Goal: Transaction & Acquisition: Obtain resource

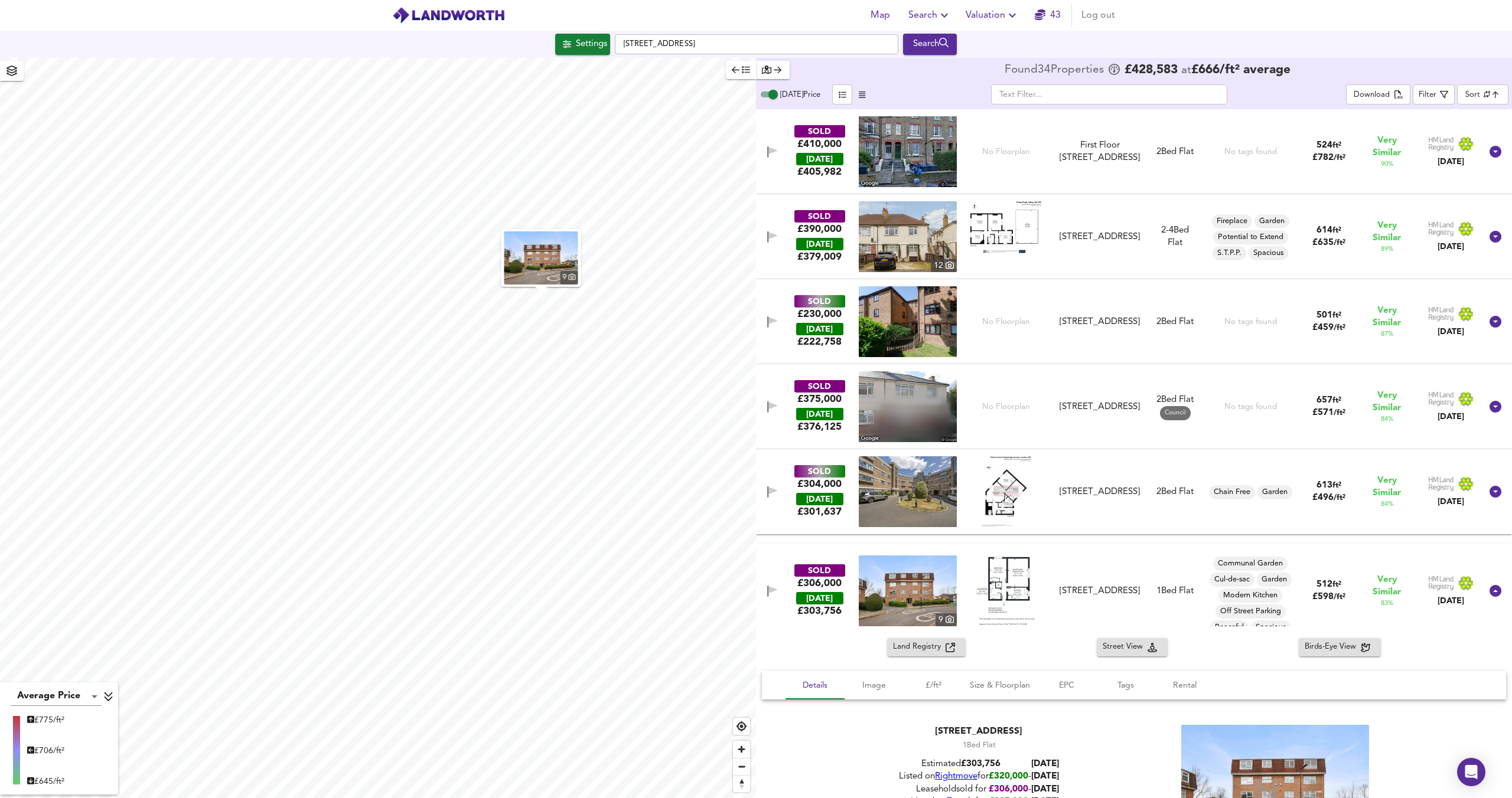
scroll to position [136, 0]
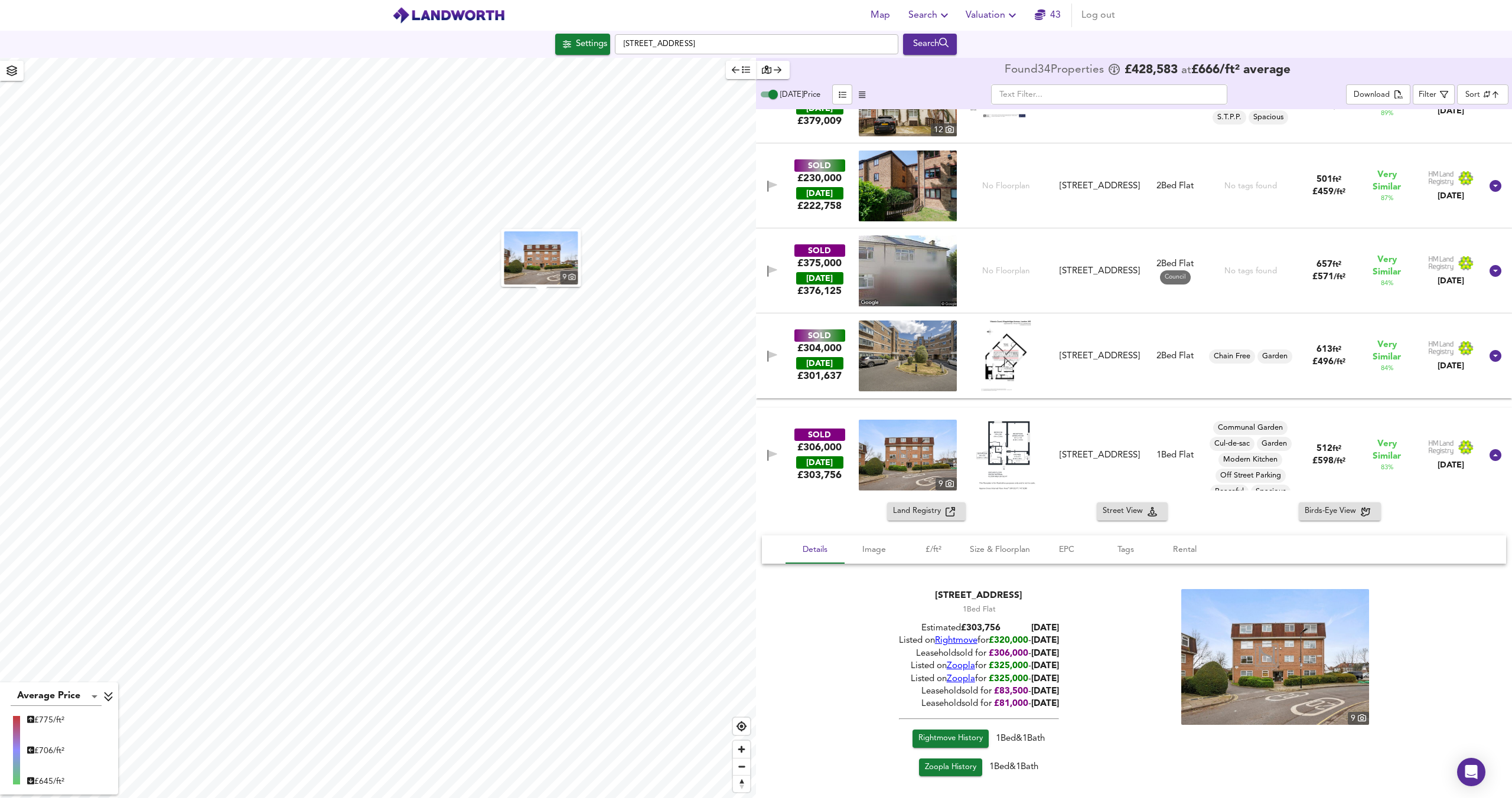
click at [1007, 21] on icon "button" at bounding box center [1013, 16] width 14 height 14
click at [992, 38] on li "New Valuation Report" at bounding box center [992, 42] width 141 height 21
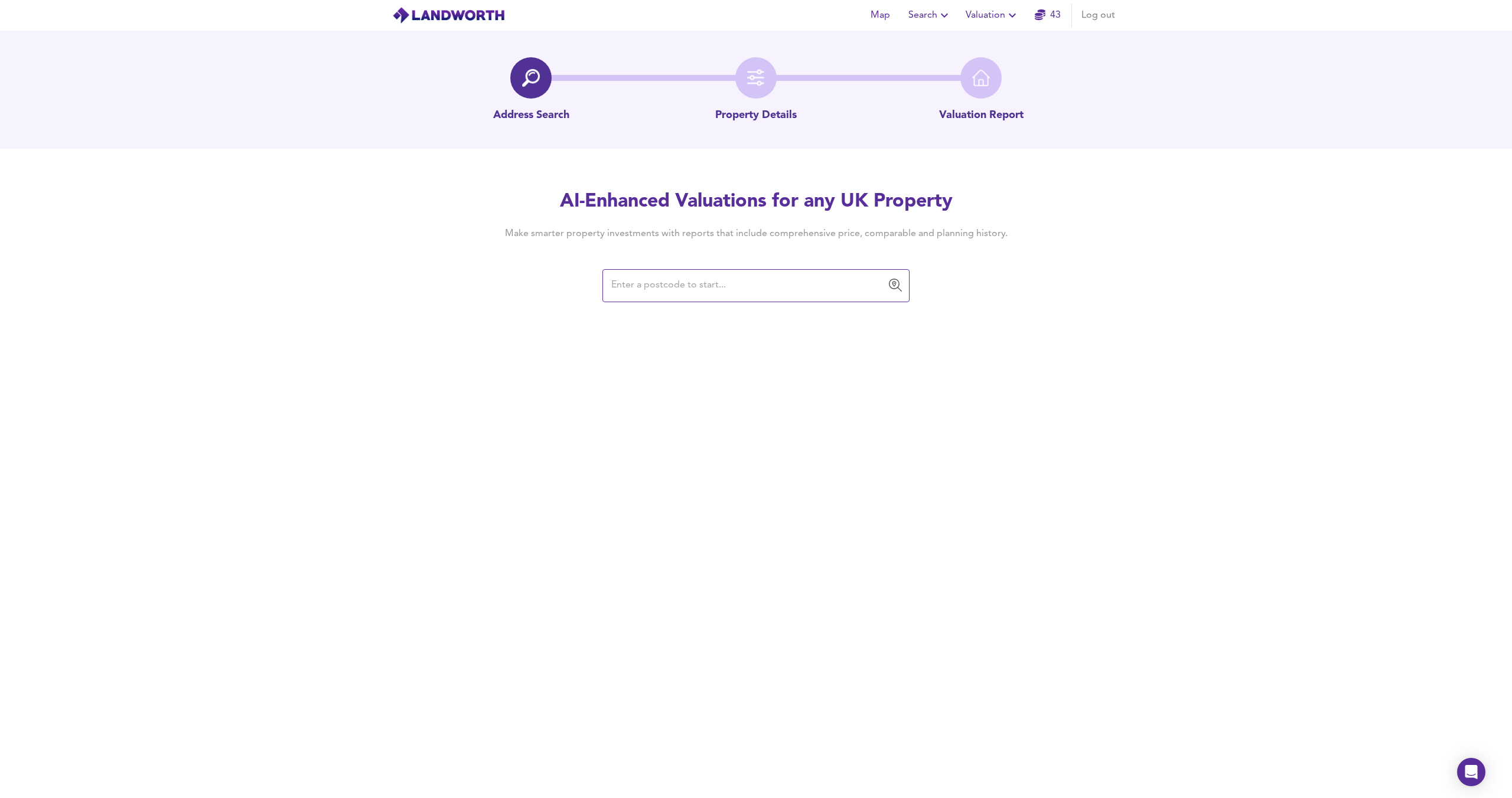
click at [620, 275] on input "text" at bounding box center [747, 285] width 279 height 22
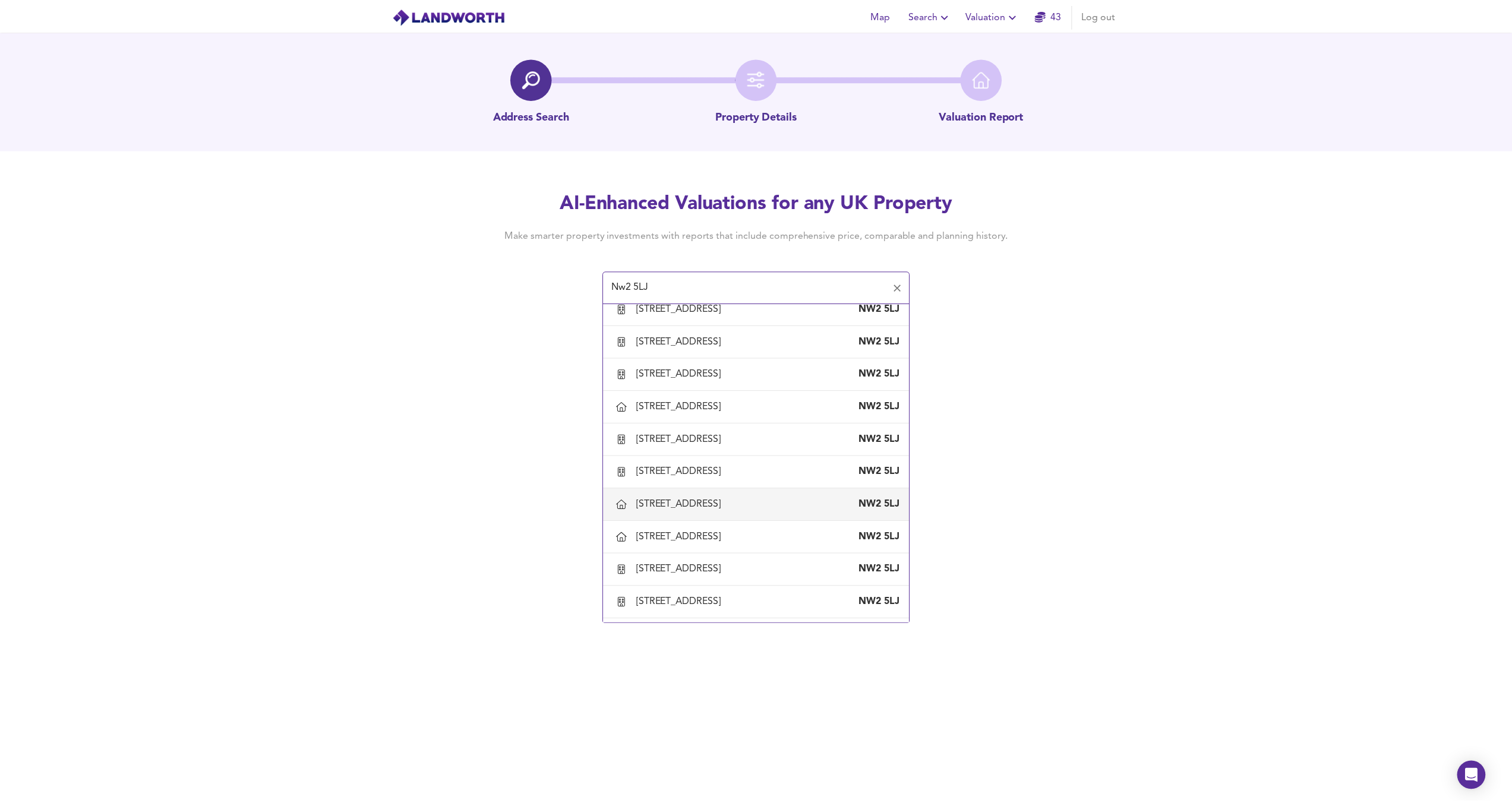
scroll to position [694, 0]
click at [689, 443] on div "179A Chapter Road, London, Brent" at bounding box center [685, 442] width 90 height 13
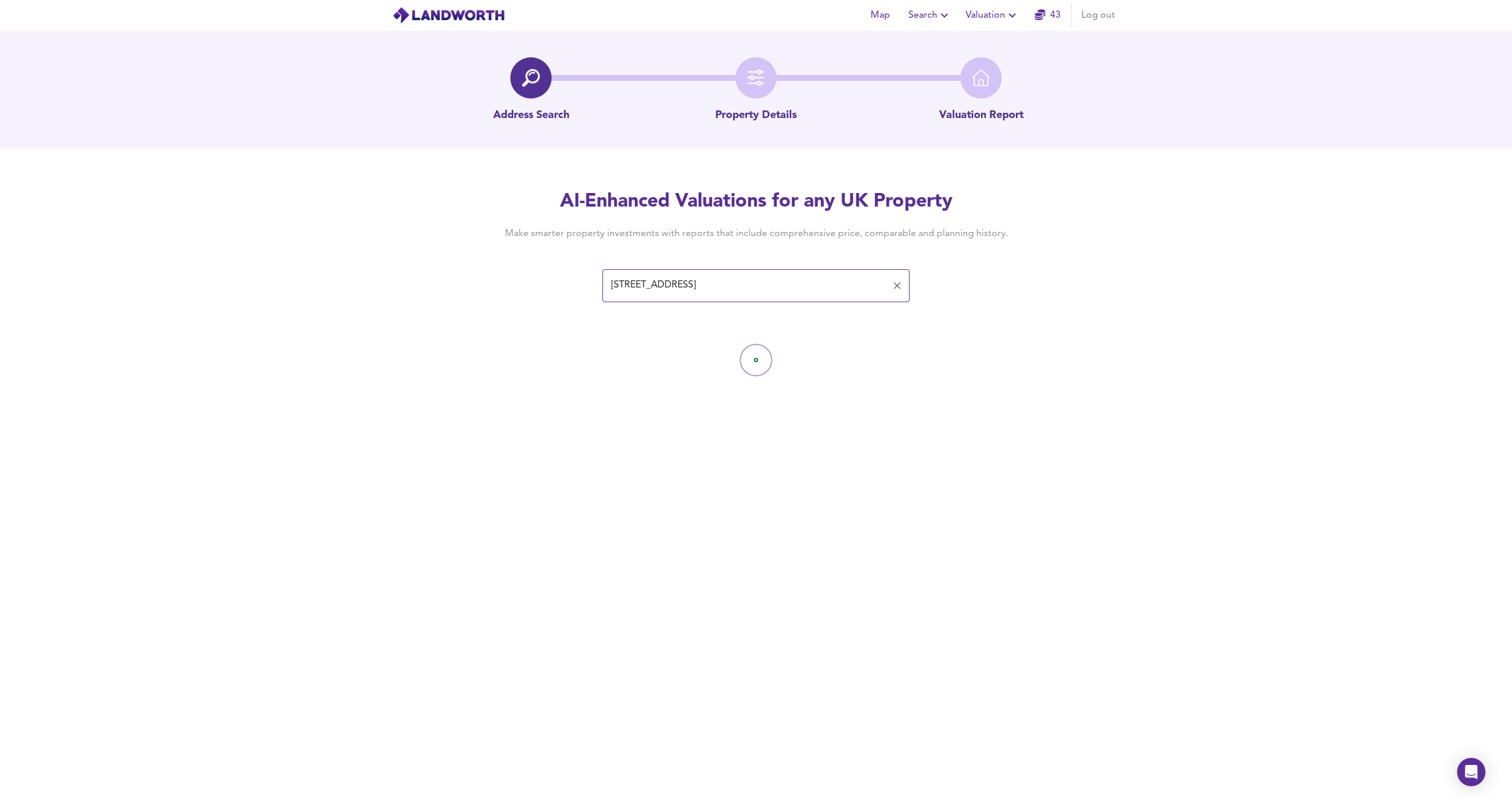
type input "179A Chapter Road, London, Brent"
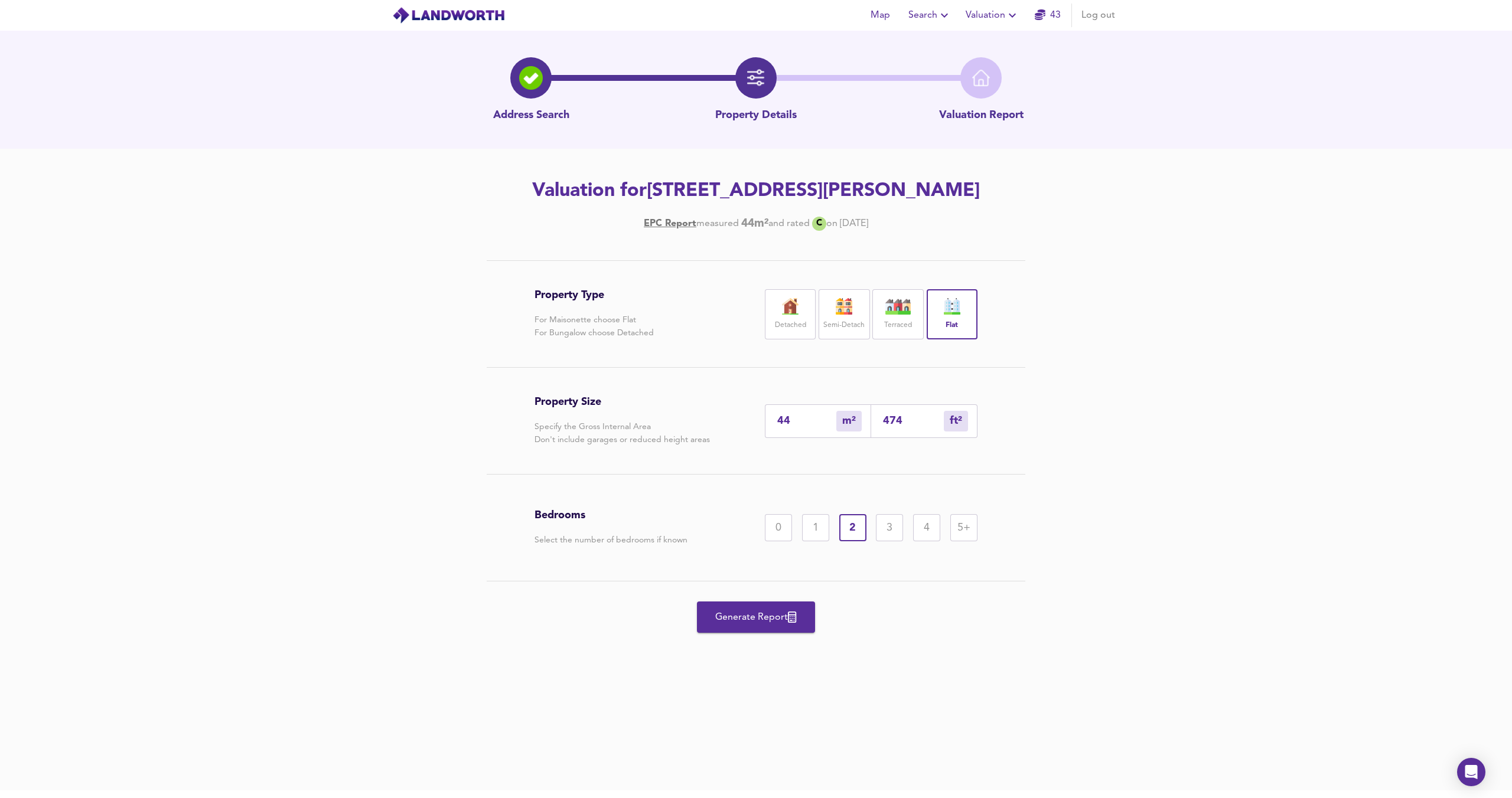
drag, startPoint x: 807, startPoint y: 421, endPoint x: 717, endPoint y: 418, distance: 90.0
click at [717, 418] on div "Property Size Specify the Gross Internal Area Don't include garages or reduced …" at bounding box center [756, 421] width 443 height 106
type input "4"
type input "43"
type input "48"
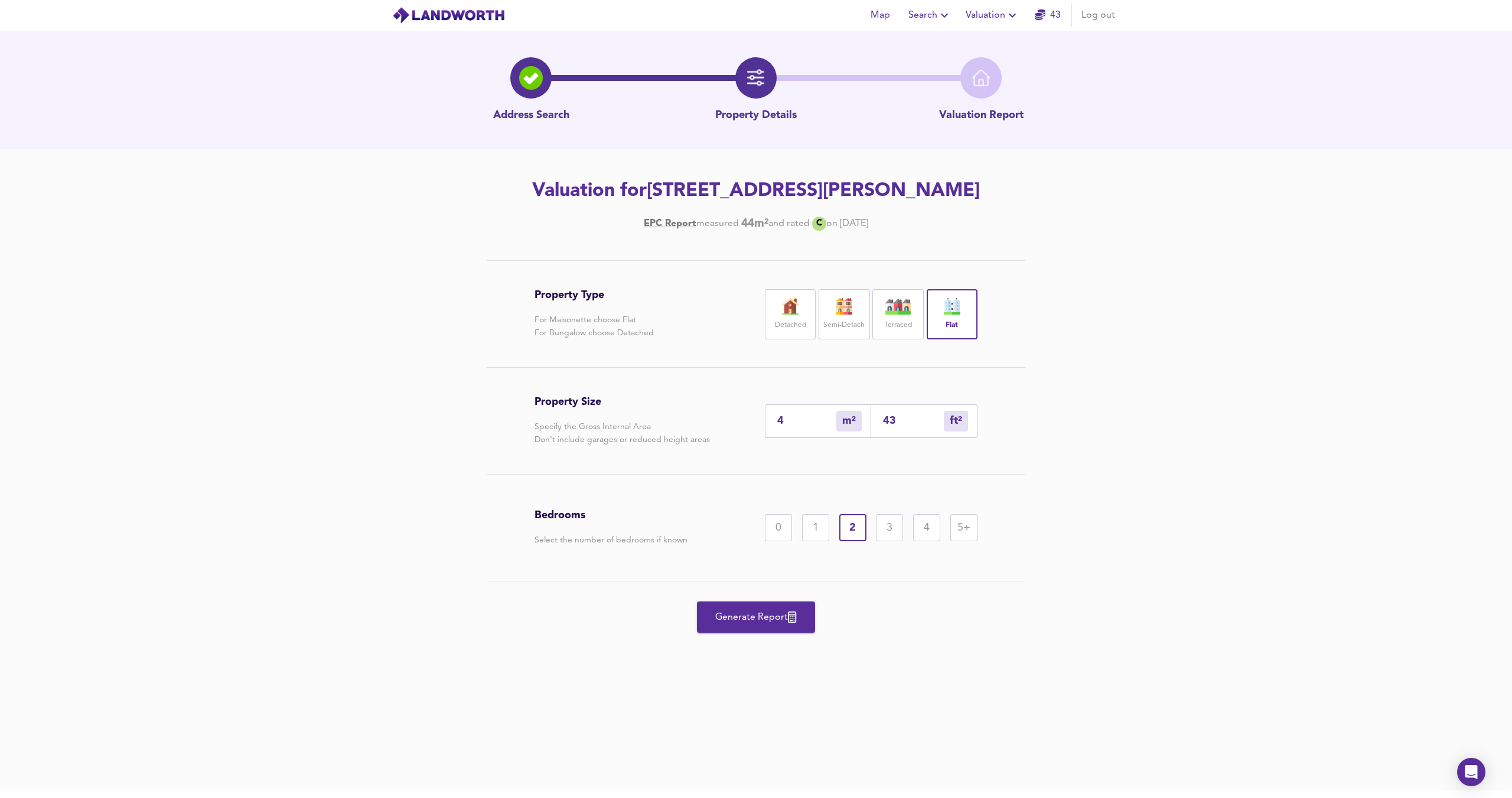
type input "517"
type input "48.3"
type input "520"
type input "48.3"
click at [768, 613] on span "Generate Report" at bounding box center [756, 617] width 94 height 16
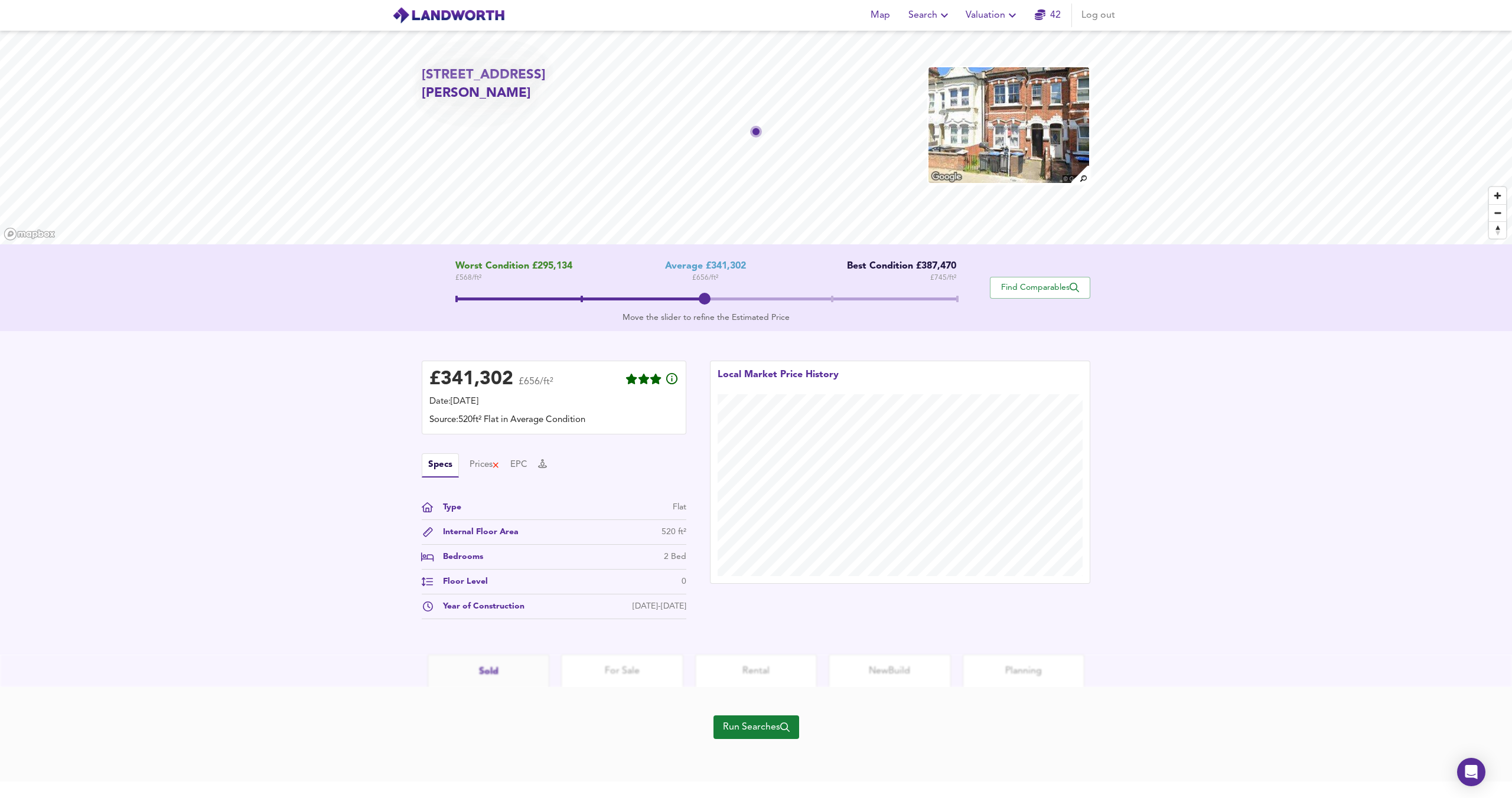
click at [754, 725] on span "Run Searches" at bounding box center [756, 727] width 67 height 16
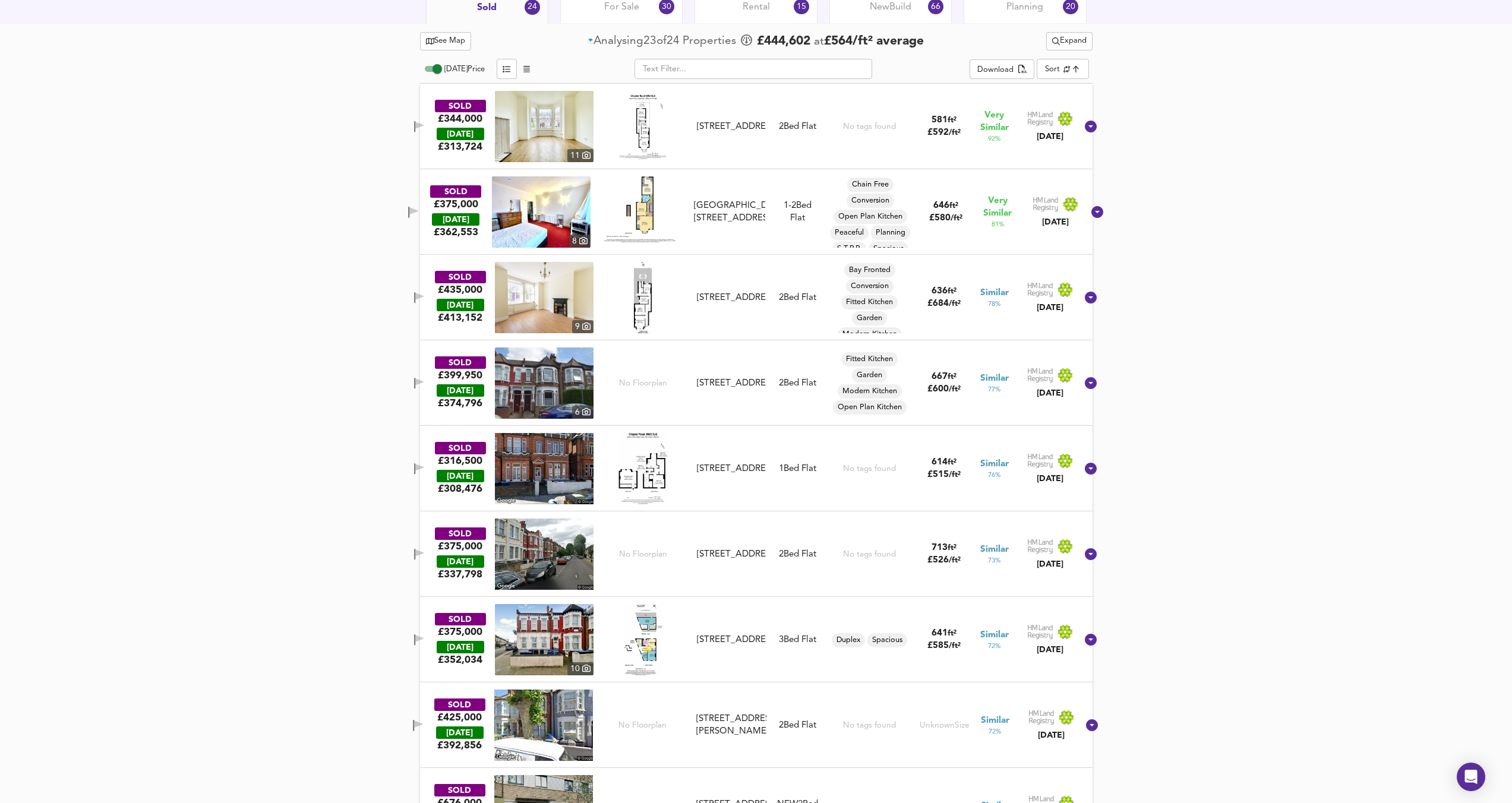
scroll to position [616, 0]
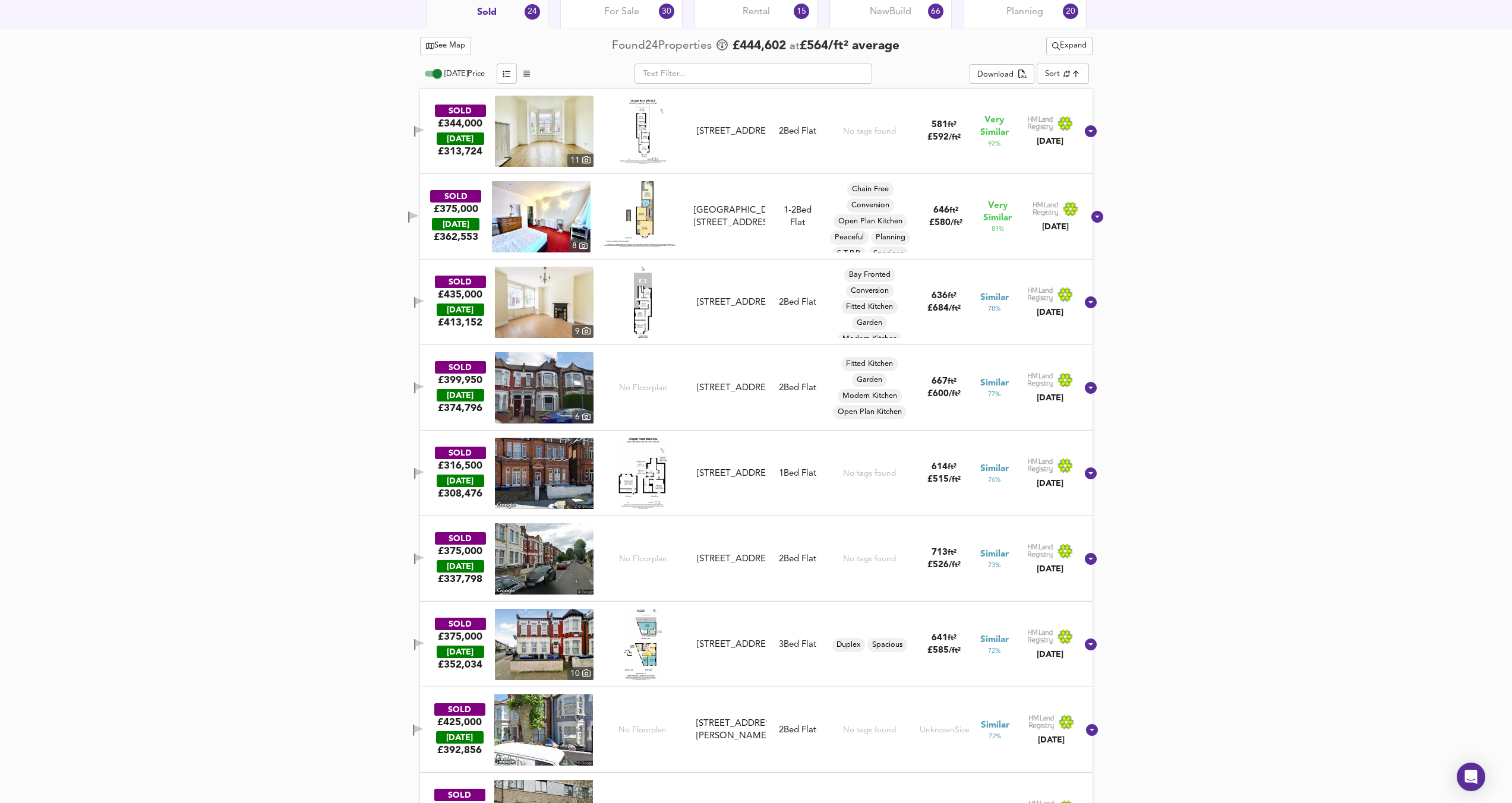
click at [564, 137] on img at bounding box center [544, 131] width 99 height 71
click at [739, 138] on div "Ground Floor Flat, 134 Chapter Road, NW2 5LS" at bounding box center [731, 131] width 69 height 13
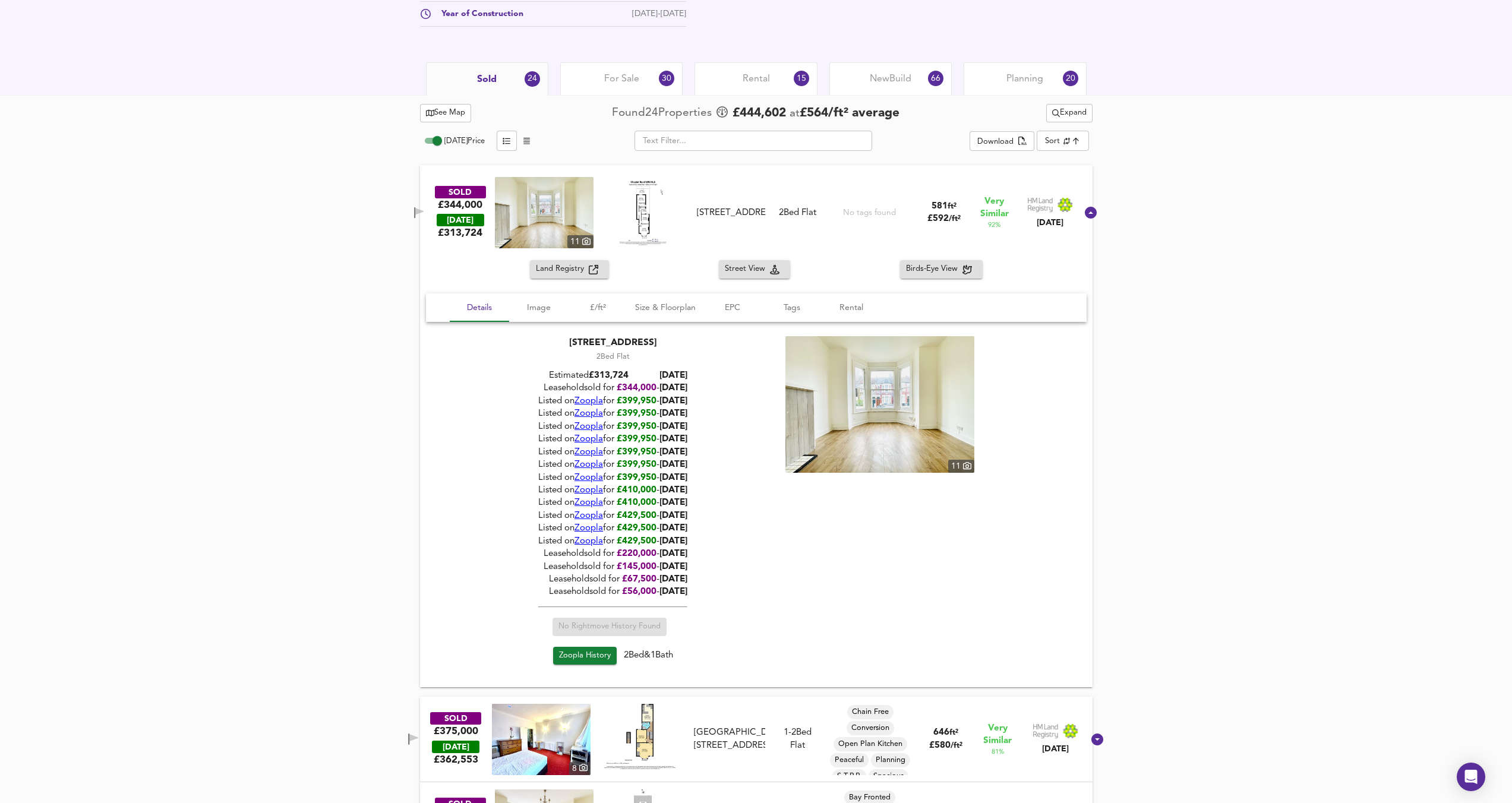
scroll to position [545, 0]
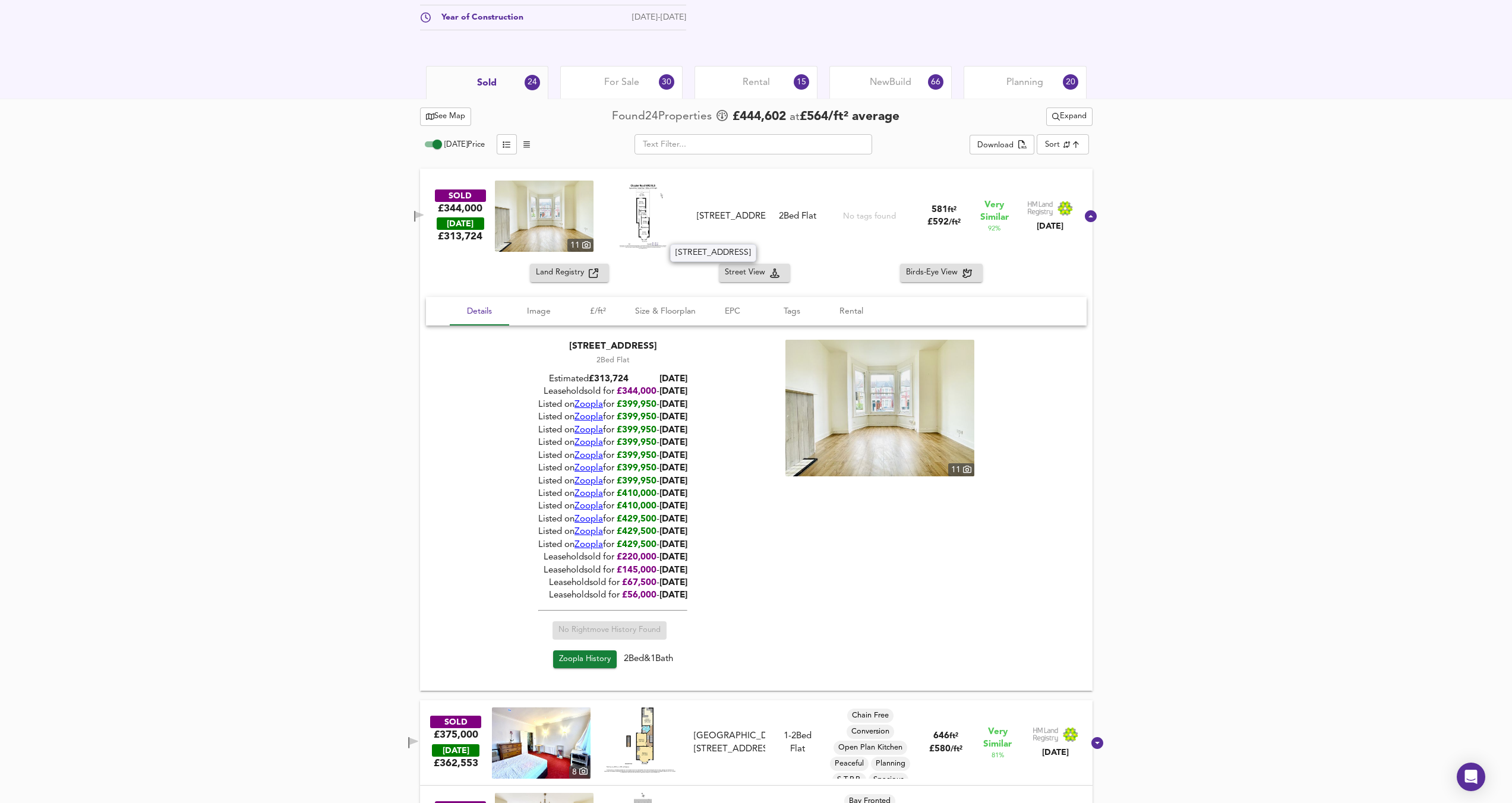
drag, startPoint x: 754, startPoint y: 234, endPoint x: 719, endPoint y: 230, distance: 35.2
click at [719, 223] on div "Ground Floor Flat, 134 Chapter Road, NW2 5LS" at bounding box center [731, 216] width 69 height 13
copy div "NW2 5LS"
click at [775, 238] on div "SOLD £344,000 TODAY £ 313,724 11 Ground Floor Flat, 134 Chapter Road, NW2 5LS G…" at bounding box center [741, 216] width 670 height 71
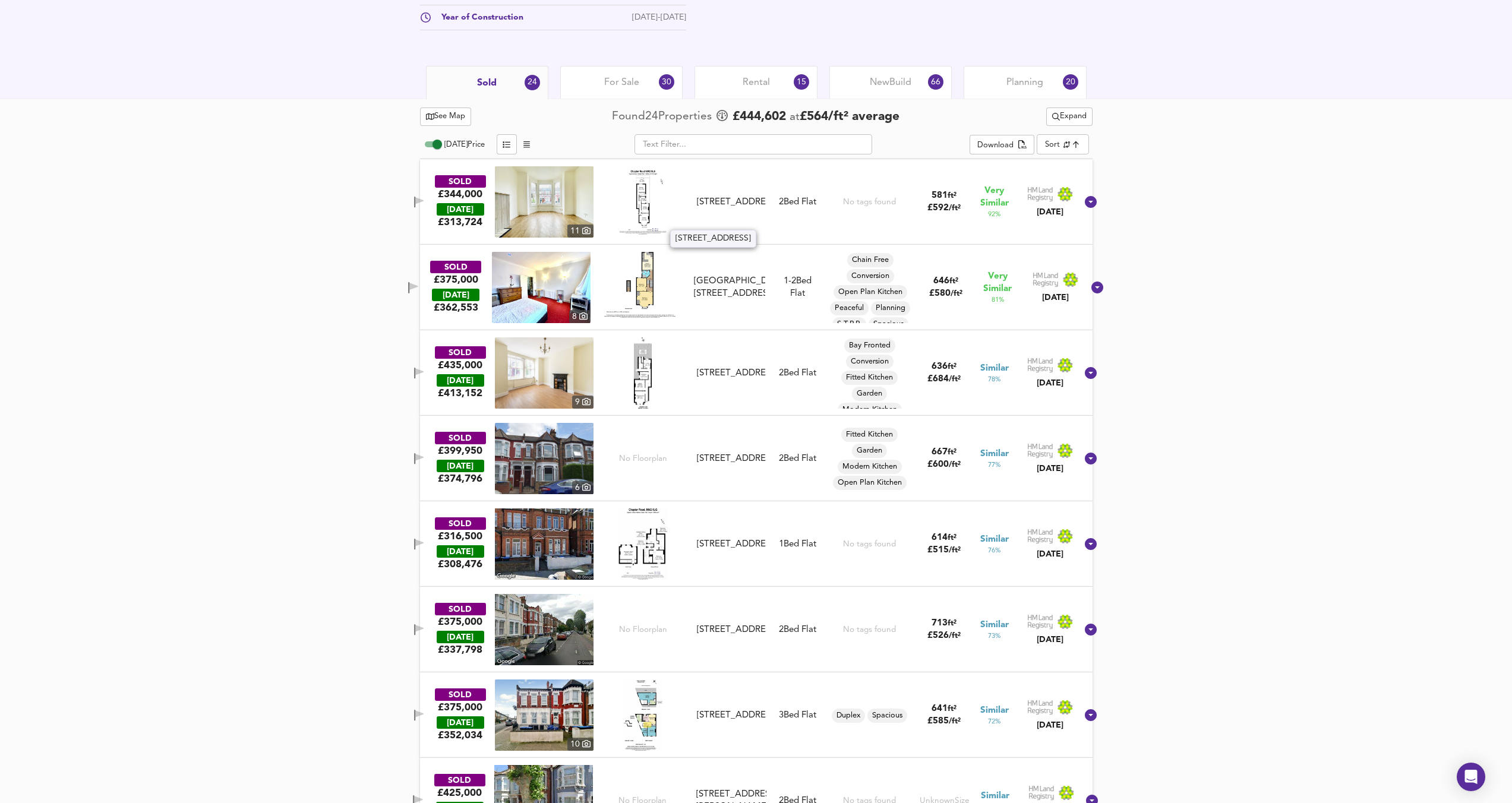
click at [755, 209] on div "Ground Floor Flat, 134 Chapter Road, NW2 5LS" at bounding box center [731, 202] width 69 height 13
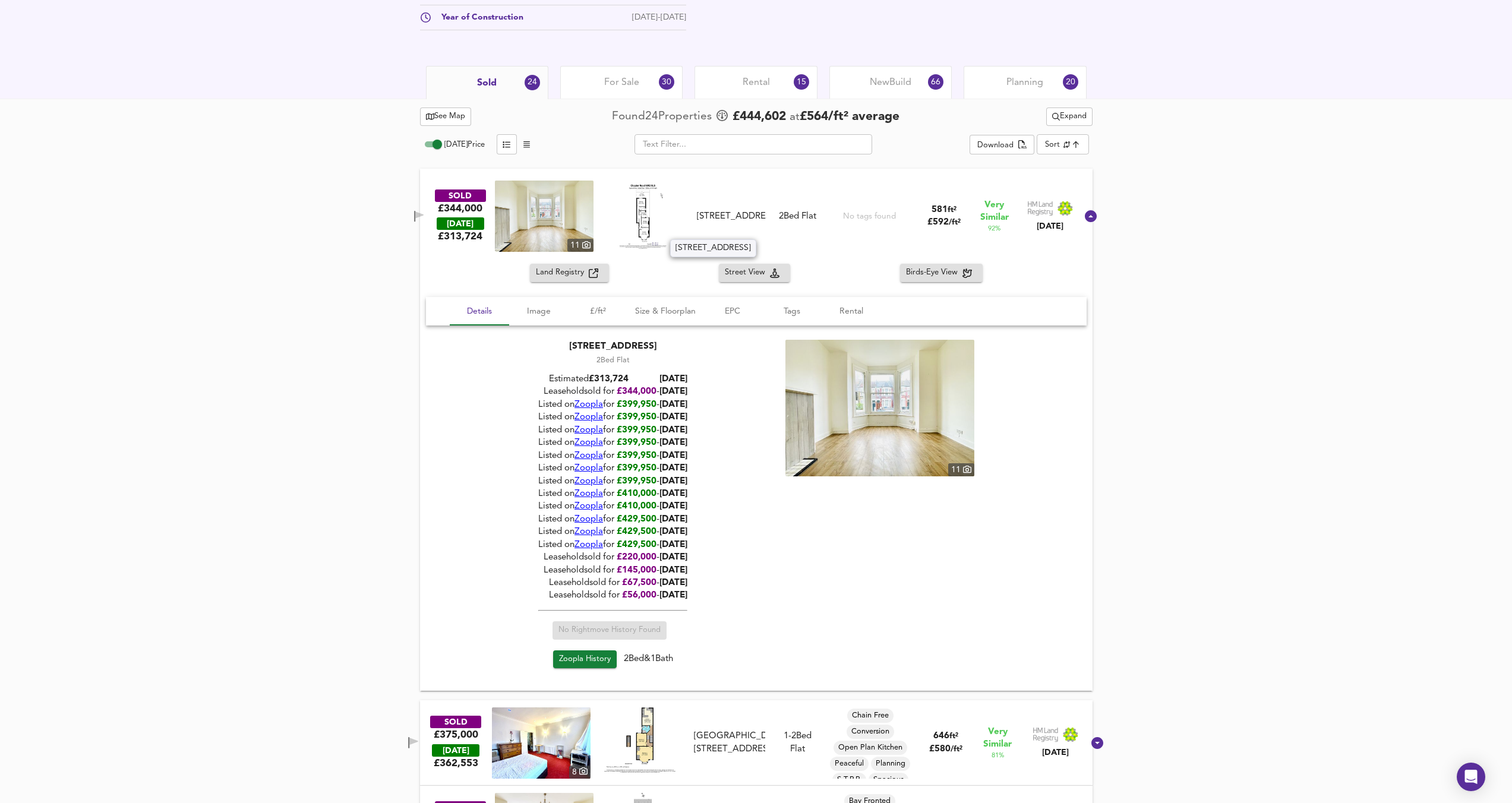
drag, startPoint x: 755, startPoint y: 237, endPoint x: 708, endPoint y: 196, distance: 62.4
click at [708, 210] on div "Ground Floor Flat, 134 Chapter Road, NW2 5LS" at bounding box center [731, 216] width 69 height 13
copy div "Ground Floor Flat, 134 Chapter Road, NW2 5LS"
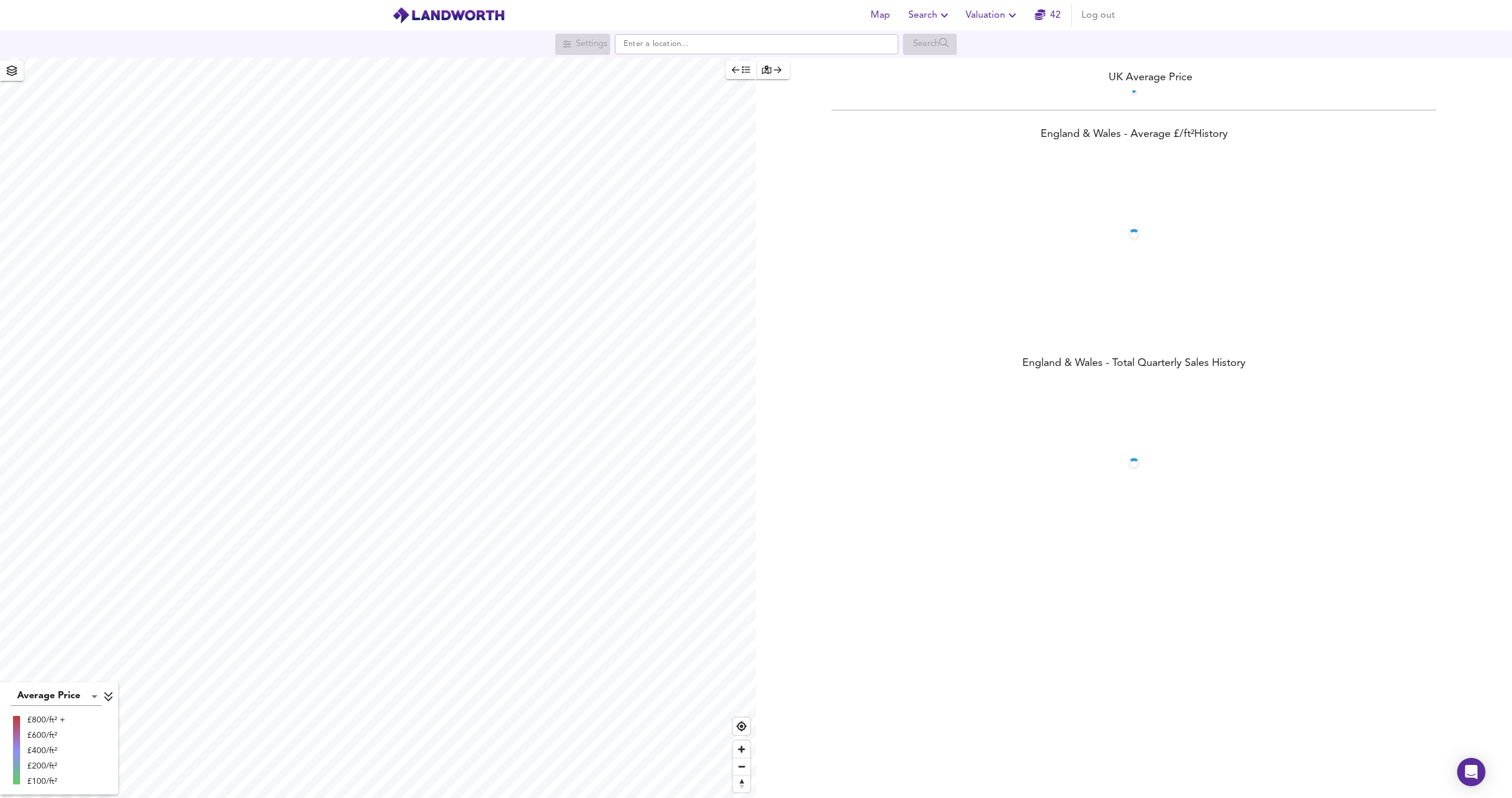
click at [997, 14] on span "Valuation" at bounding box center [992, 15] width 54 height 16
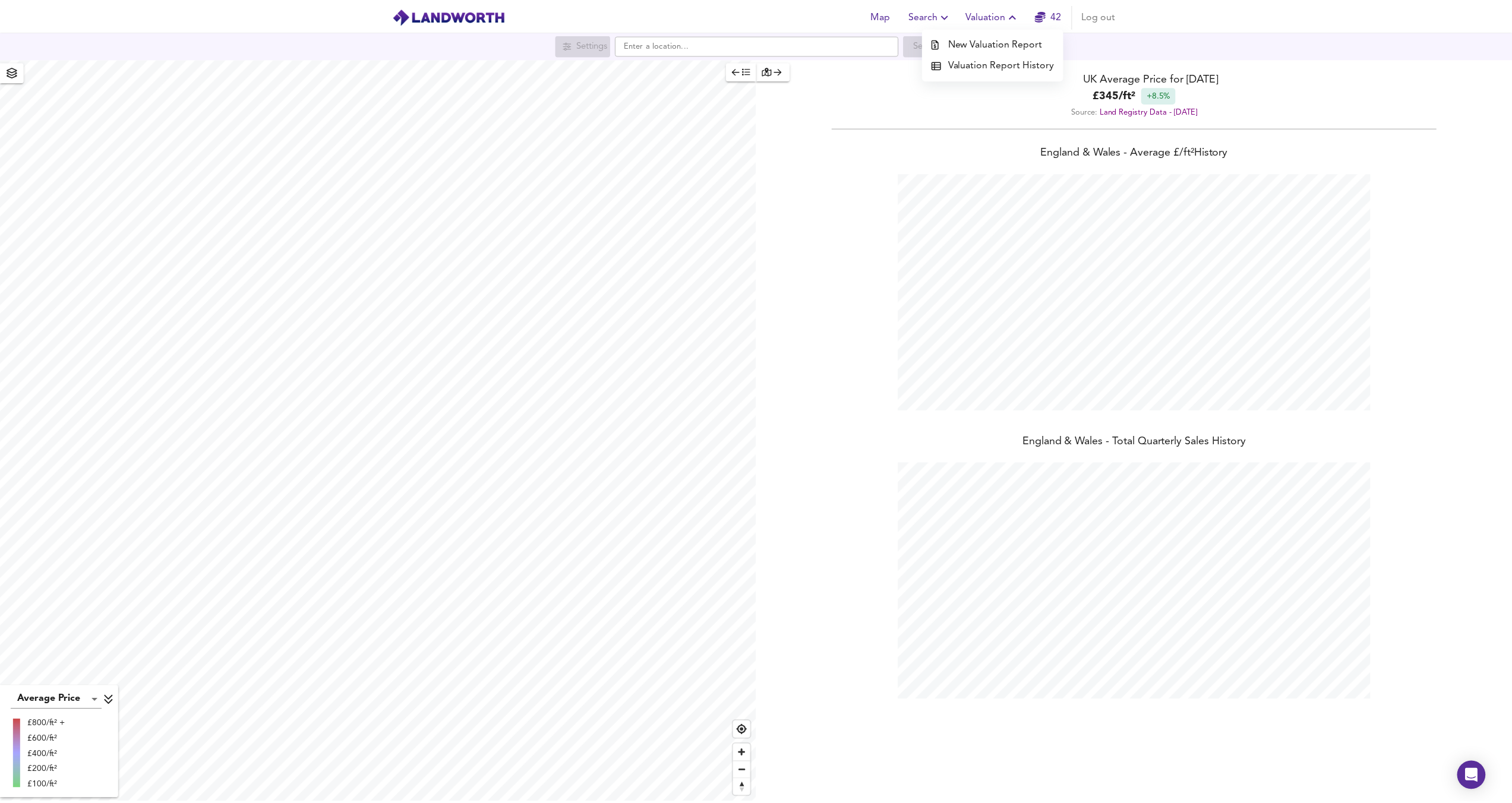
scroll to position [803, 1521]
click at [987, 41] on li "New Valuation Report" at bounding box center [998, 42] width 142 height 21
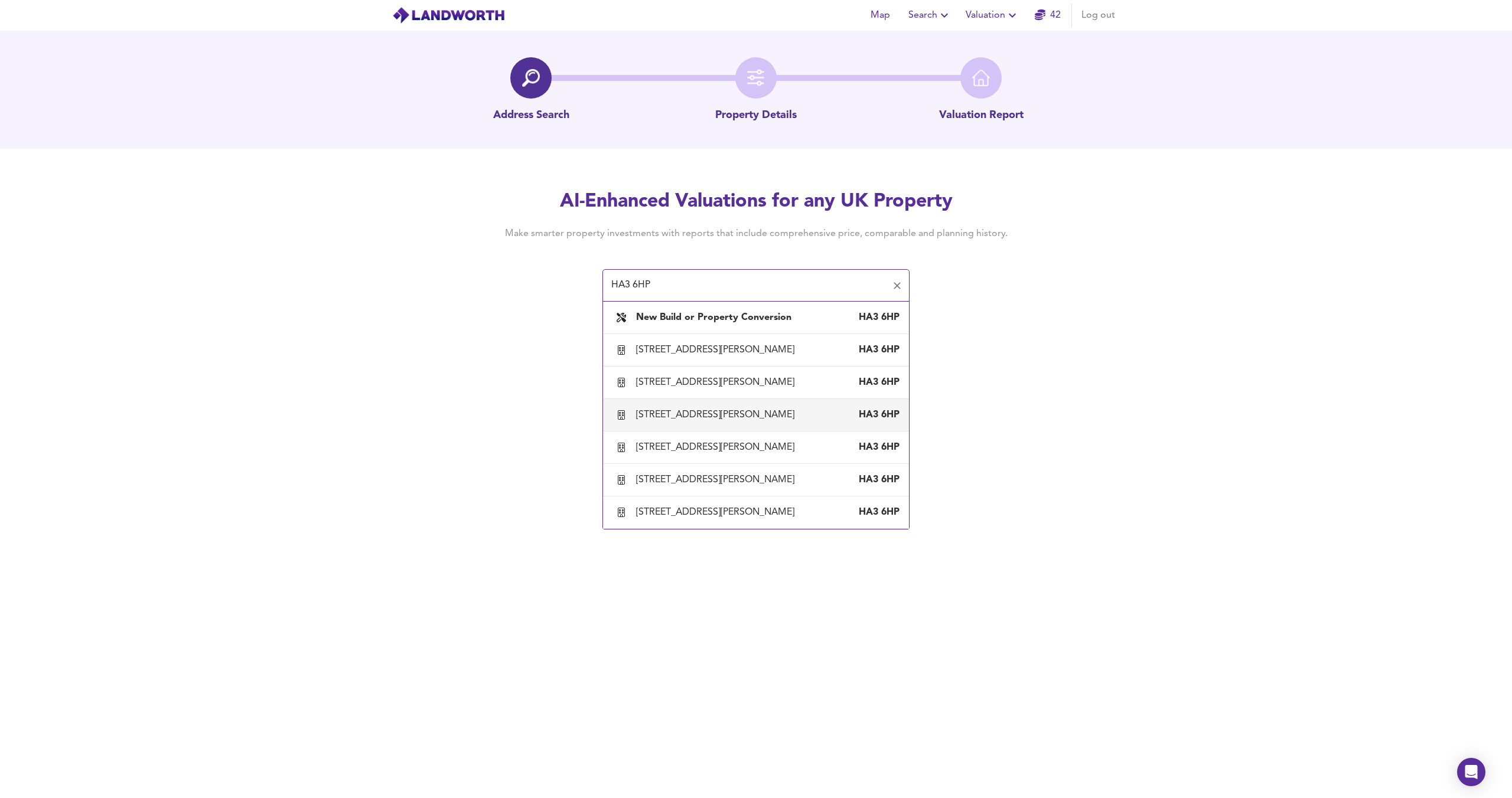
click at [725, 406] on div "Flat 3, 9 College Avenue, Harrow Weald, Harrow HA3 6HP" at bounding box center [756, 414] width 287 height 25
type input "Flat 3, 9 College Avenue, Harrow Weald, Harrow"
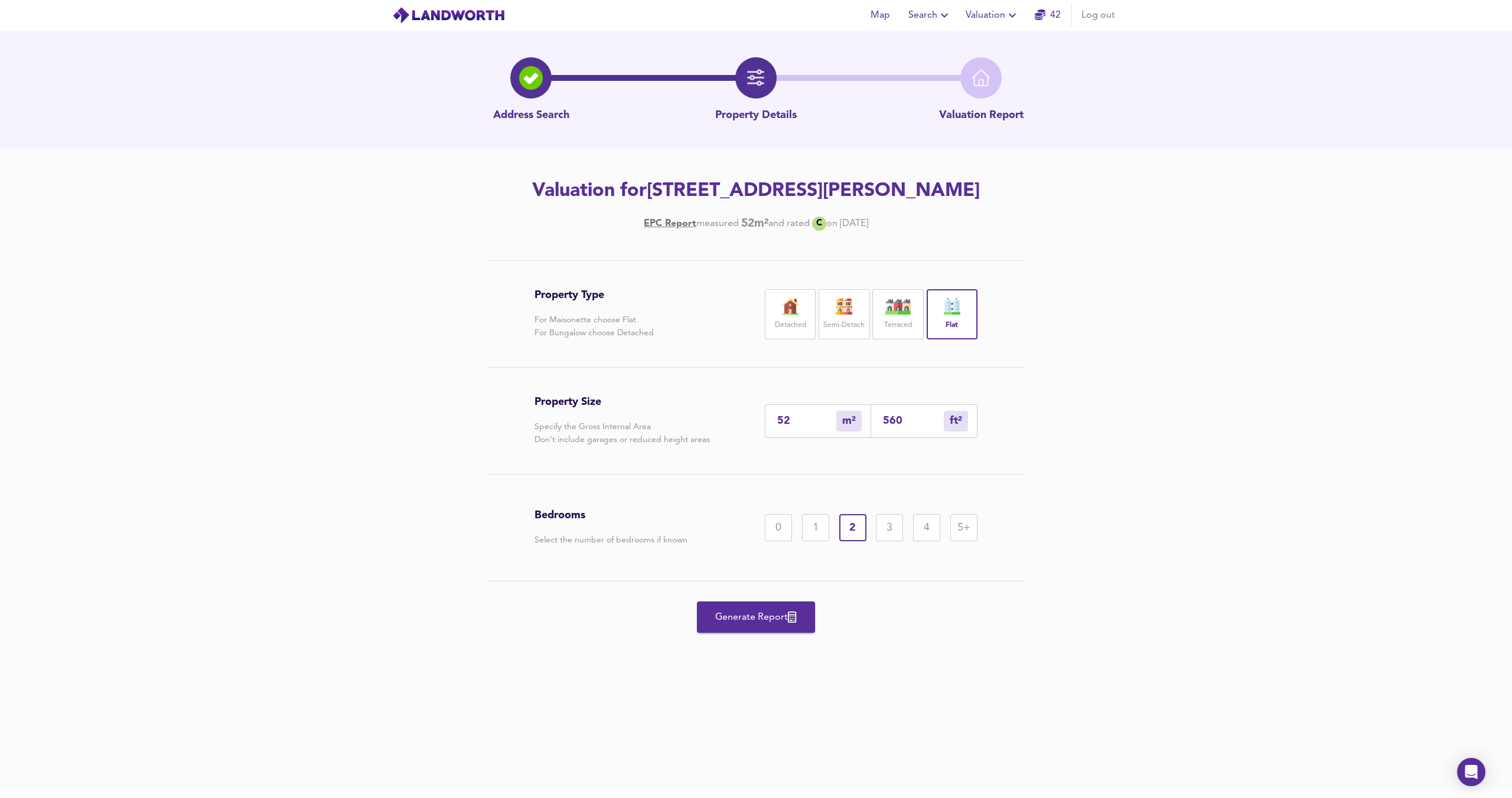
click at [799, 416] on div "52 m² sqm" at bounding box center [818, 421] width 106 height 34
drag, startPoint x: 799, startPoint y: 417, endPoint x: 712, endPoint y: 413, distance: 87.1
click at [712, 414] on div "Property Size Specify the Gross Internal Area Don't include garages or reduced …" at bounding box center [756, 421] width 443 height 106
type input "4"
type input "43"
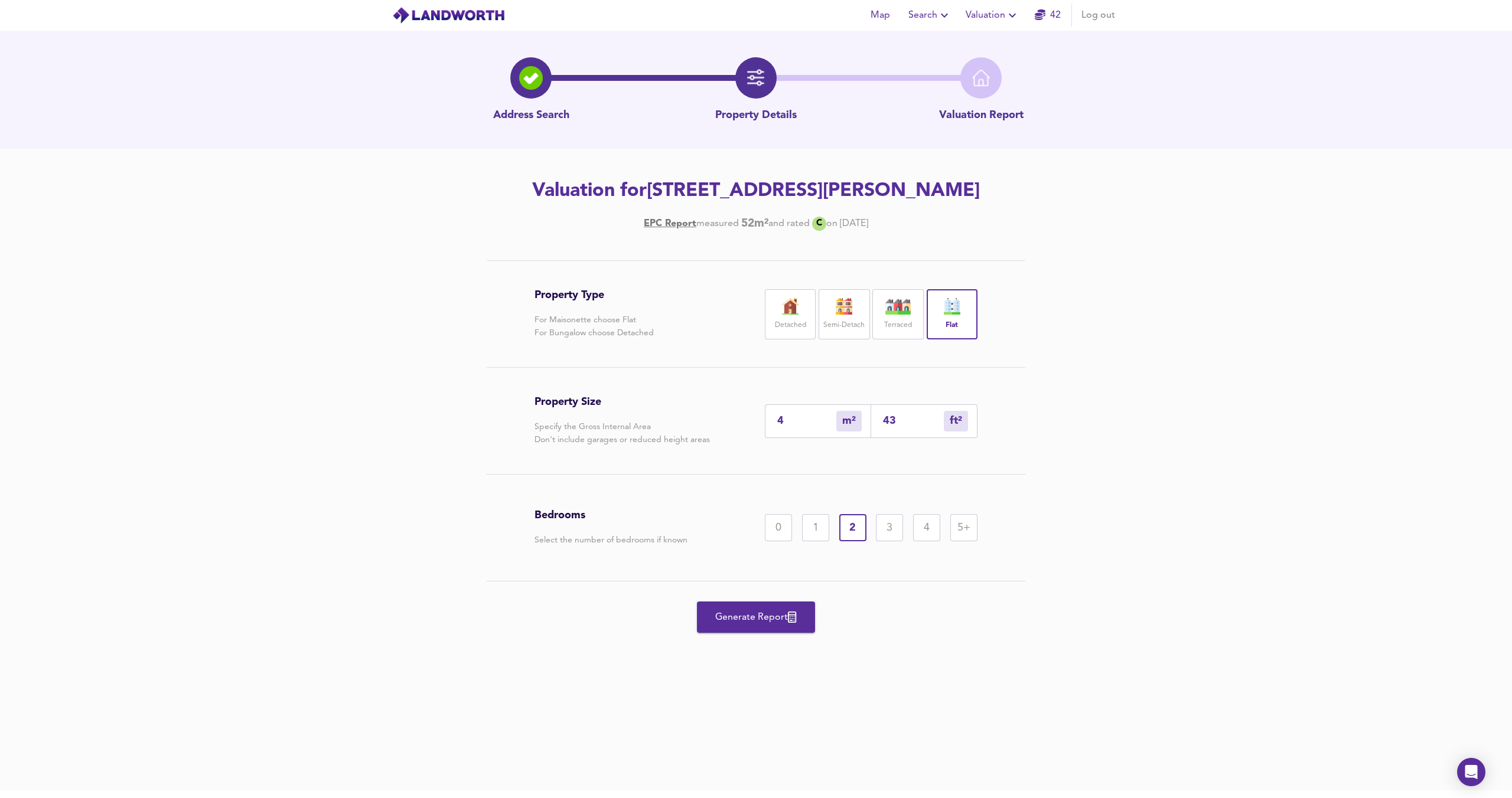
type input "48"
type input "517"
type input "48"
click at [779, 610] on span "Generate Report" at bounding box center [756, 617] width 94 height 16
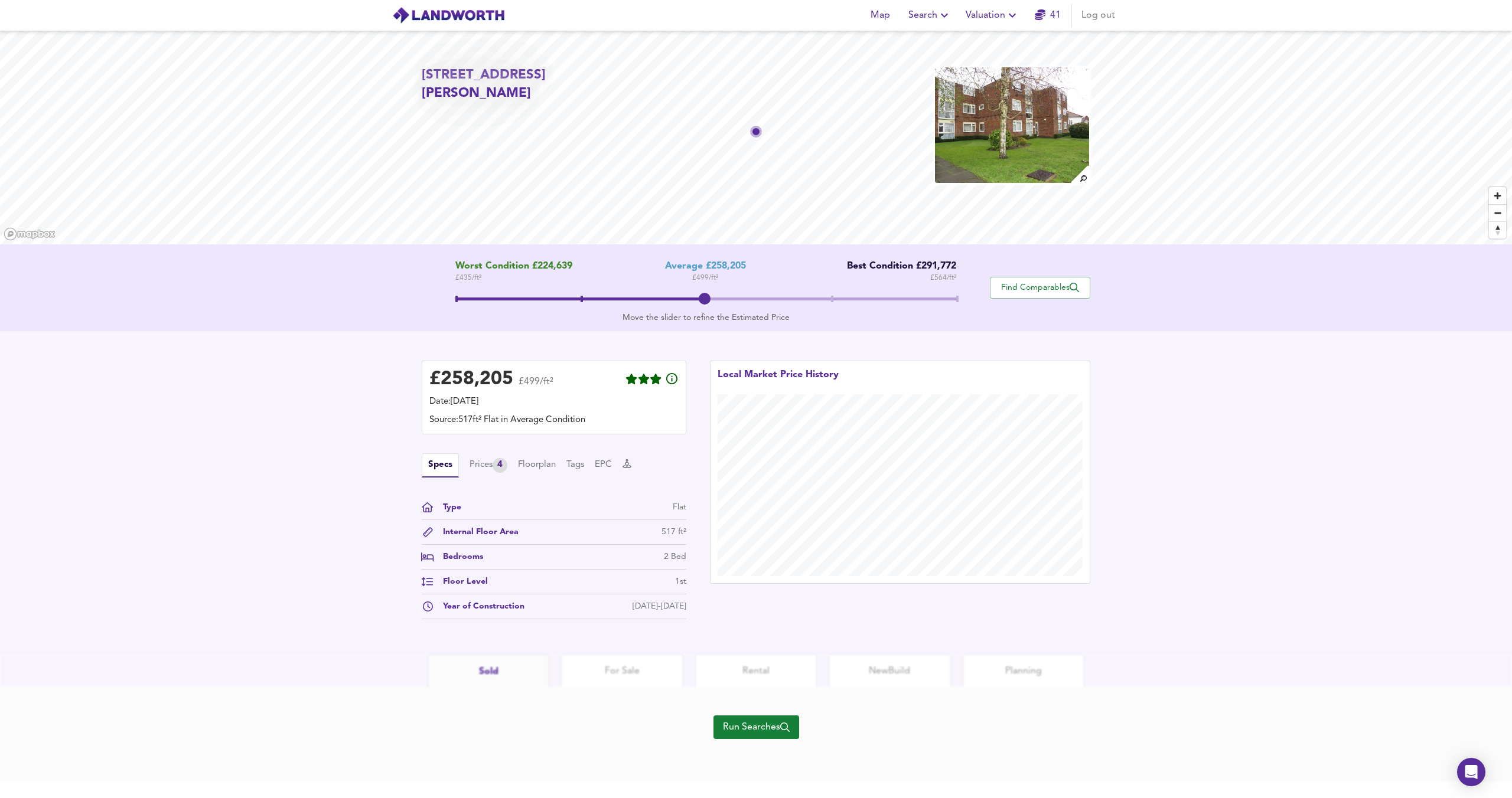
click at [1051, 132] on img at bounding box center [1012, 125] width 156 height 118
click at [761, 726] on span "Run Searches" at bounding box center [756, 727] width 67 height 16
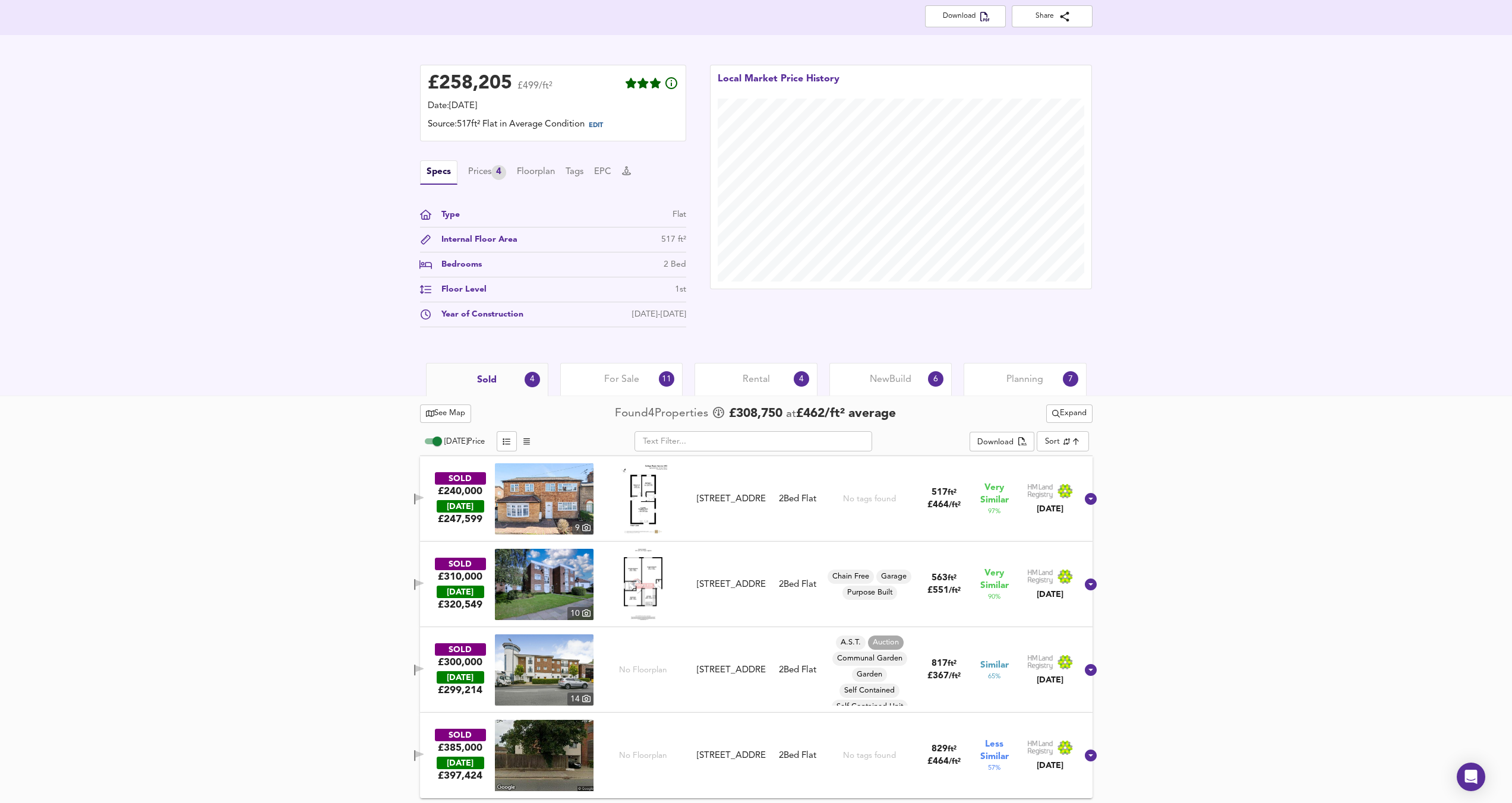
scroll to position [249, 0]
click at [557, 496] on img at bounding box center [544, 498] width 99 height 71
click at [625, 577] on div at bounding box center [643, 583] width 99 height 71
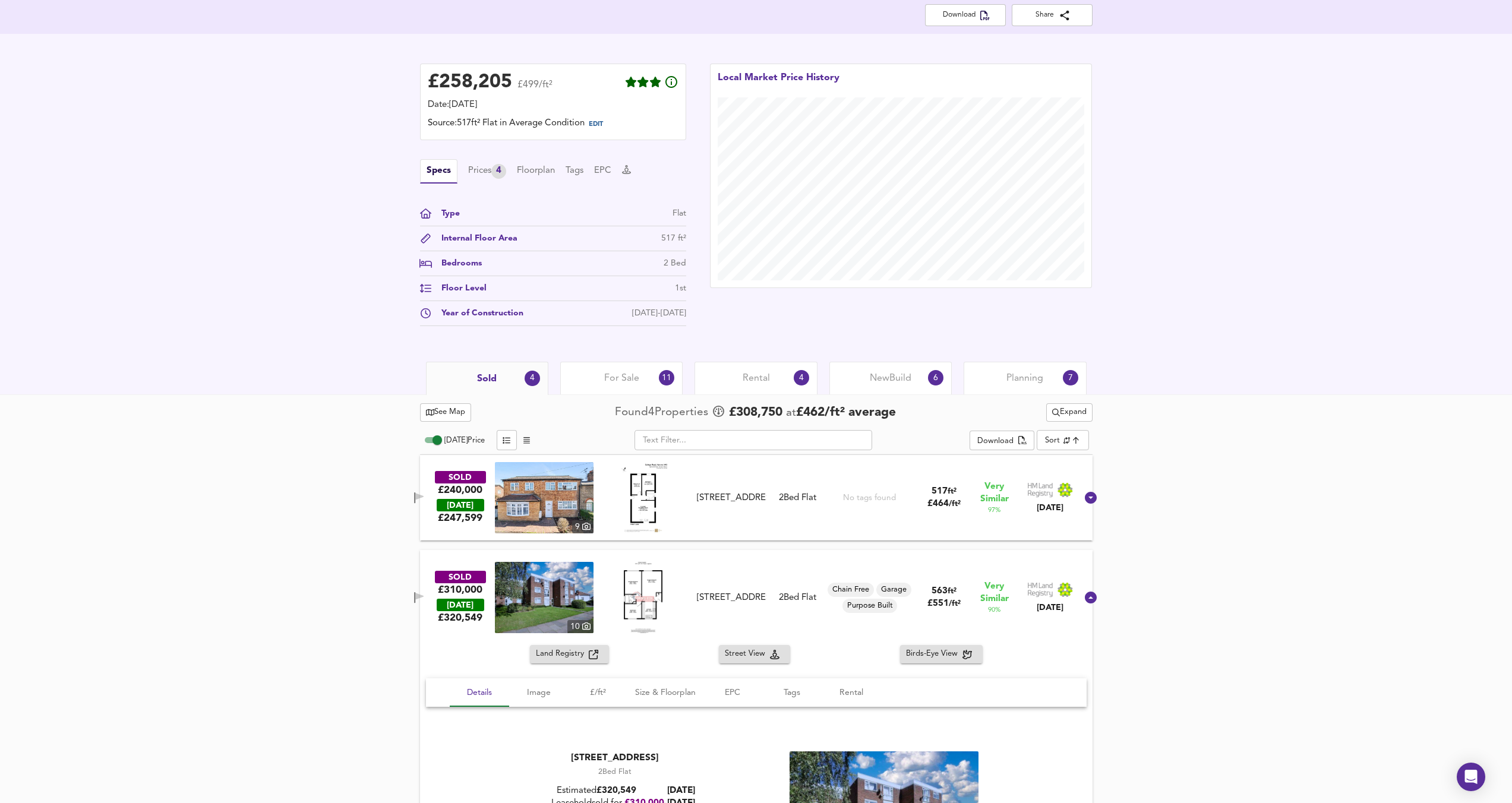
click at [568, 579] on img at bounding box center [544, 598] width 99 height 71
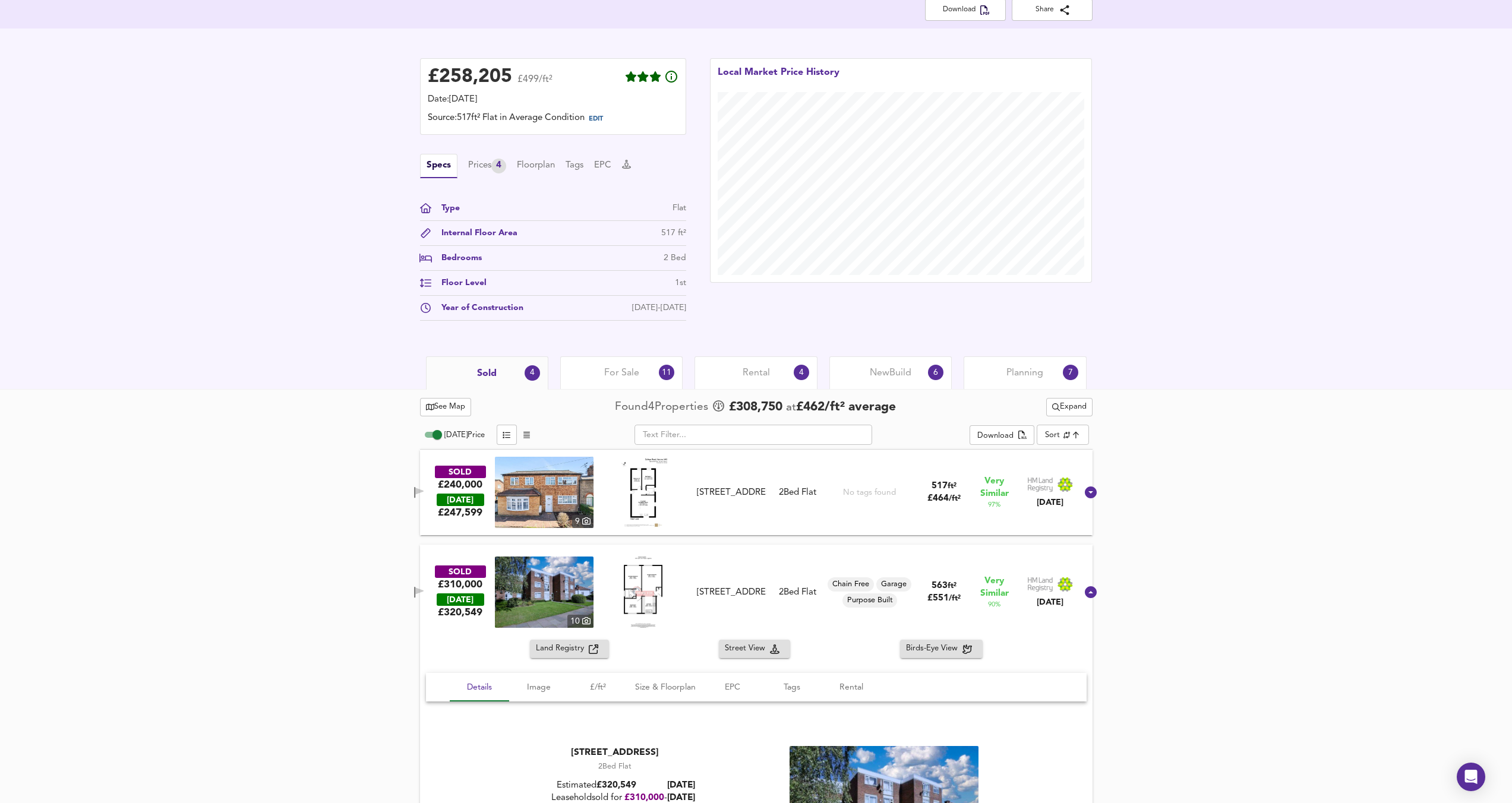
scroll to position [255, 0]
drag, startPoint x: 755, startPoint y: 609, endPoint x: 715, endPoint y: 566, distance: 58.7
click at [715, 586] on div "Flat 4, 11 College Avenue, HA3 6HR" at bounding box center [731, 592] width 69 height 13
copy div "Flat 4, 11 College Avenue, HA3 6HR"
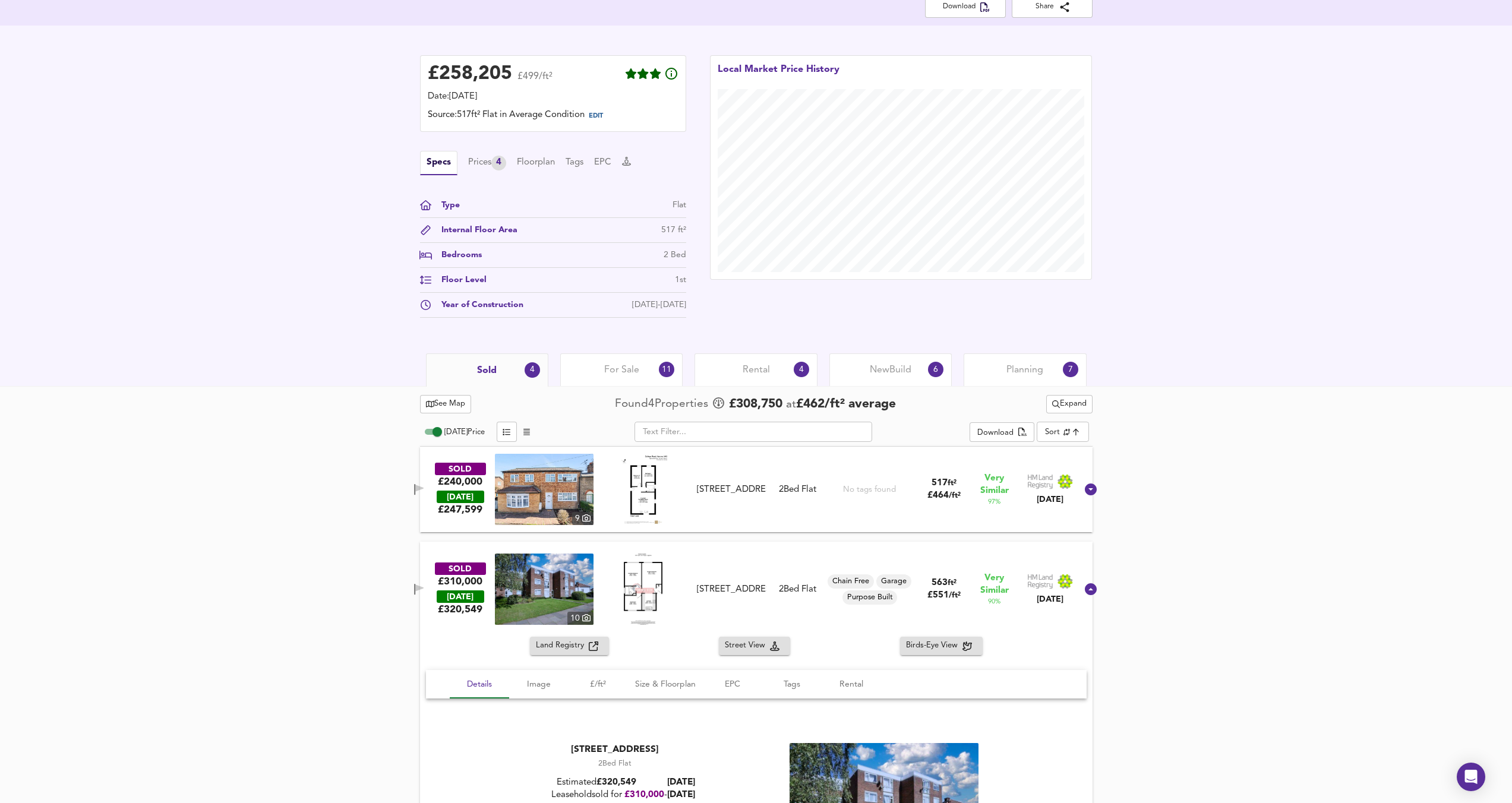
click at [305, 477] on div "See Map Found 4 Propert ies £ 308,750 at £ 462 / ft² average Expand Today Price…" at bounding box center [756, 759] width 1512 height 747
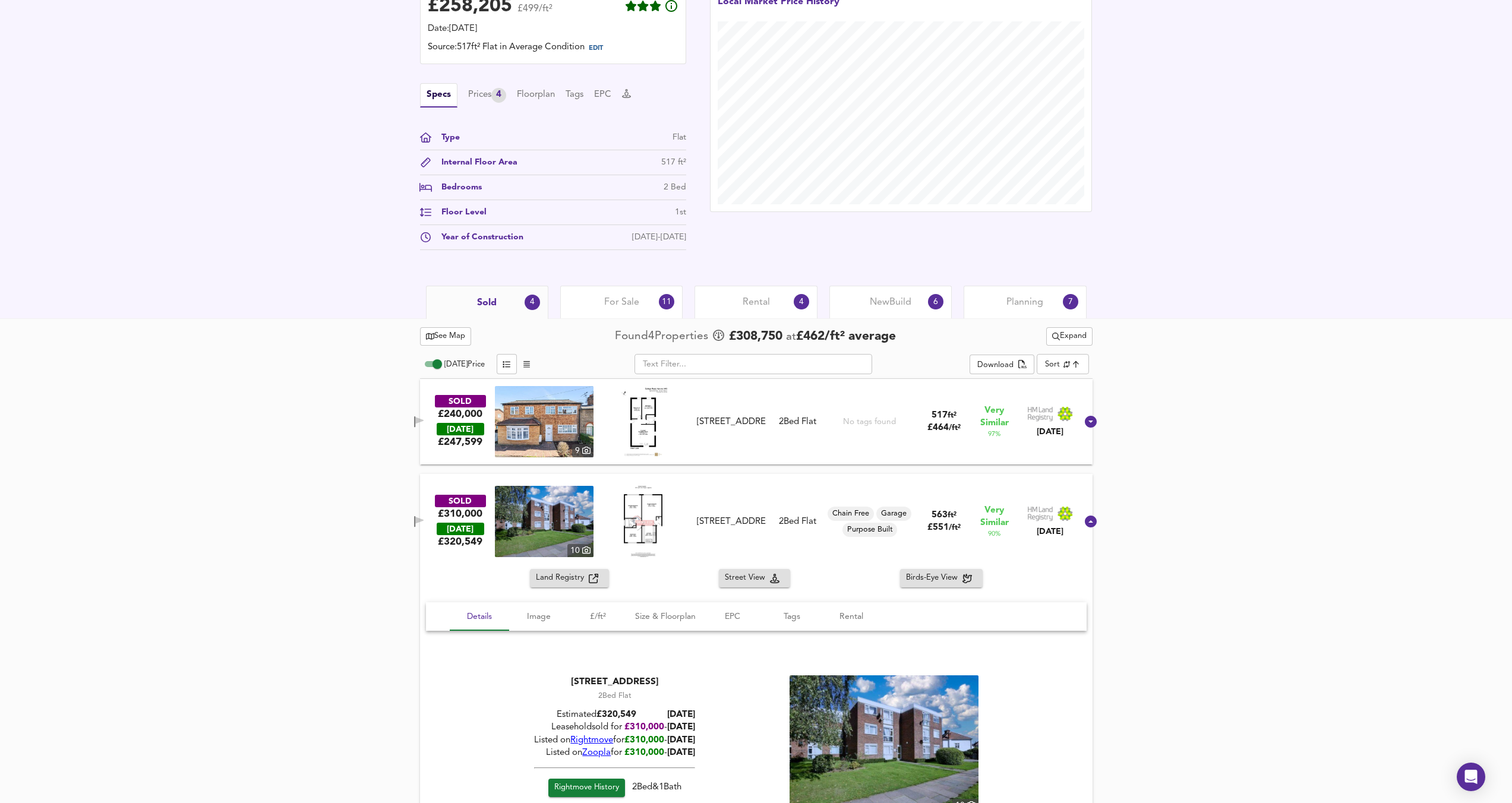
scroll to position [321, 0]
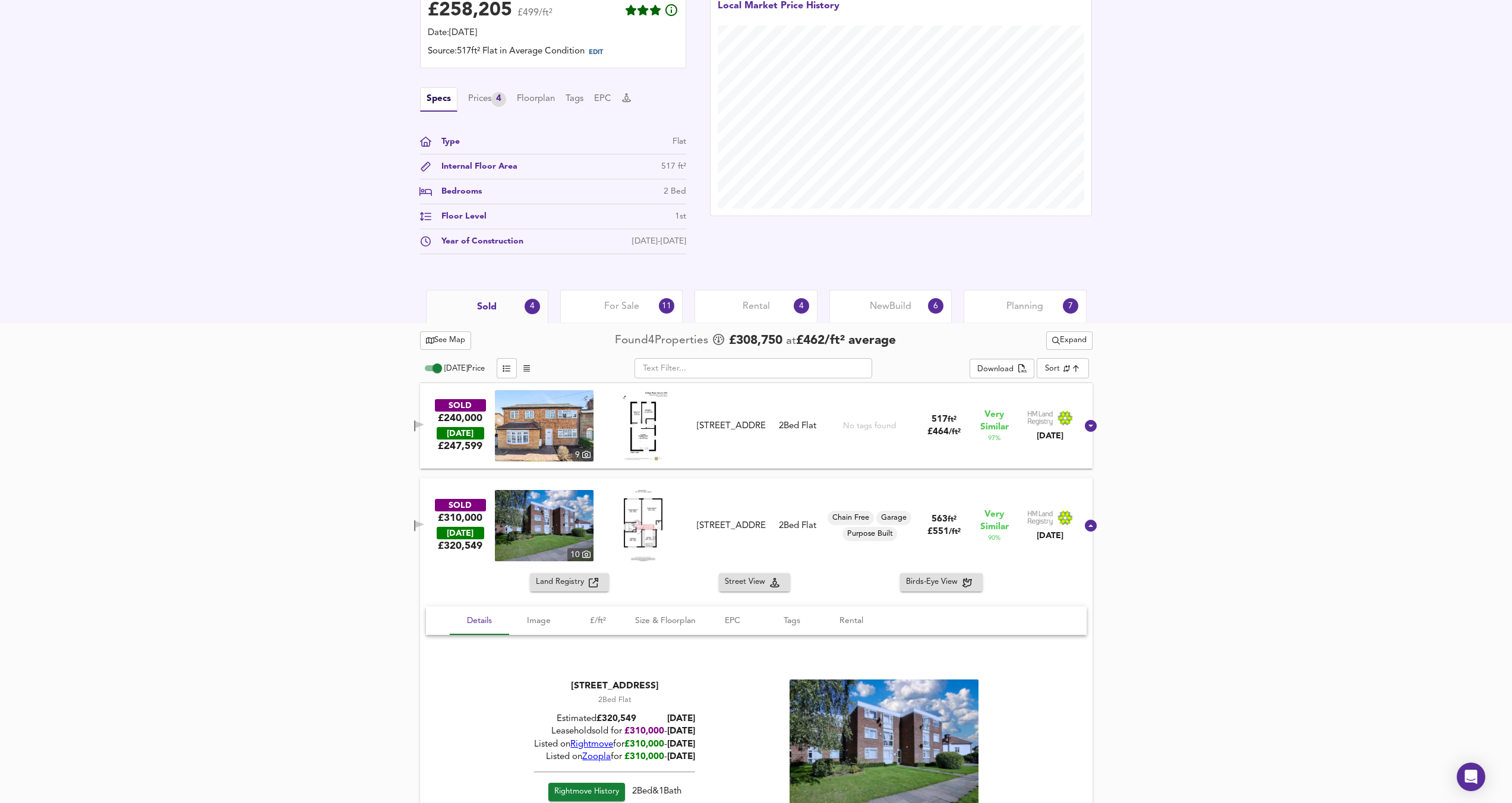
click at [708, 428] on div "Flat 3, 36 College Road, HA3 6EB" at bounding box center [731, 426] width 69 height 13
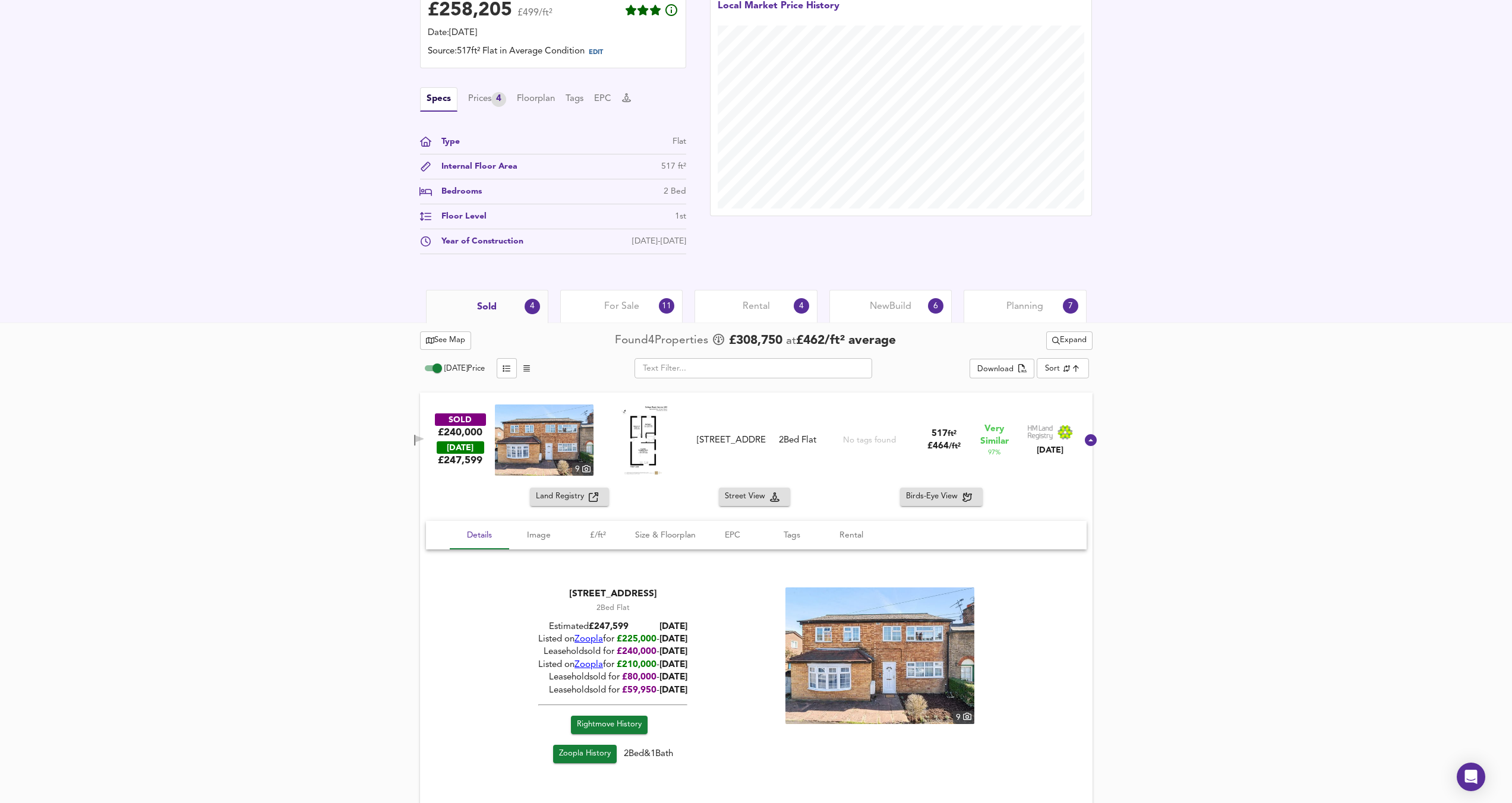
click at [652, 432] on img at bounding box center [643, 440] width 50 height 71
click at [729, 446] on div "Flat 3, 36 College Road, HA3 6EB" at bounding box center [731, 441] width 69 height 13
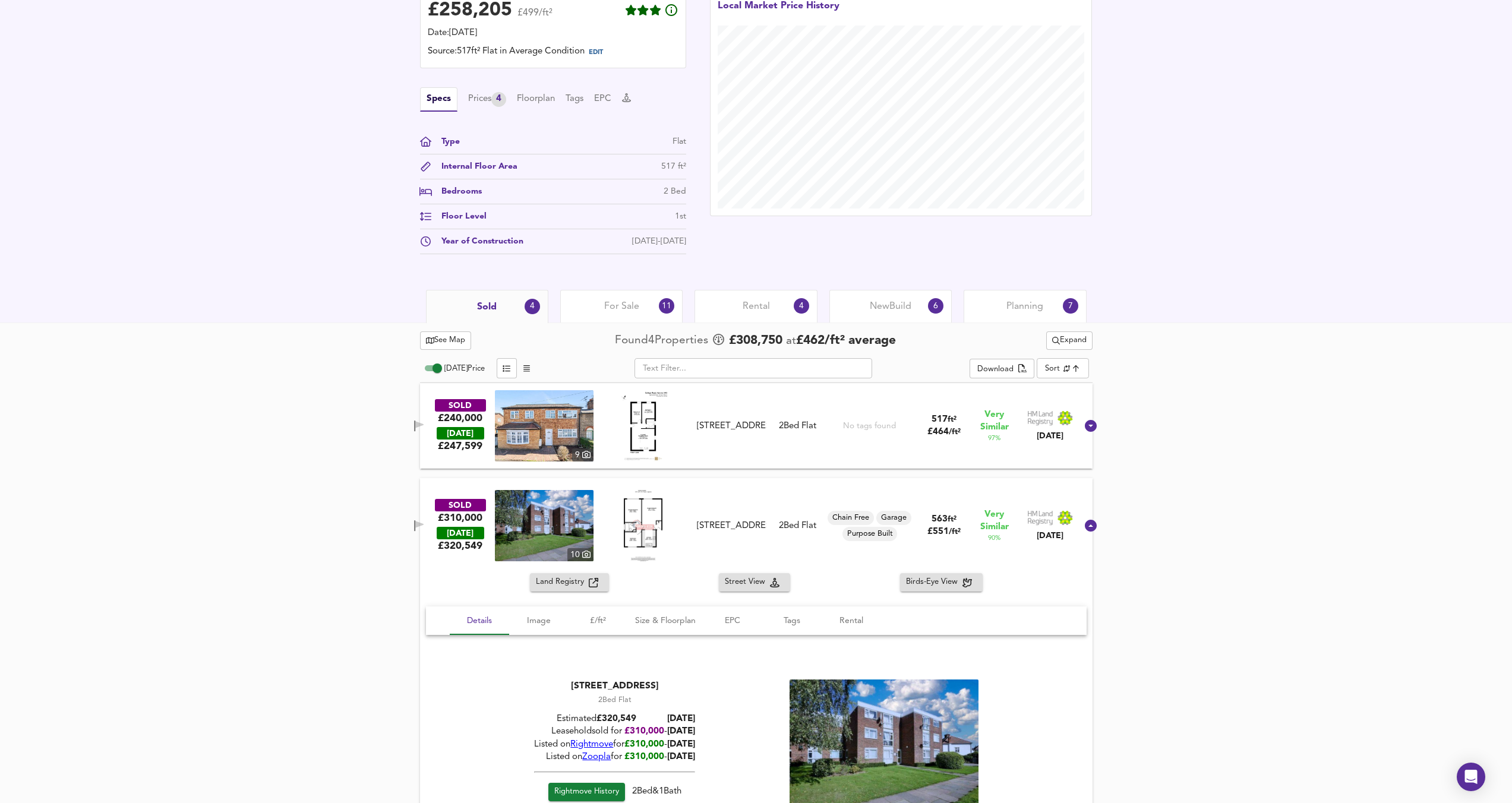
click at [731, 433] on div "Flat 3, 36 College Road, HA3 6EB" at bounding box center [731, 426] width 69 height 13
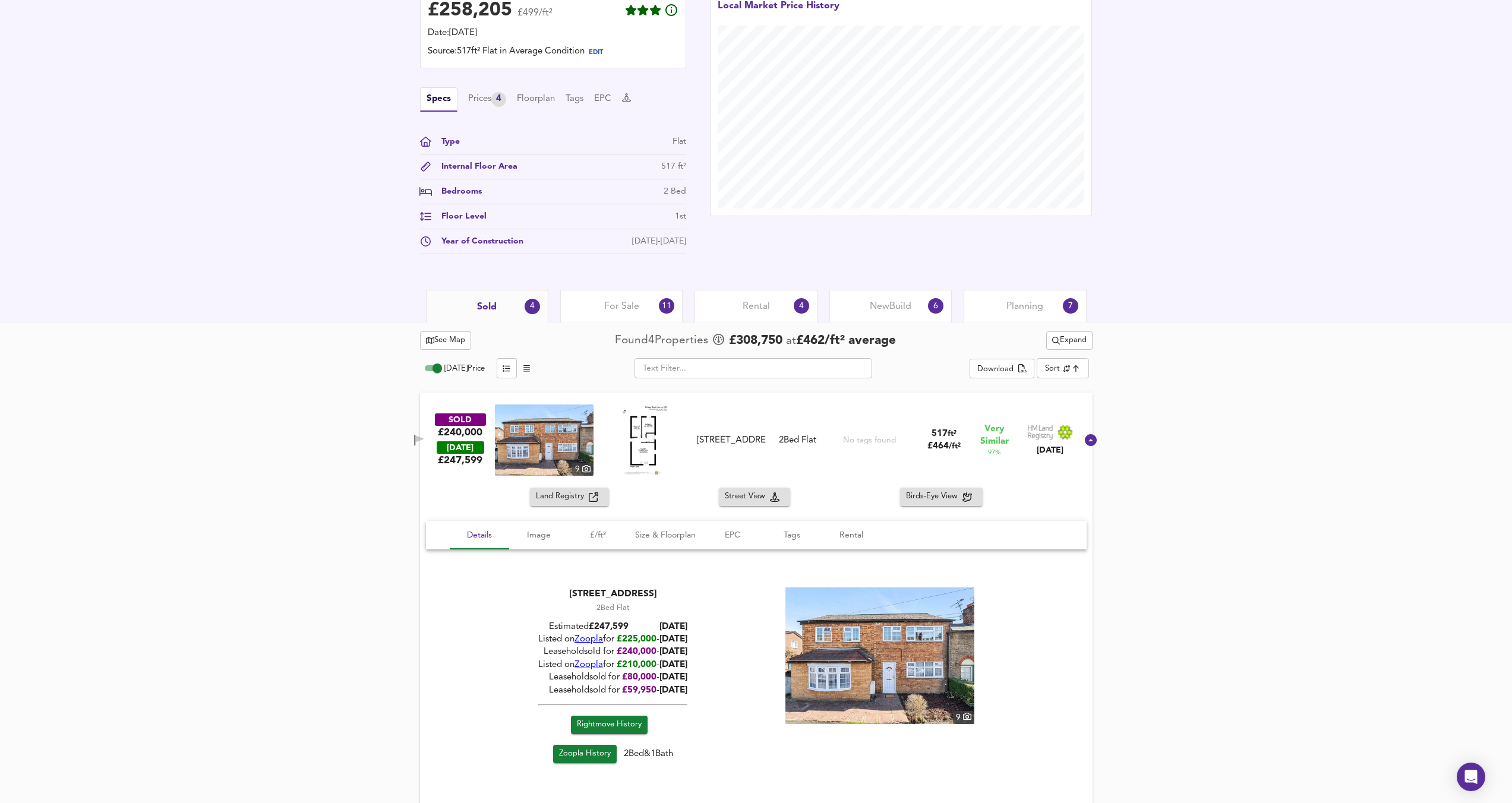
click at [536, 440] on img at bounding box center [544, 440] width 99 height 71
click at [424, 436] on icon "button" at bounding box center [419, 440] width 10 height 11
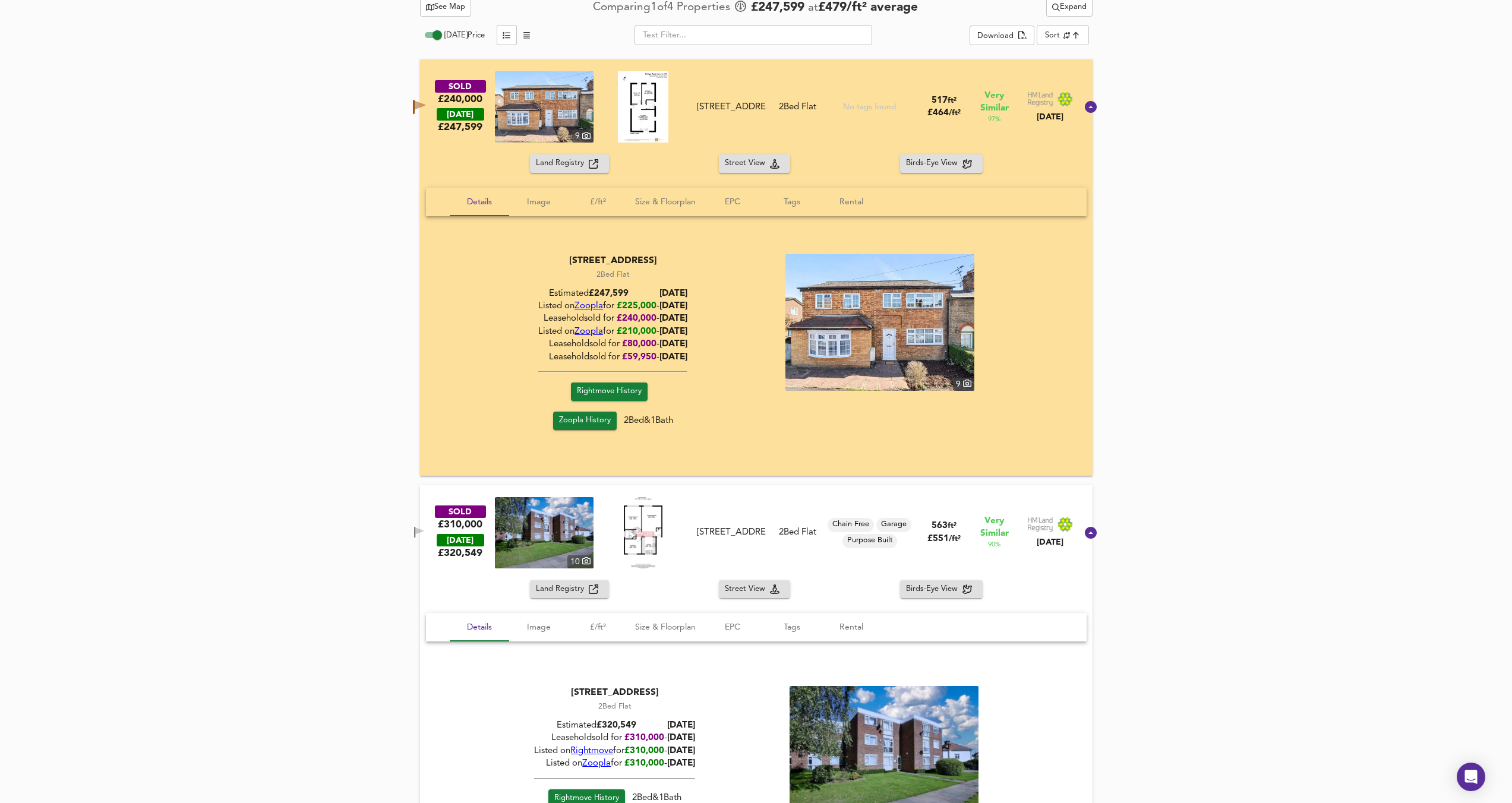
scroll to position [658, 0]
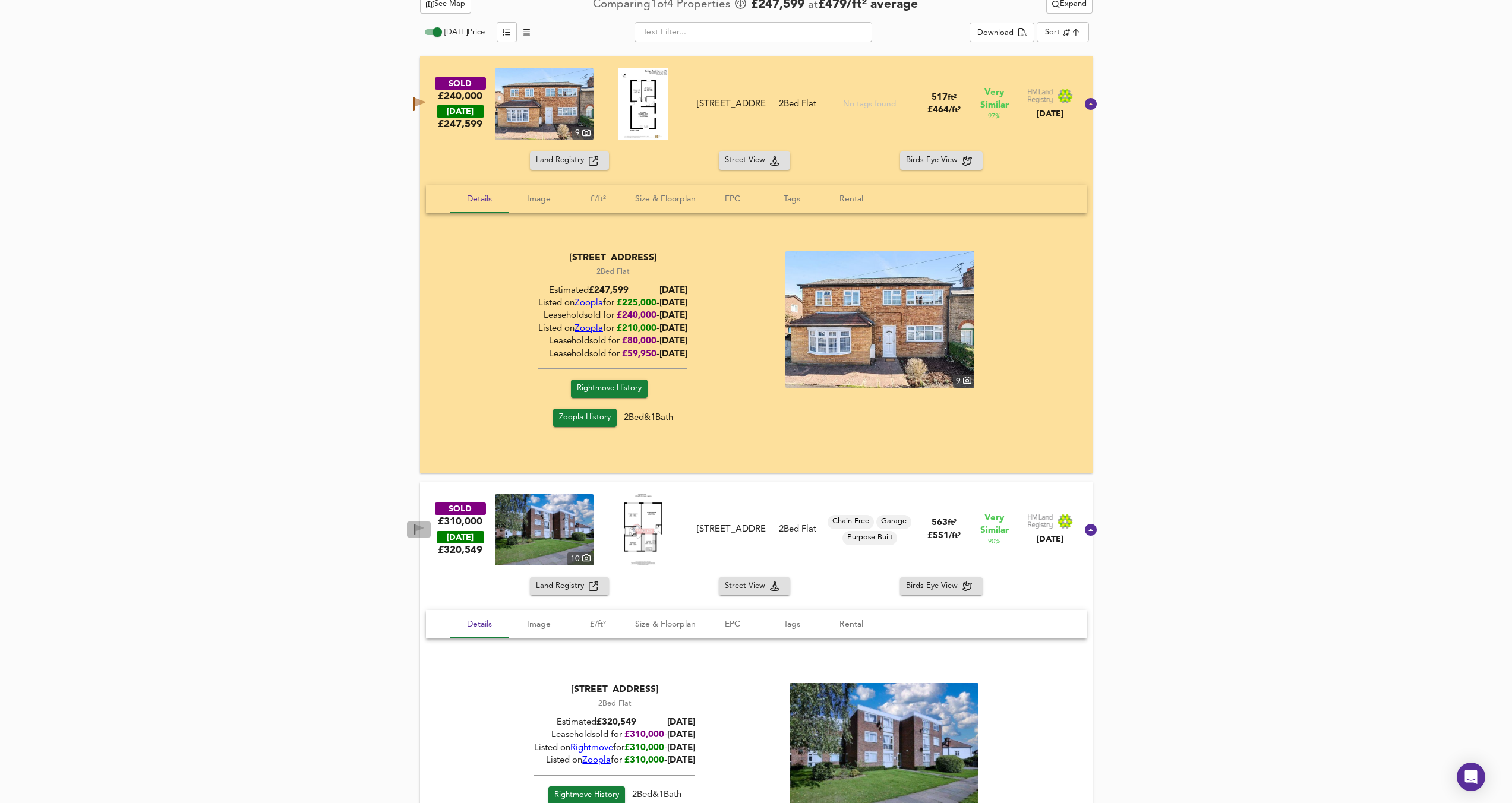
click at [427, 525] on span "button" at bounding box center [418, 529] width 18 height 11
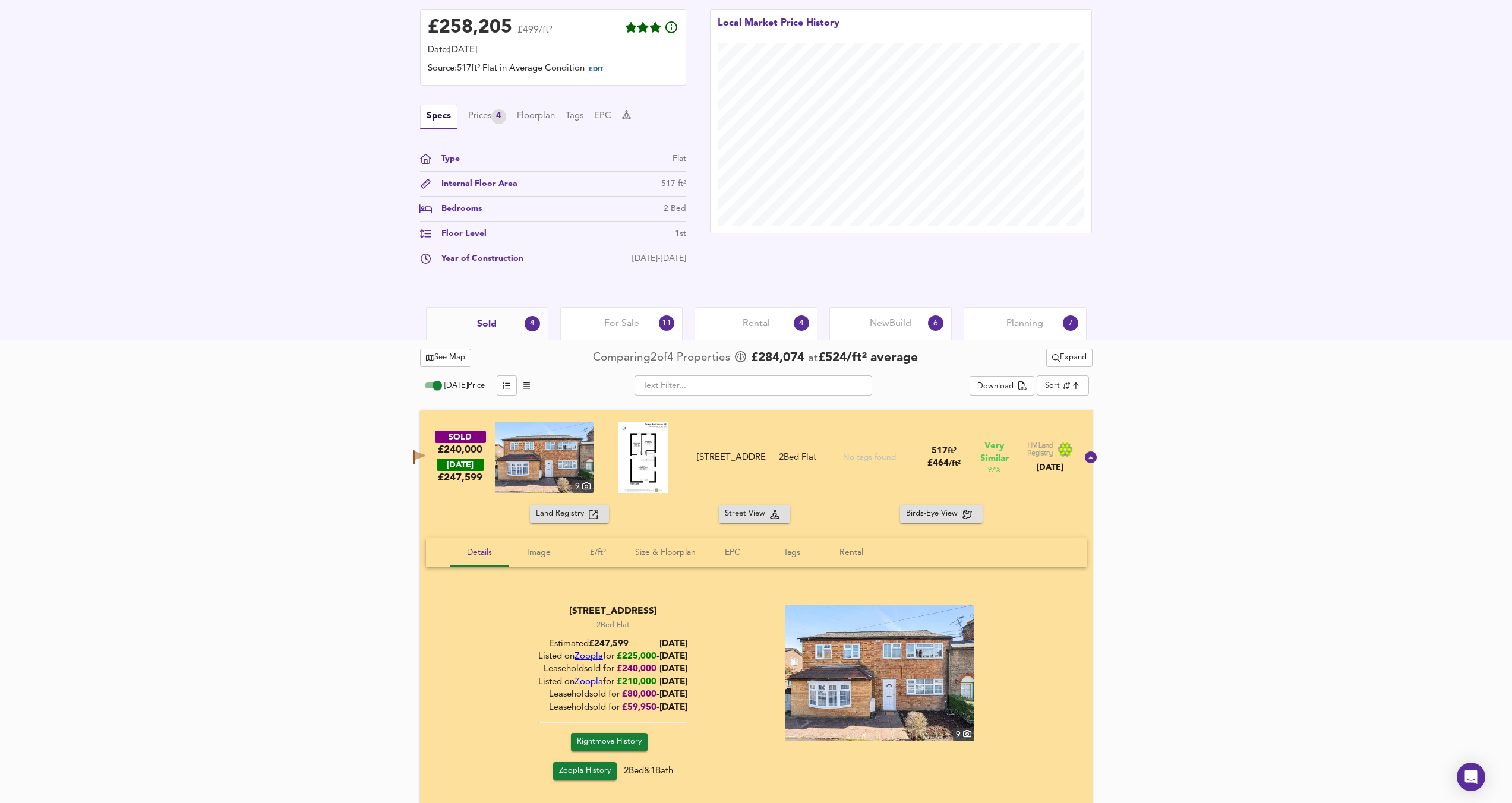
scroll to position [301, 0]
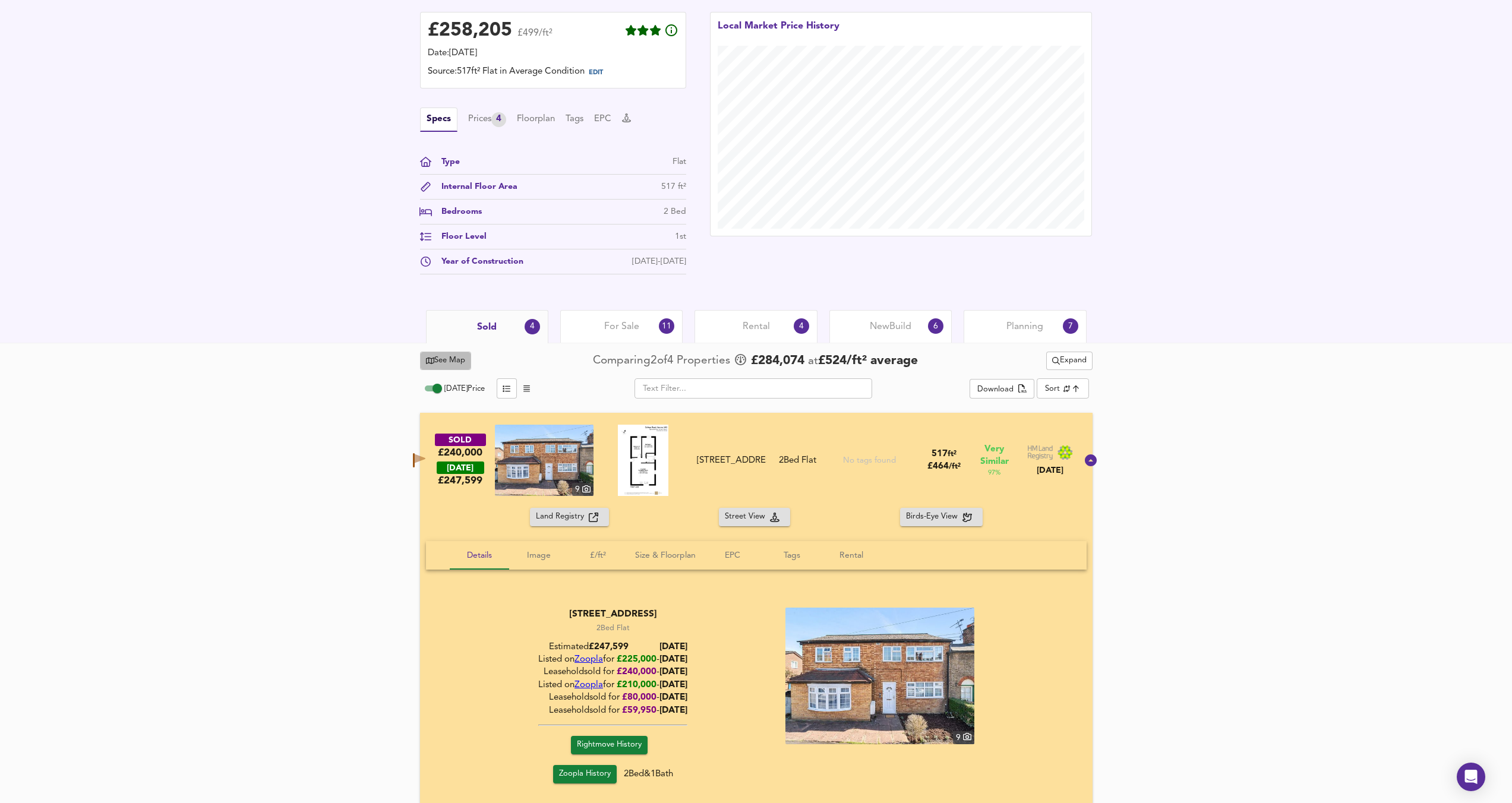
click at [422, 365] on button "See Map" at bounding box center [445, 361] width 51 height 18
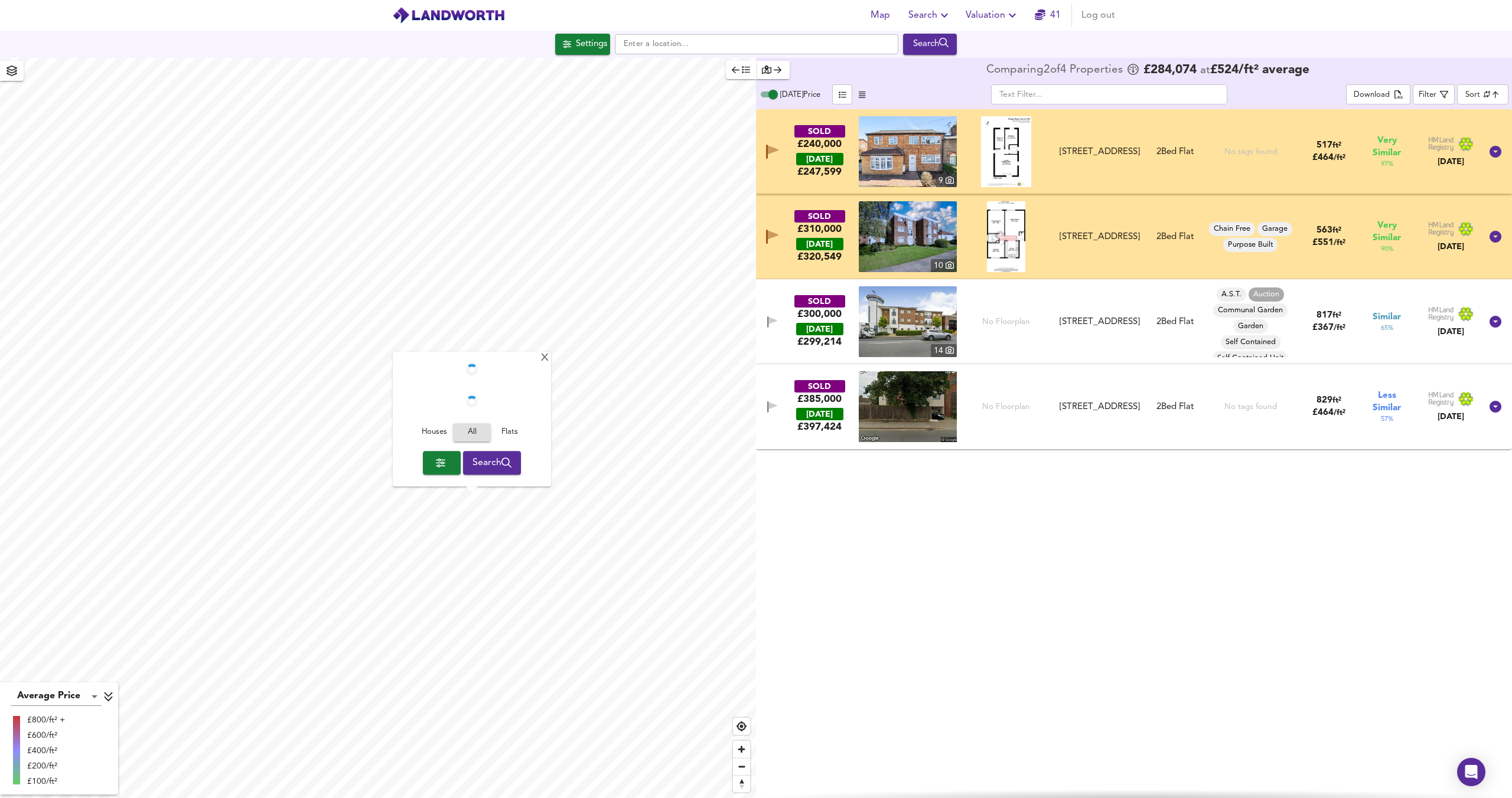
checkbox input "false"
checkbox input "true"
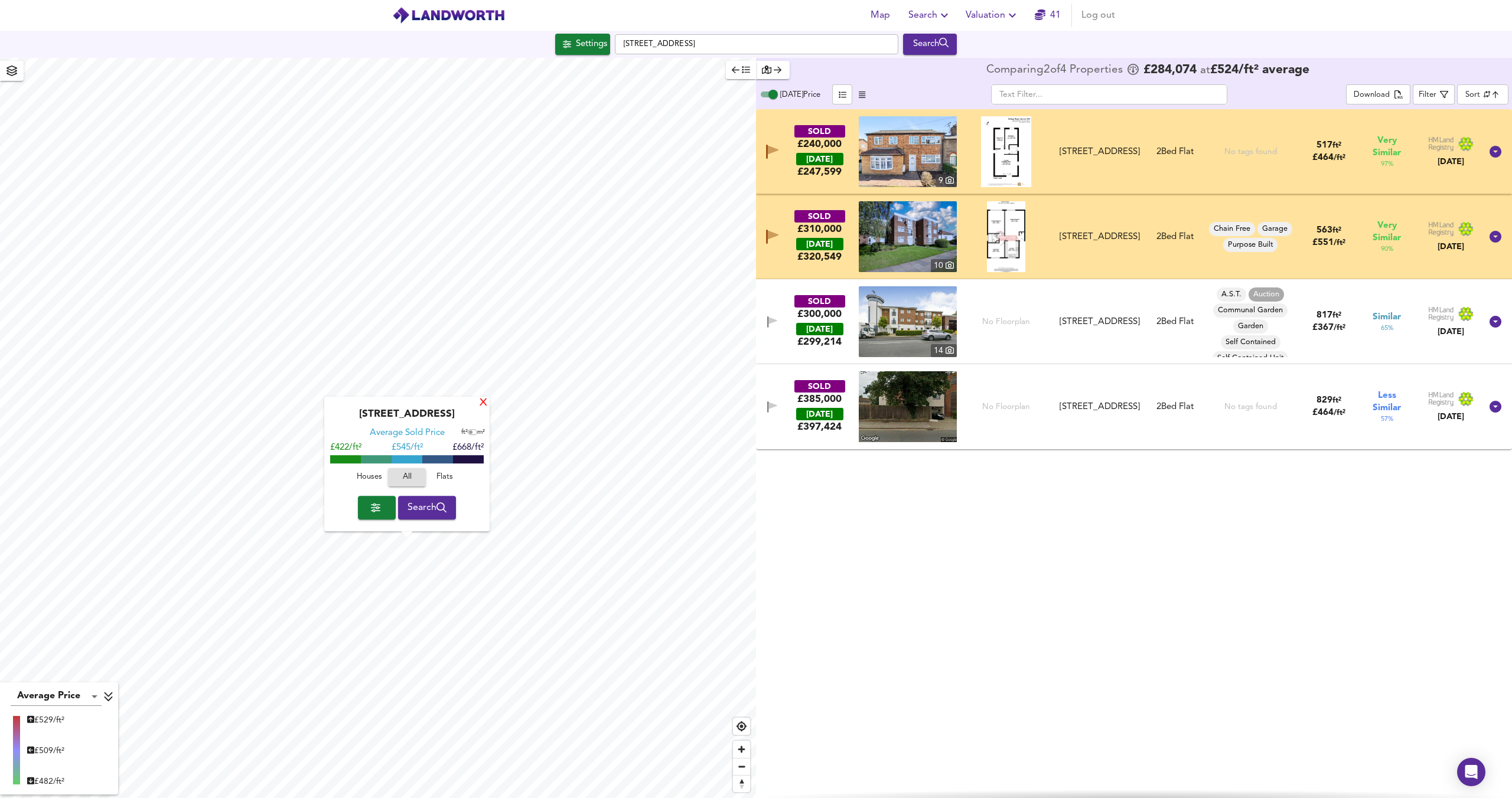
click at [480, 404] on div "X" at bounding box center [483, 404] width 10 height 11
drag, startPoint x: 1135, startPoint y: 159, endPoint x: 1066, endPoint y: 138, distance: 72.1
click at [1066, 138] on div "SOLD £240,000 TODAY £ 247,599 9 Flat 3, 36 College Road, HA3 6EB Flat 3, 36 Col…" at bounding box center [1119, 152] width 723 height 71
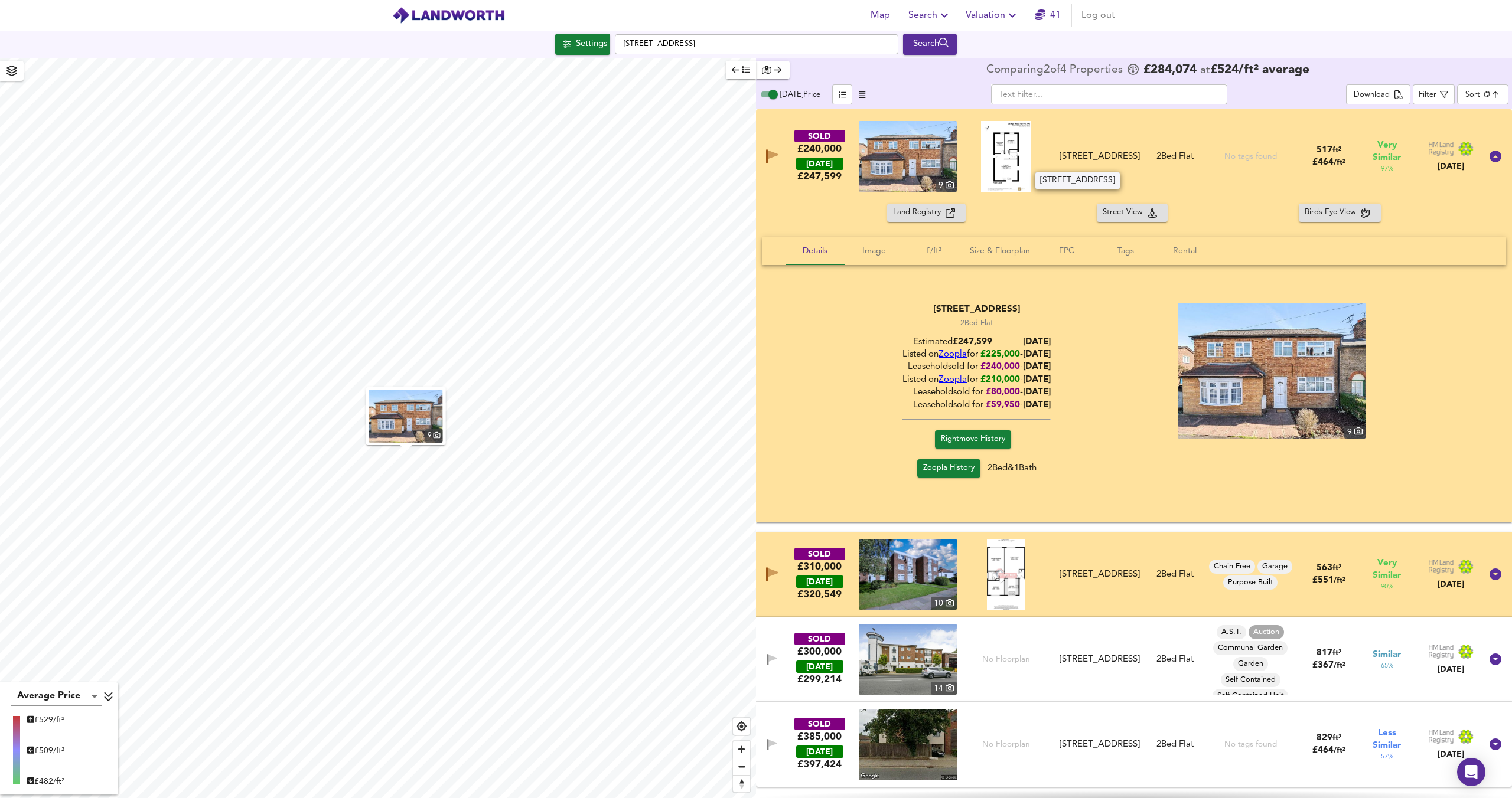
drag, startPoint x: 1062, startPoint y: 141, endPoint x: 1116, endPoint y: 162, distance: 57.9
click at [1104, 158] on div "SOLD £240,000 TODAY £ 247,599 9 Flat 3, 36 College Road, HA3 6EB Flat 3, 36 Col…" at bounding box center [1119, 156] width 723 height 71
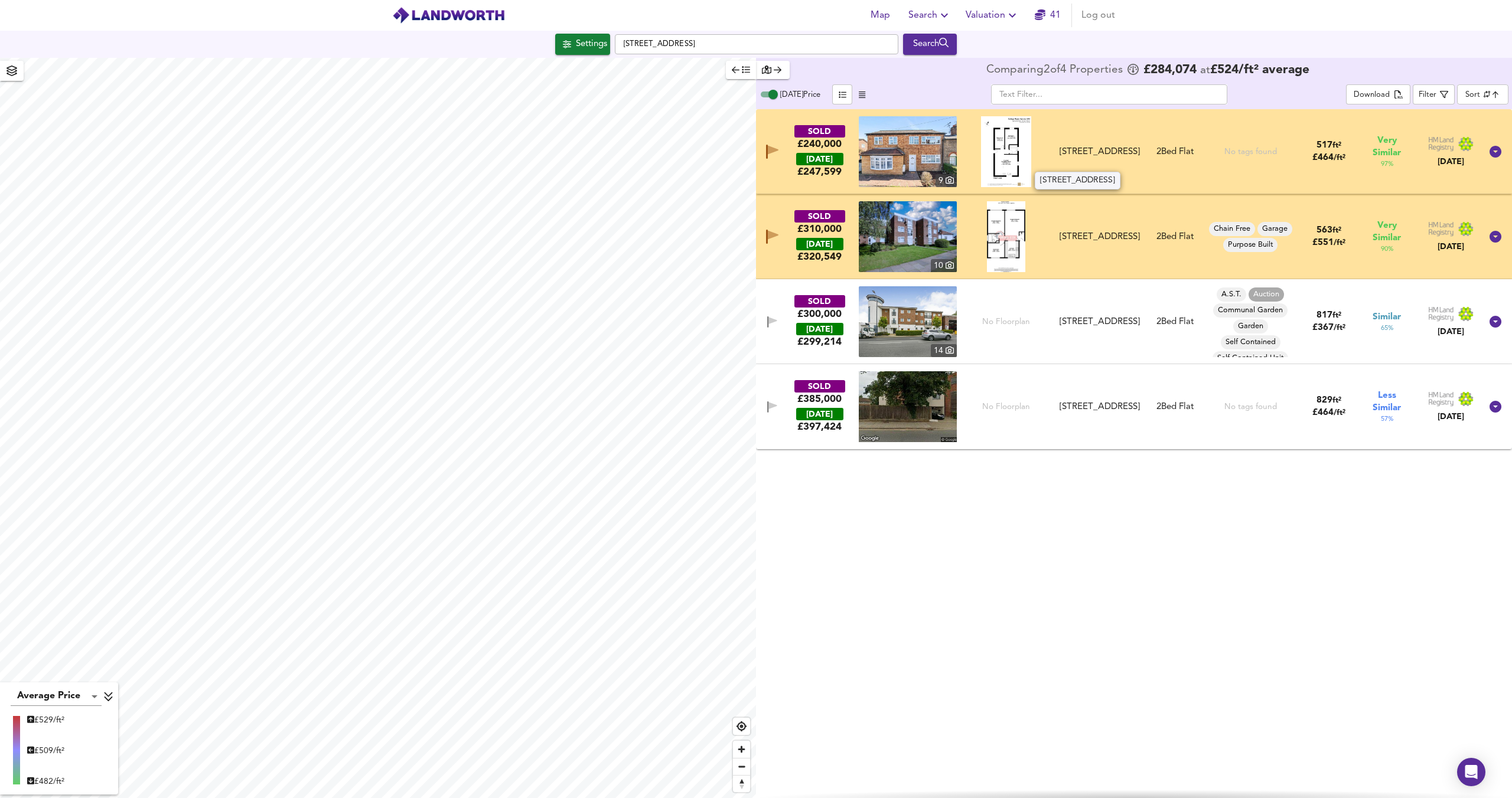
drag, startPoint x: 1132, startPoint y: 159, endPoint x: 1061, endPoint y: 139, distance: 73.8
click at [1061, 146] on div "Flat 3, 36 College Road, HA3 6EB" at bounding box center [1099, 152] width 80 height 13
copy div "Flat 3, 36 College Road, HA3 6EB"
click at [1138, 598] on div "SOLD £240,000 TODAY £ 247,599 9 Flat 3, 36 College Road, HA3 6EB Flat 3, 36 Col…" at bounding box center [1134, 453] width 756 height 689
click at [1001, 224] on img at bounding box center [1006, 237] width 39 height 71
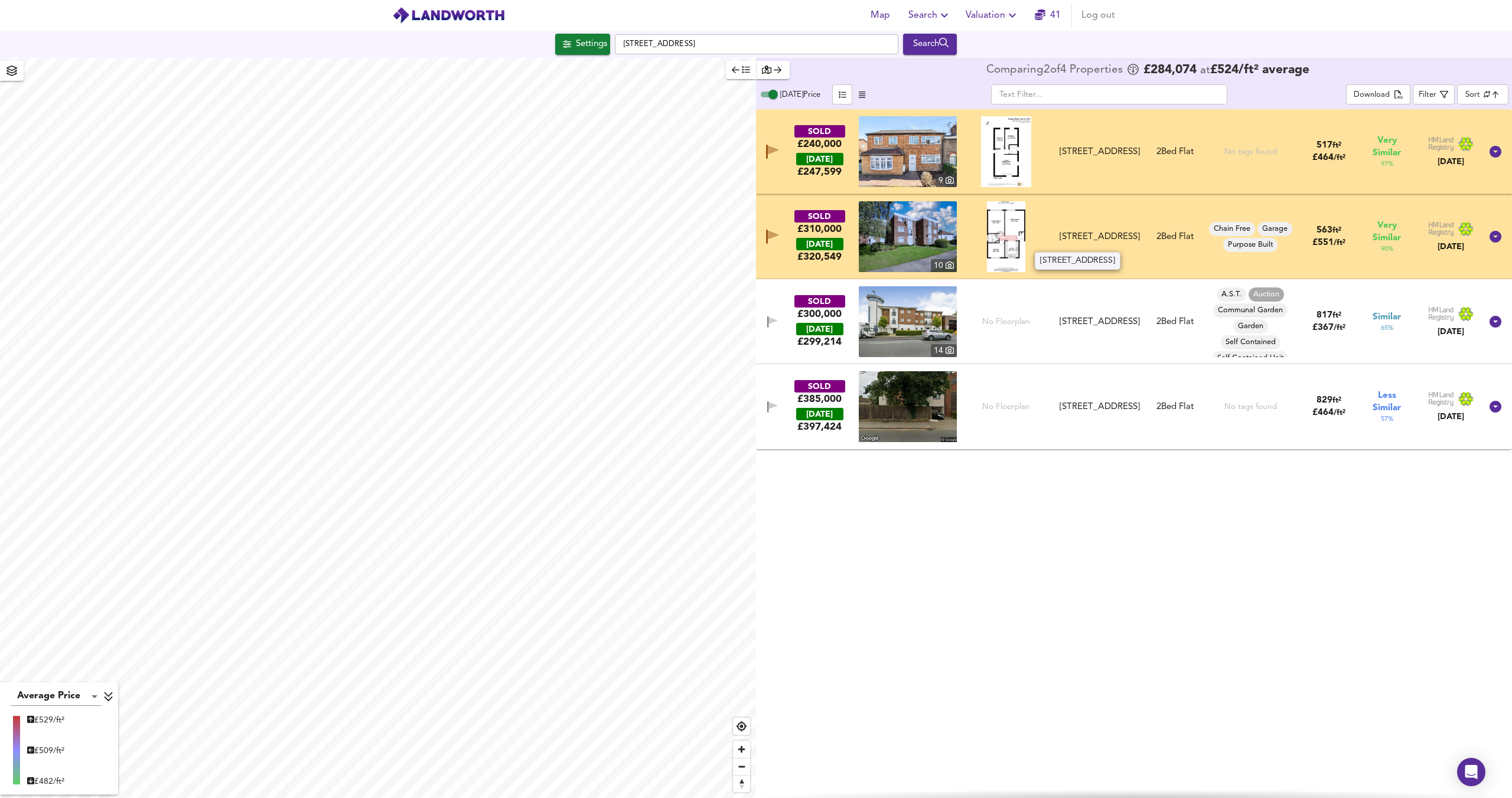
click at [1115, 240] on div "Flat 4, 11 College Avenue, HA3 6HR" at bounding box center [1099, 237] width 80 height 13
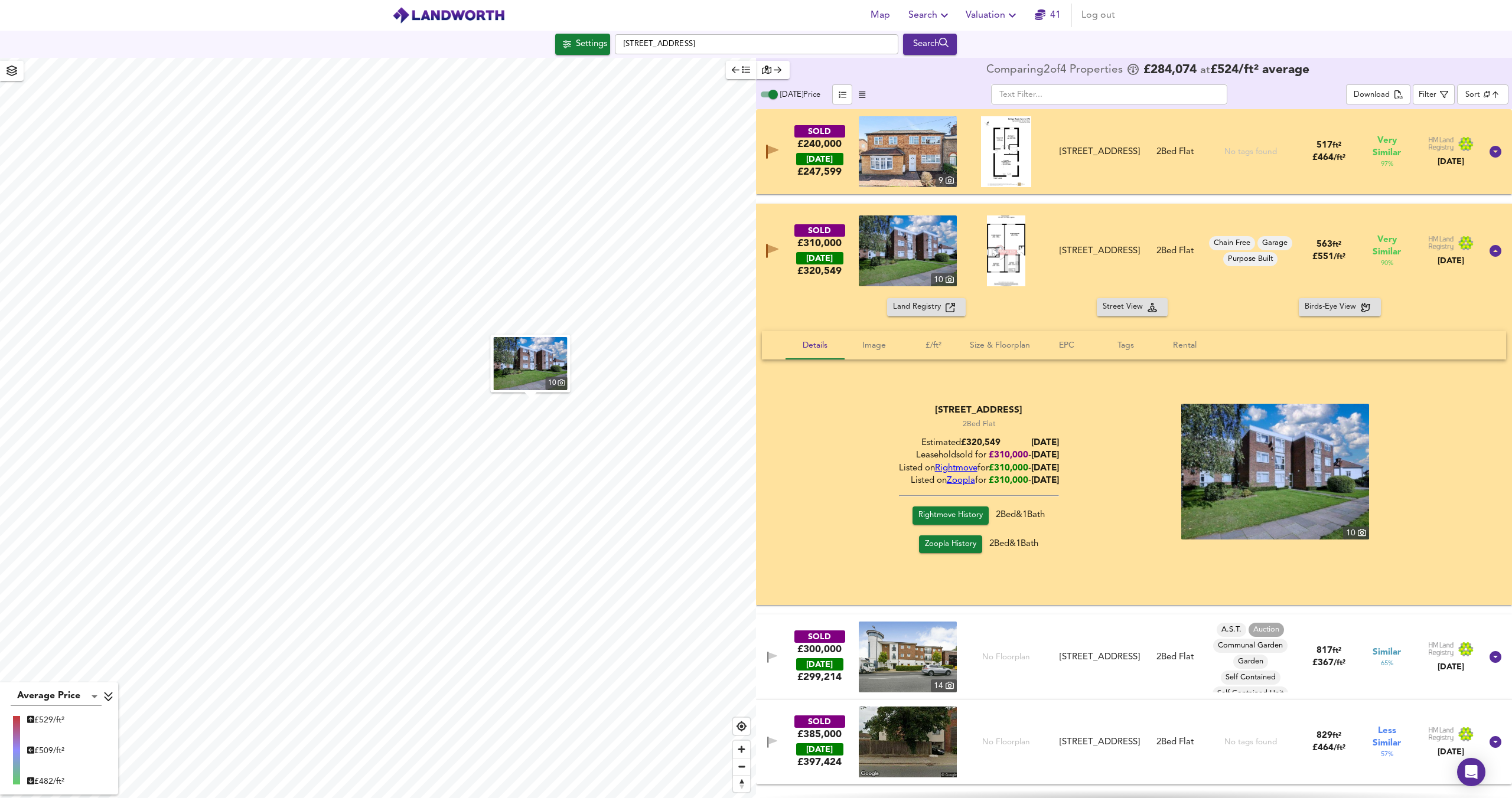
click at [942, 246] on img at bounding box center [907, 251] width 98 height 71
click at [949, 156] on img at bounding box center [907, 152] width 98 height 71
click at [972, 17] on span "Valuation" at bounding box center [992, 15] width 54 height 16
click at [973, 37] on li "New Valuation Report" at bounding box center [992, 42] width 141 height 21
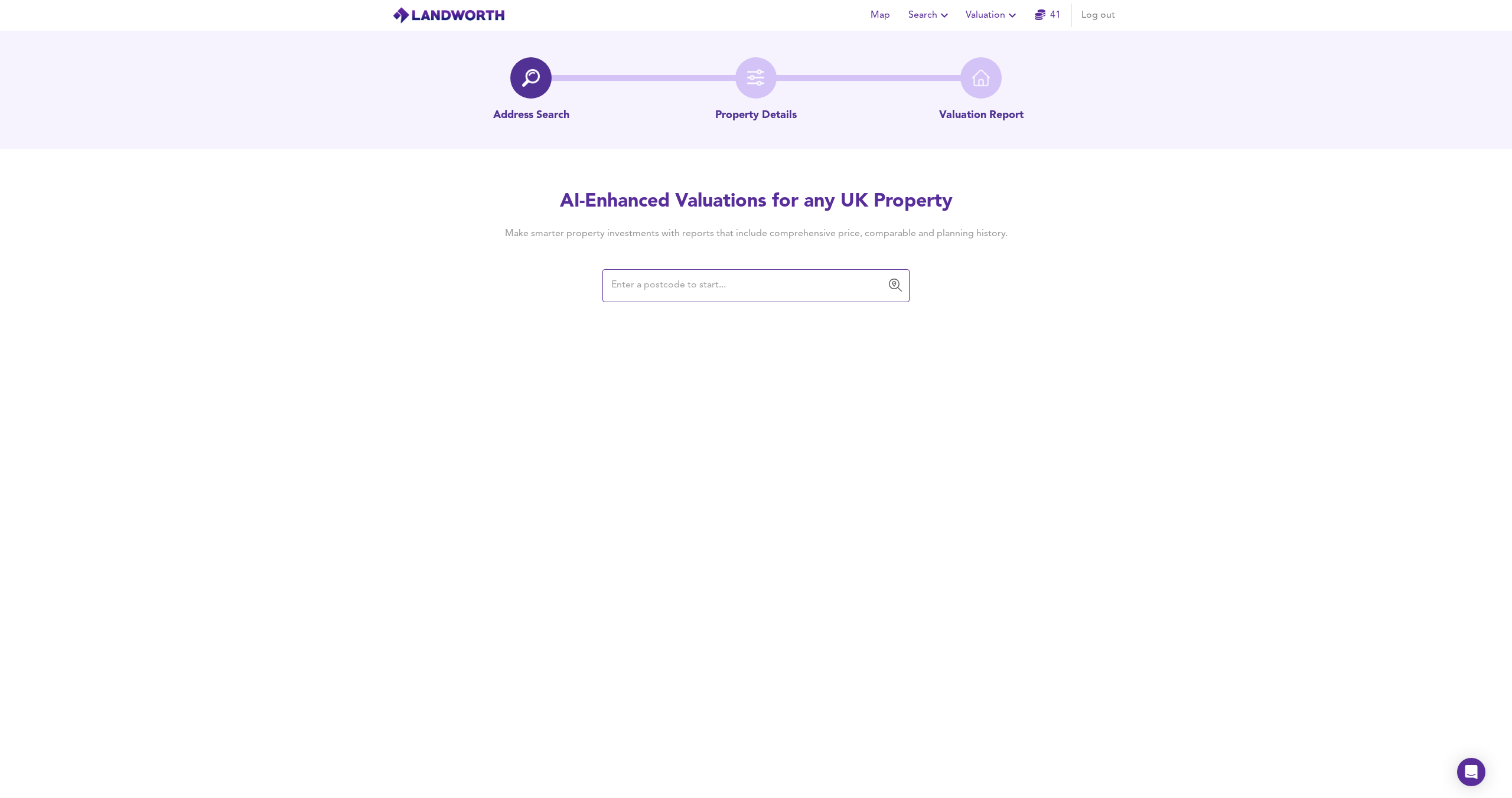
click at [698, 287] on input "text" at bounding box center [747, 285] width 279 height 22
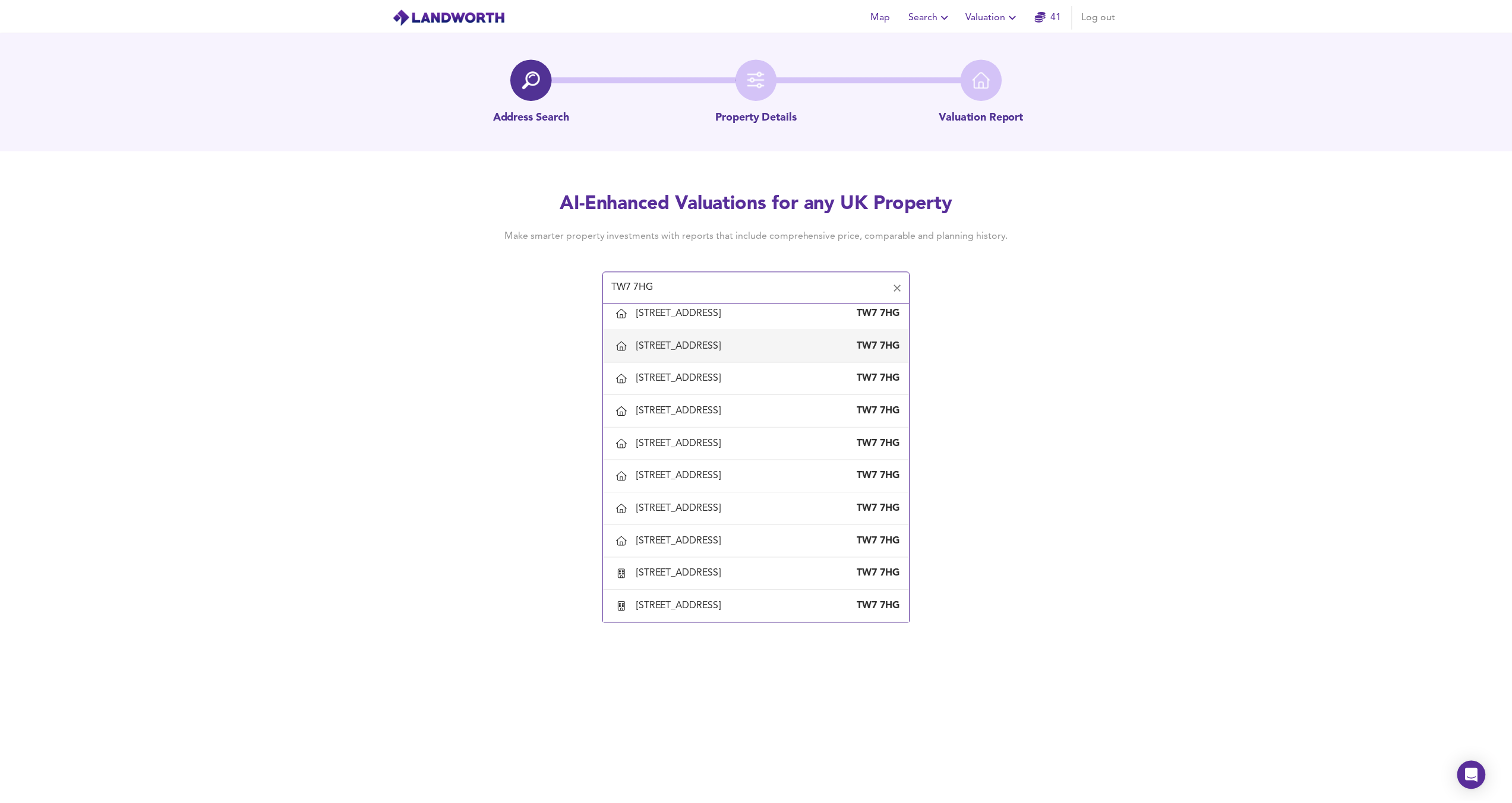
scroll to position [1110, 0]
click at [670, 564] on div "75 Talbot Road, Isleworth, Hounslow TW7 7HG" at bounding box center [760, 574] width 289 height 25
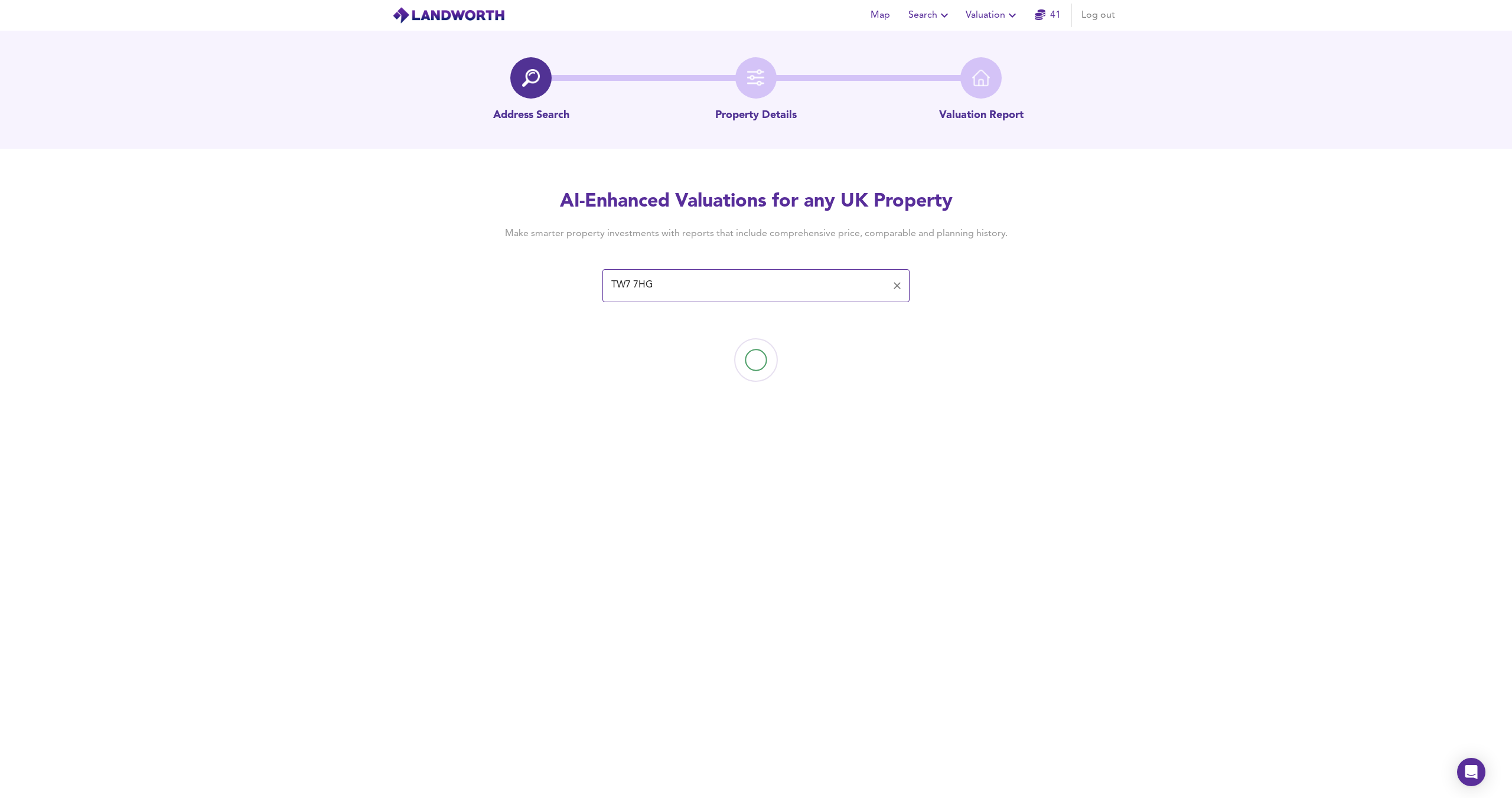
type input "75 Talbot Road, Isleworth, Hounslow"
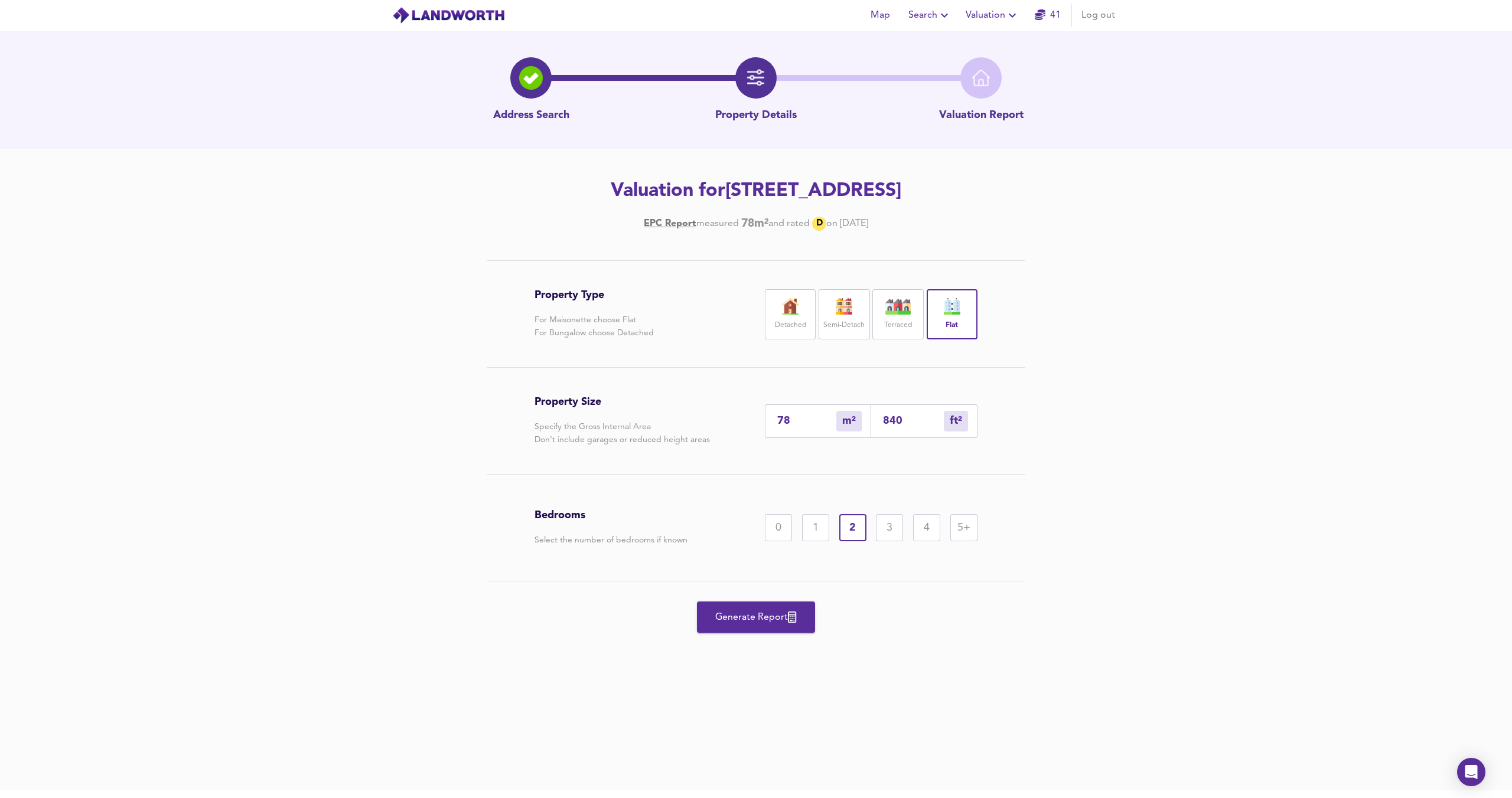
drag, startPoint x: 807, startPoint y: 420, endPoint x: 719, endPoint y: 411, distance: 88.5
click at [719, 411] on div "Property Size Specify the Gross Internal Area Don't include garages or reduced …" at bounding box center [756, 421] width 443 height 106
type input "5"
type input "54"
type input "57"
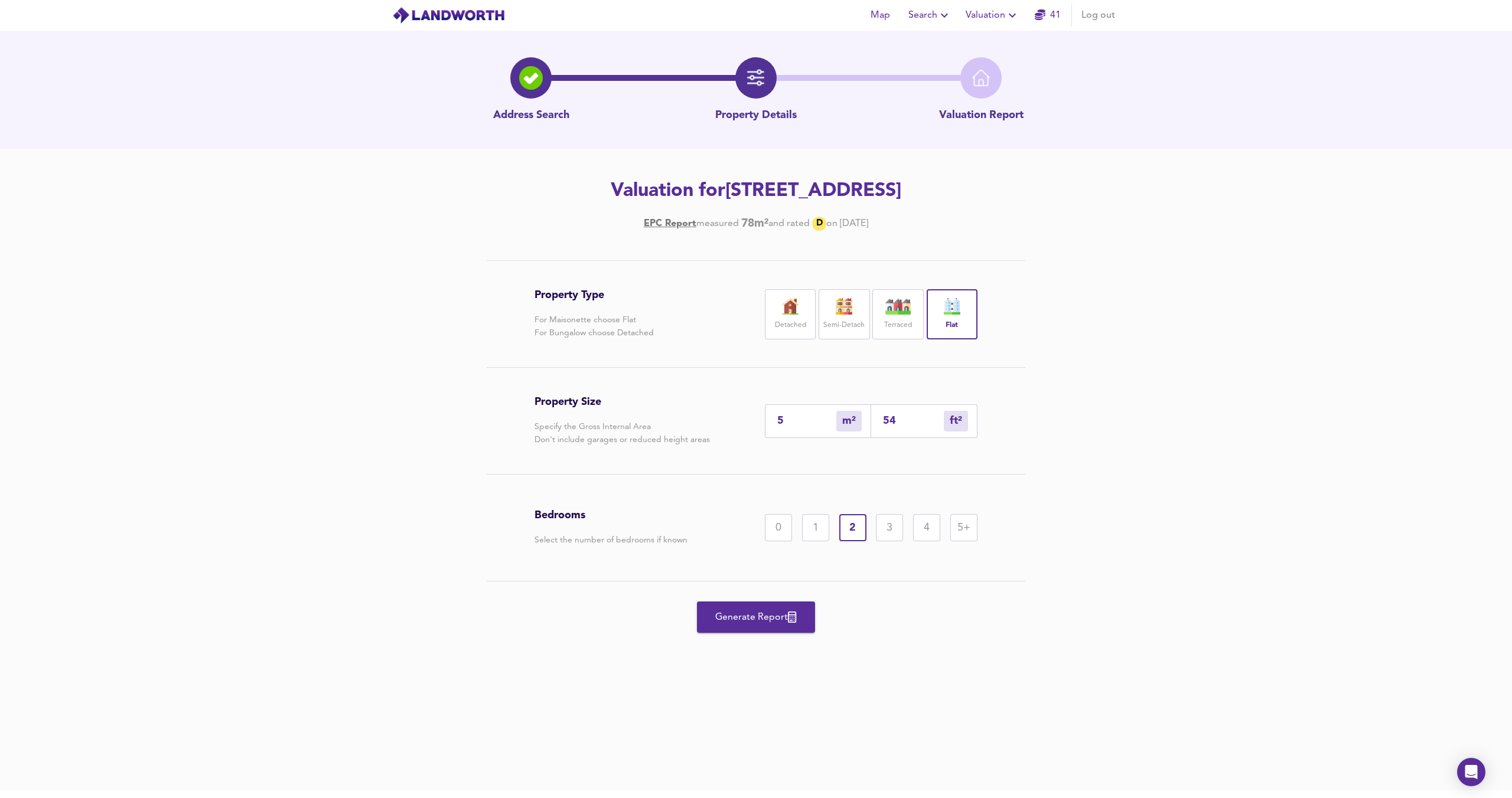
type input "614"
type input "57"
click at [768, 621] on span "Generate Report" at bounding box center [756, 617] width 94 height 16
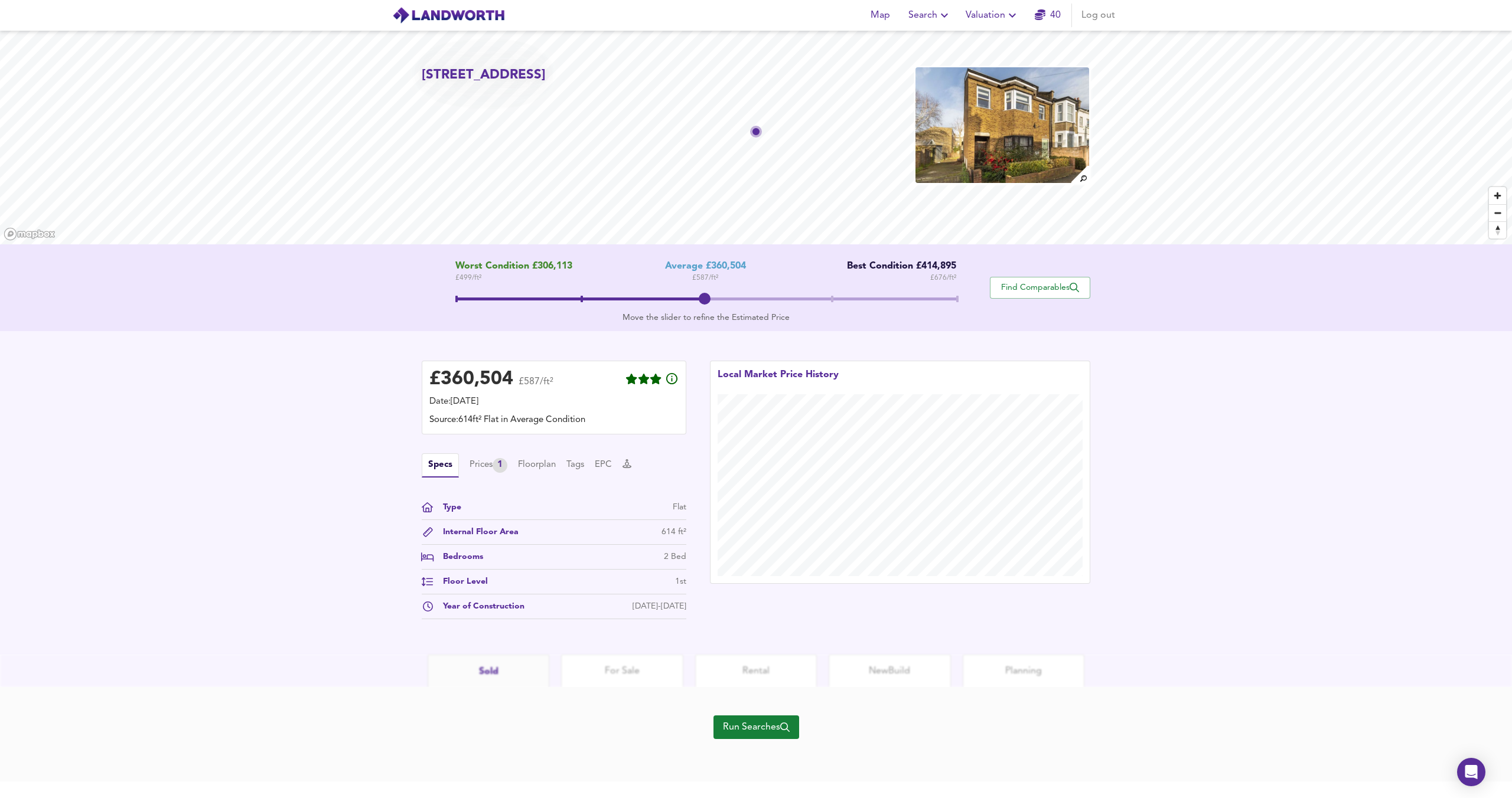
click at [765, 725] on span "Run Searches" at bounding box center [756, 727] width 67 height 16
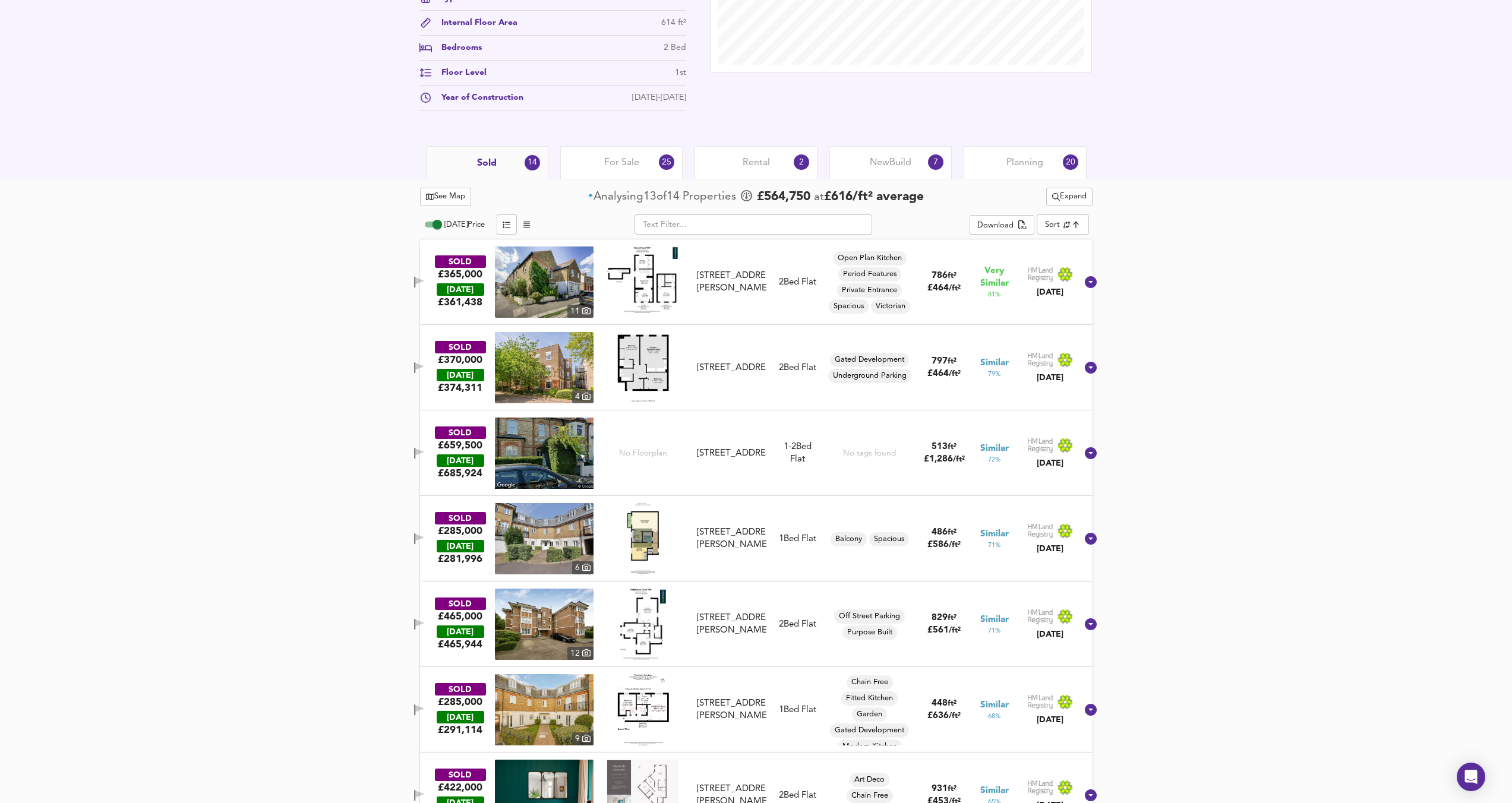
scroll to position [461, 0]
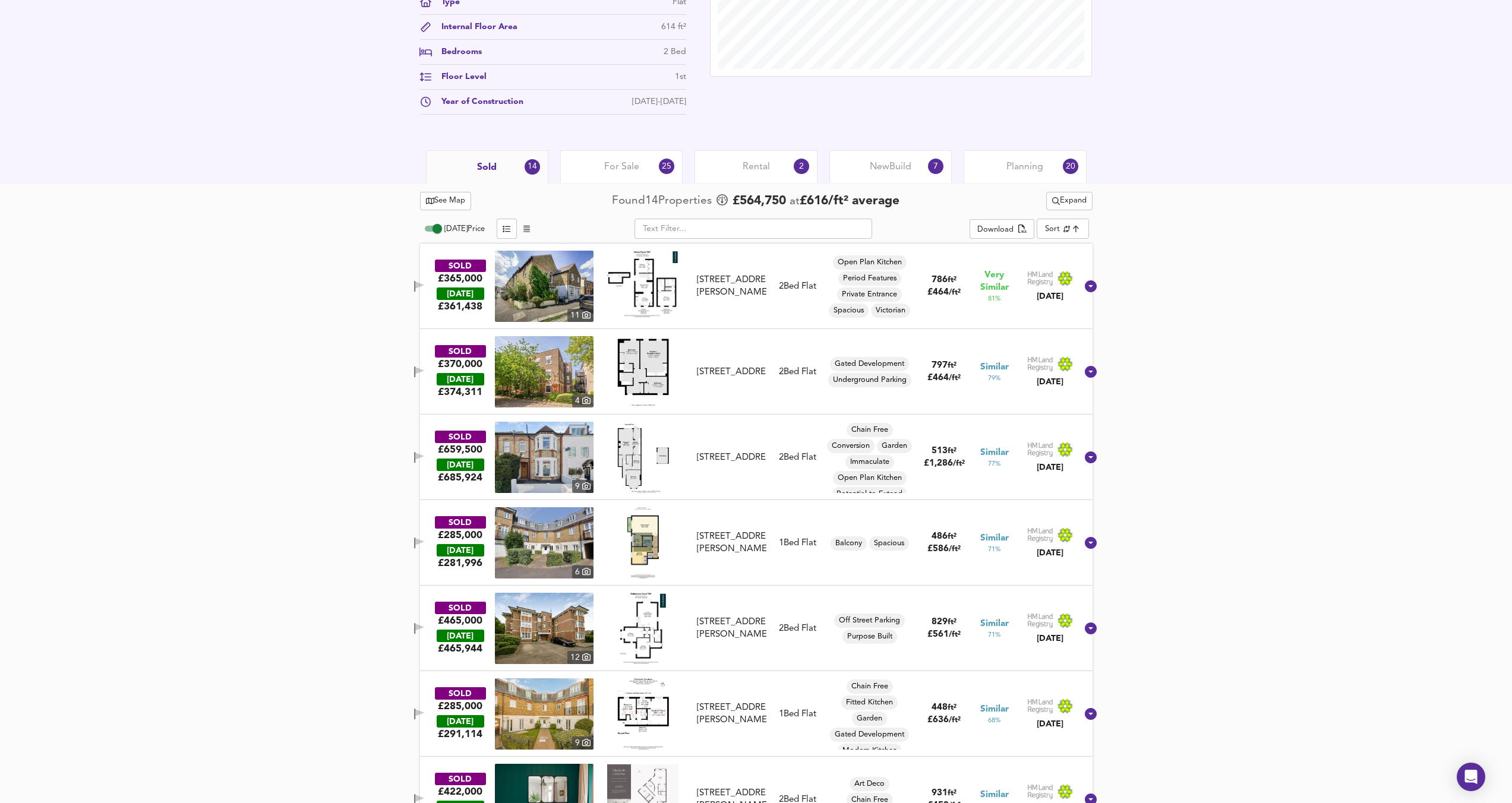
click at [1053, 206] on span "Expand" at bounding box center [1069, 201] width 35 height 14
click at [1051, 220] on li "¼ mile ½ mile" at bounding box center [1067, 223] width 100 height 19
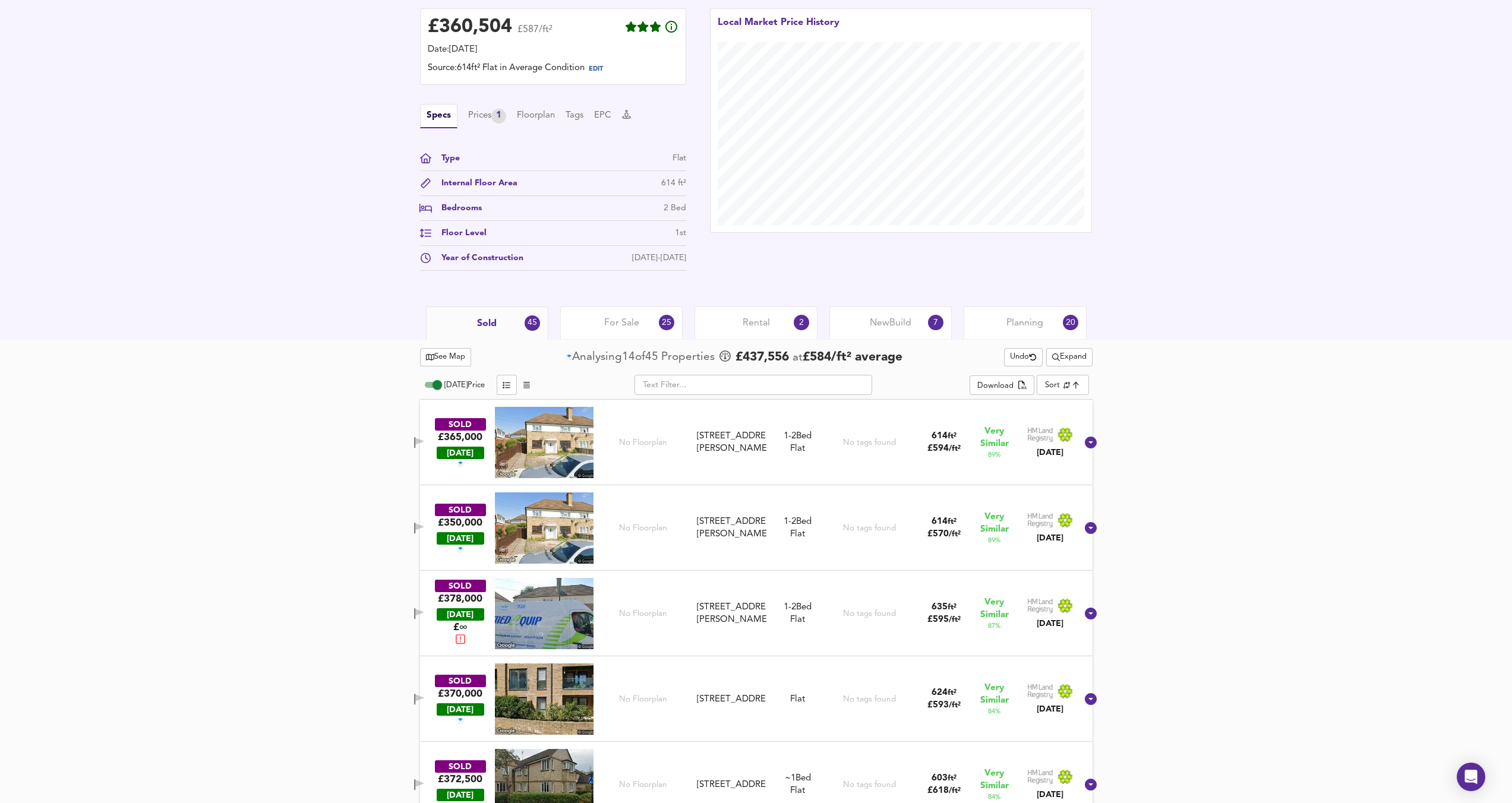
scroll to position [353, 0]
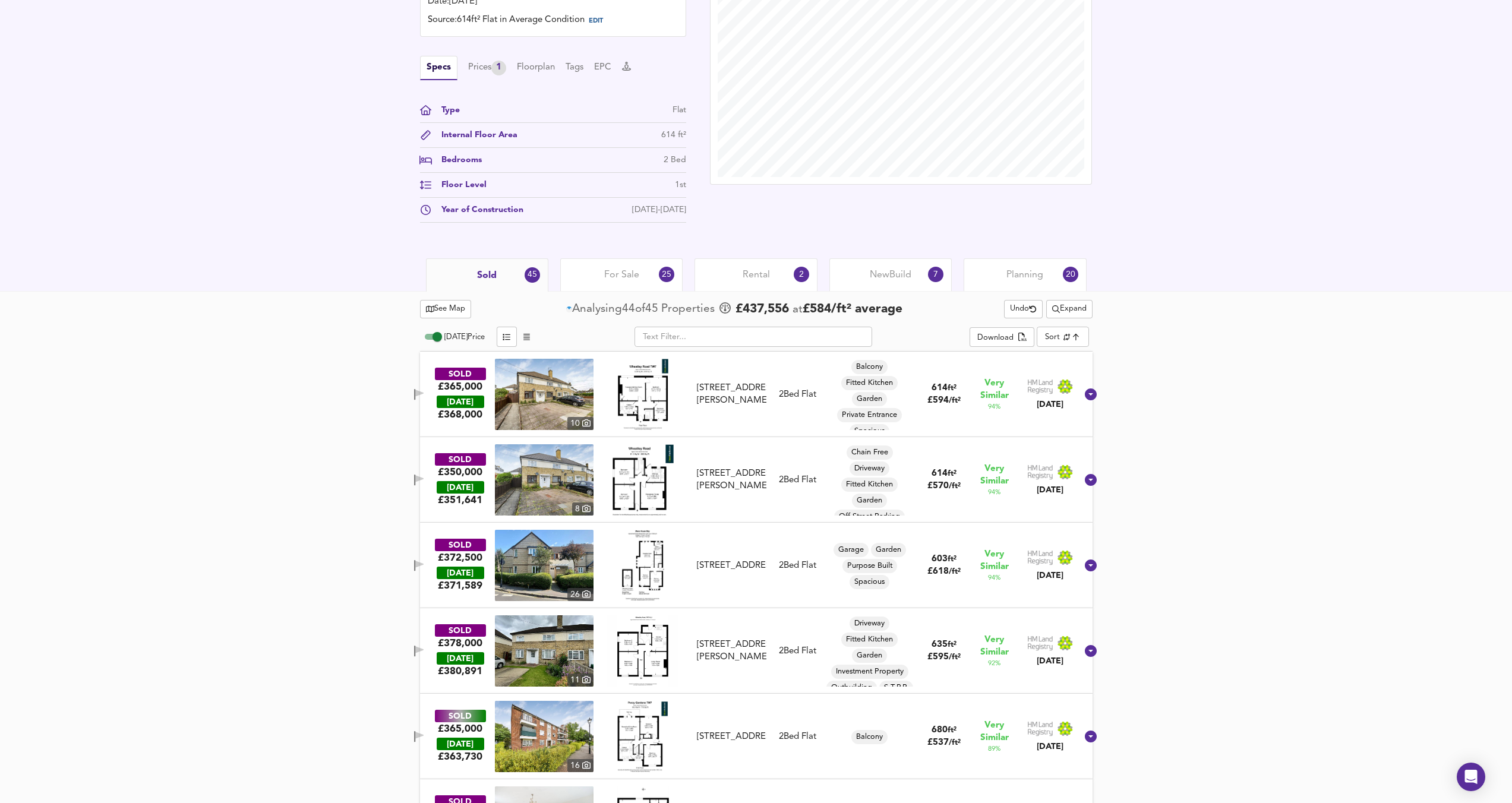
click at [656, 389] on img at bounding box center [643, 395] width 50 height 71
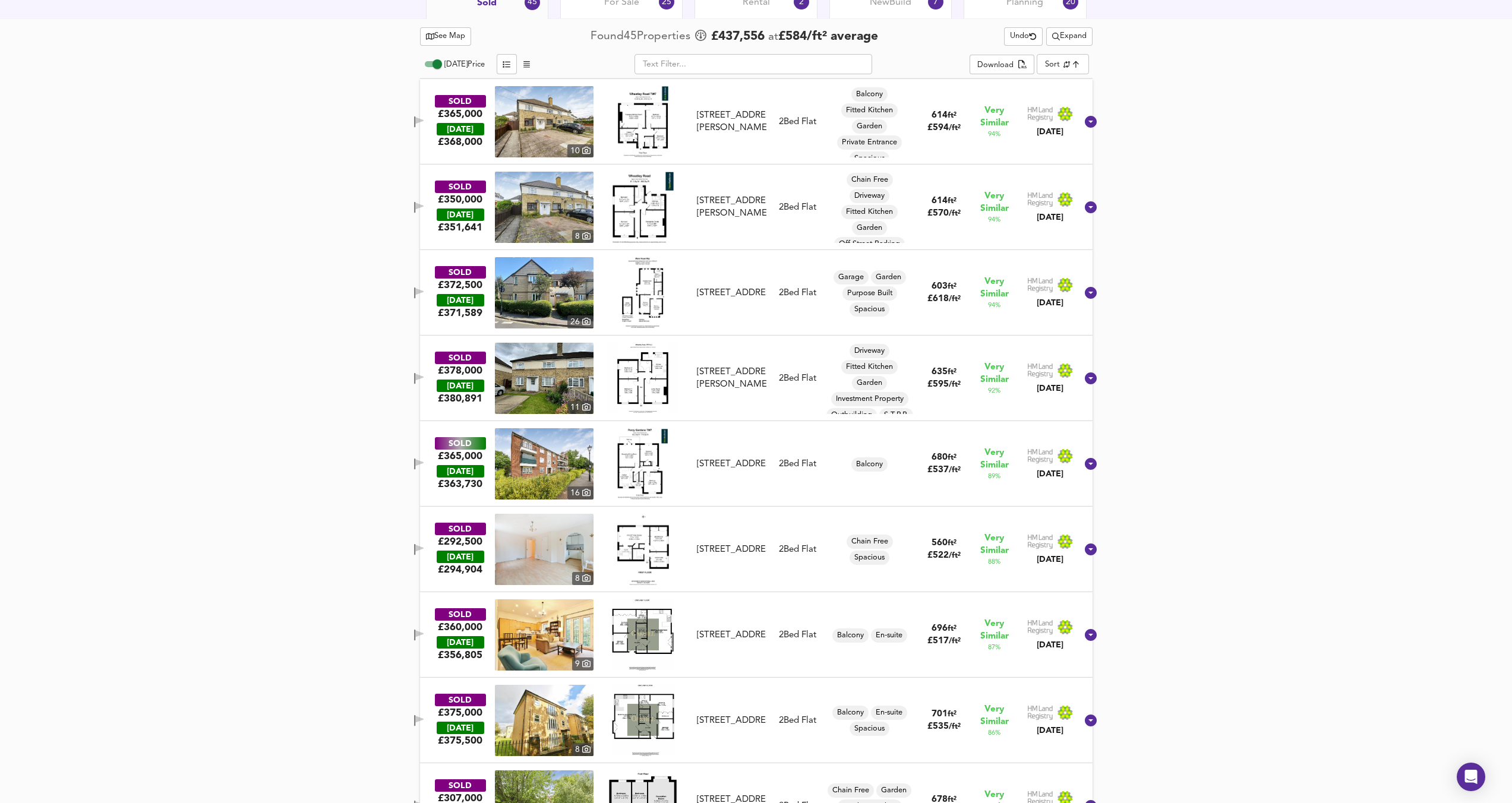
scroll to position [626, 0]
click at [710, 548] on div "21 Bankside Close, TW7 7EW" at bounding box center [731, 549] width 69 height 13
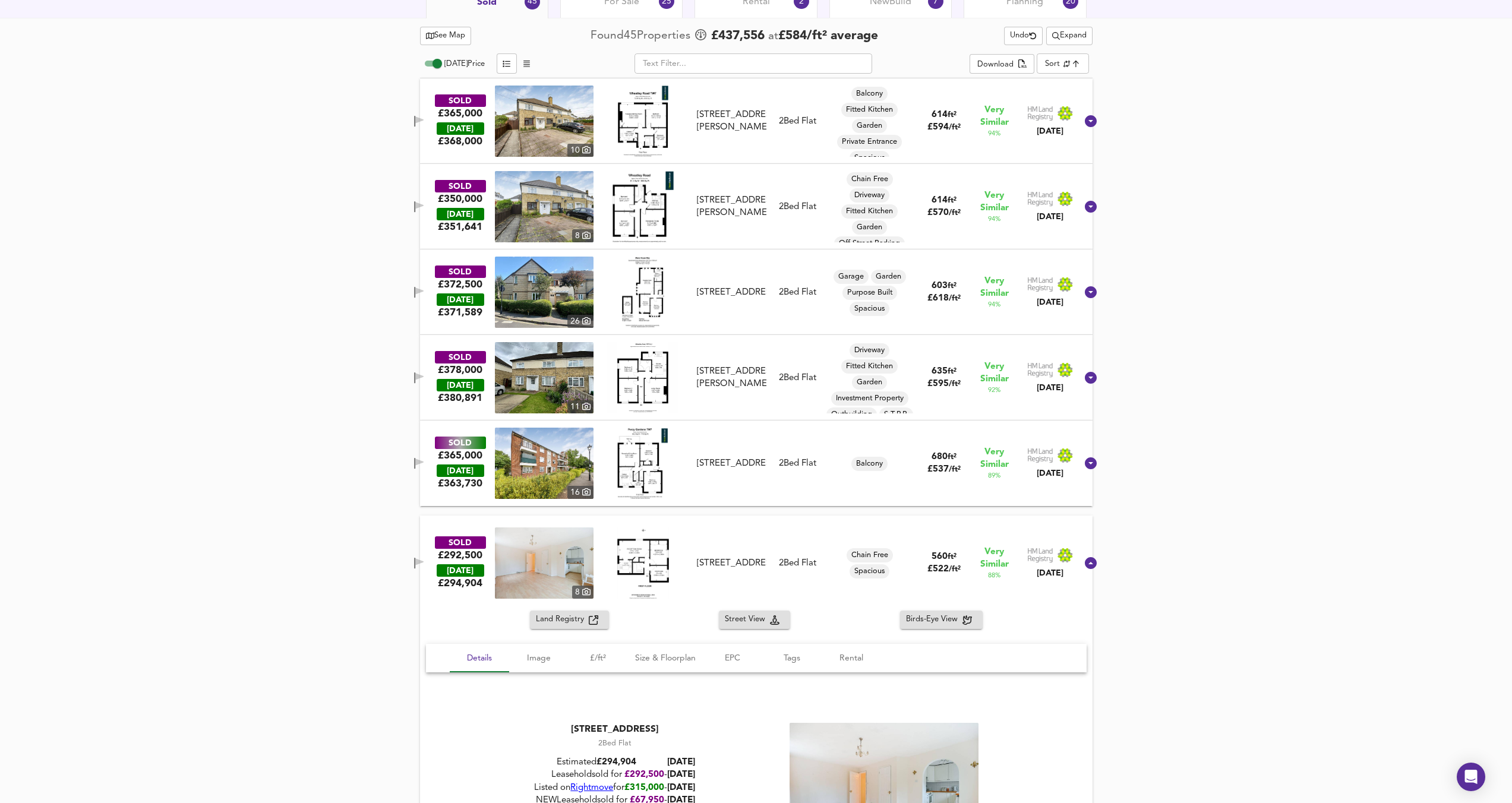
click at [661, 556] on img at bounding box center [643, 563] width 51 height 71
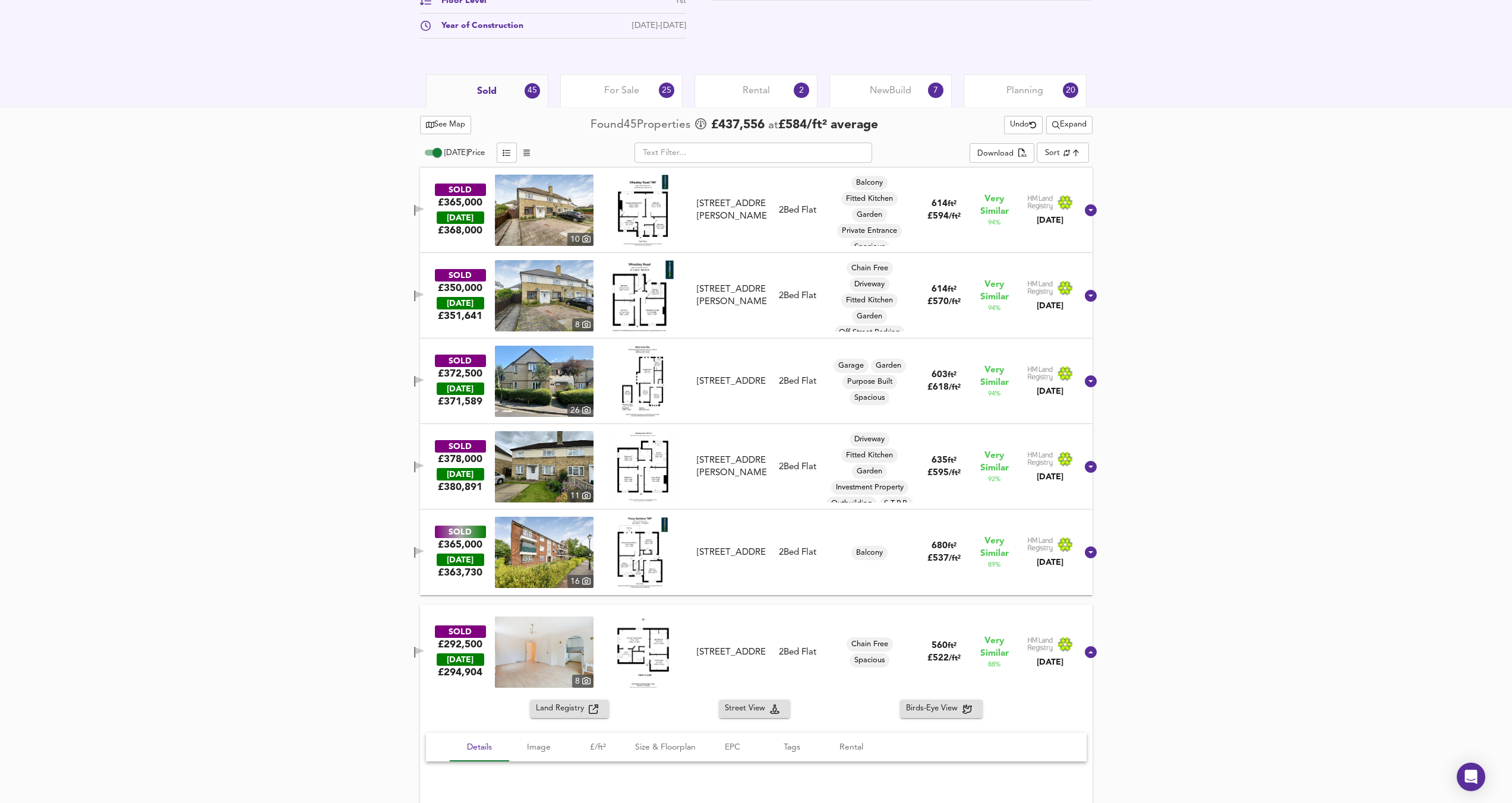
scroll to position [9, 0]
click at [536, 207] on img at bounding box center [544, 211] width 99 height 71
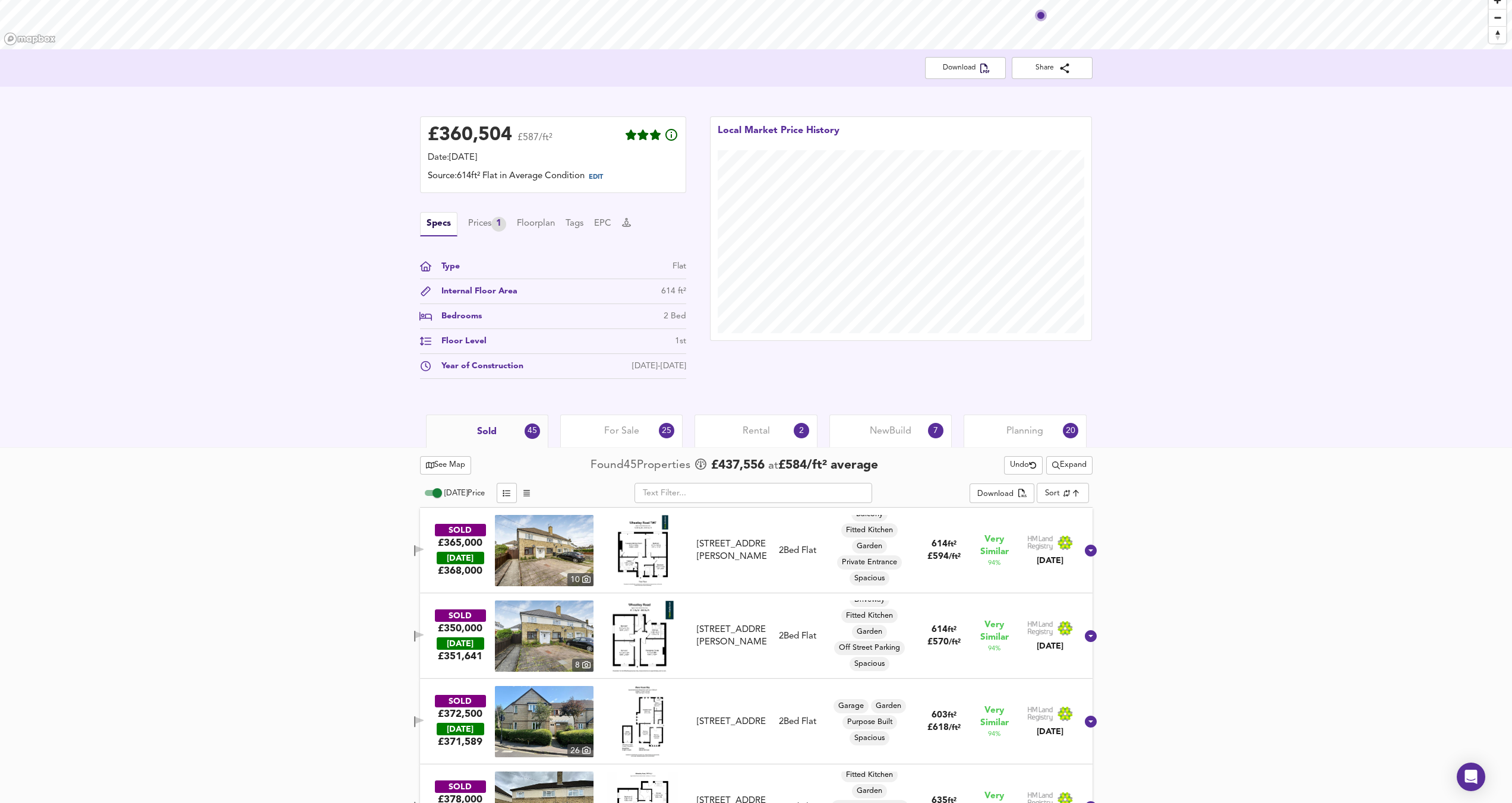
scroll to position [249, 0]
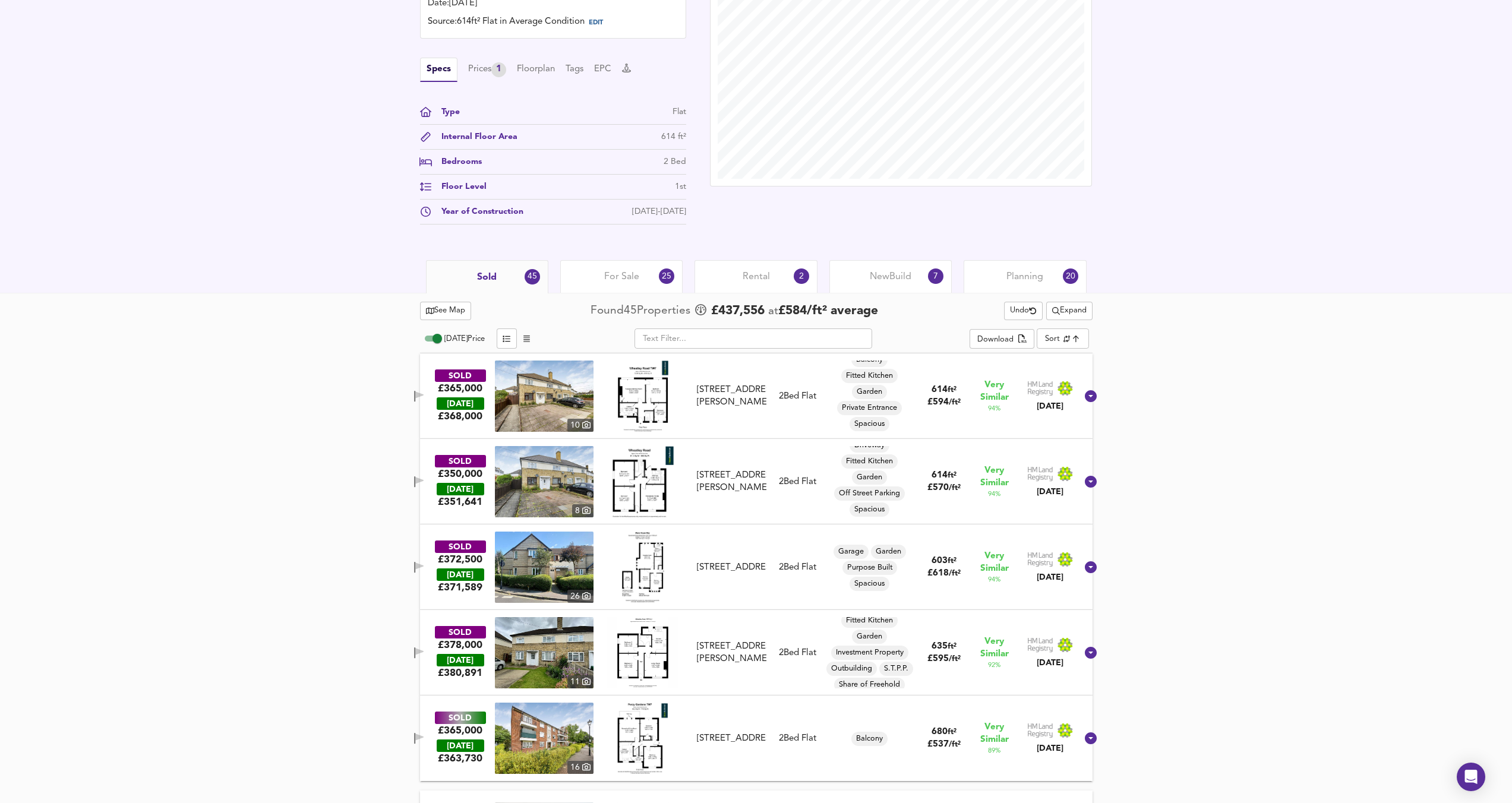
scroll to position [354, 0]
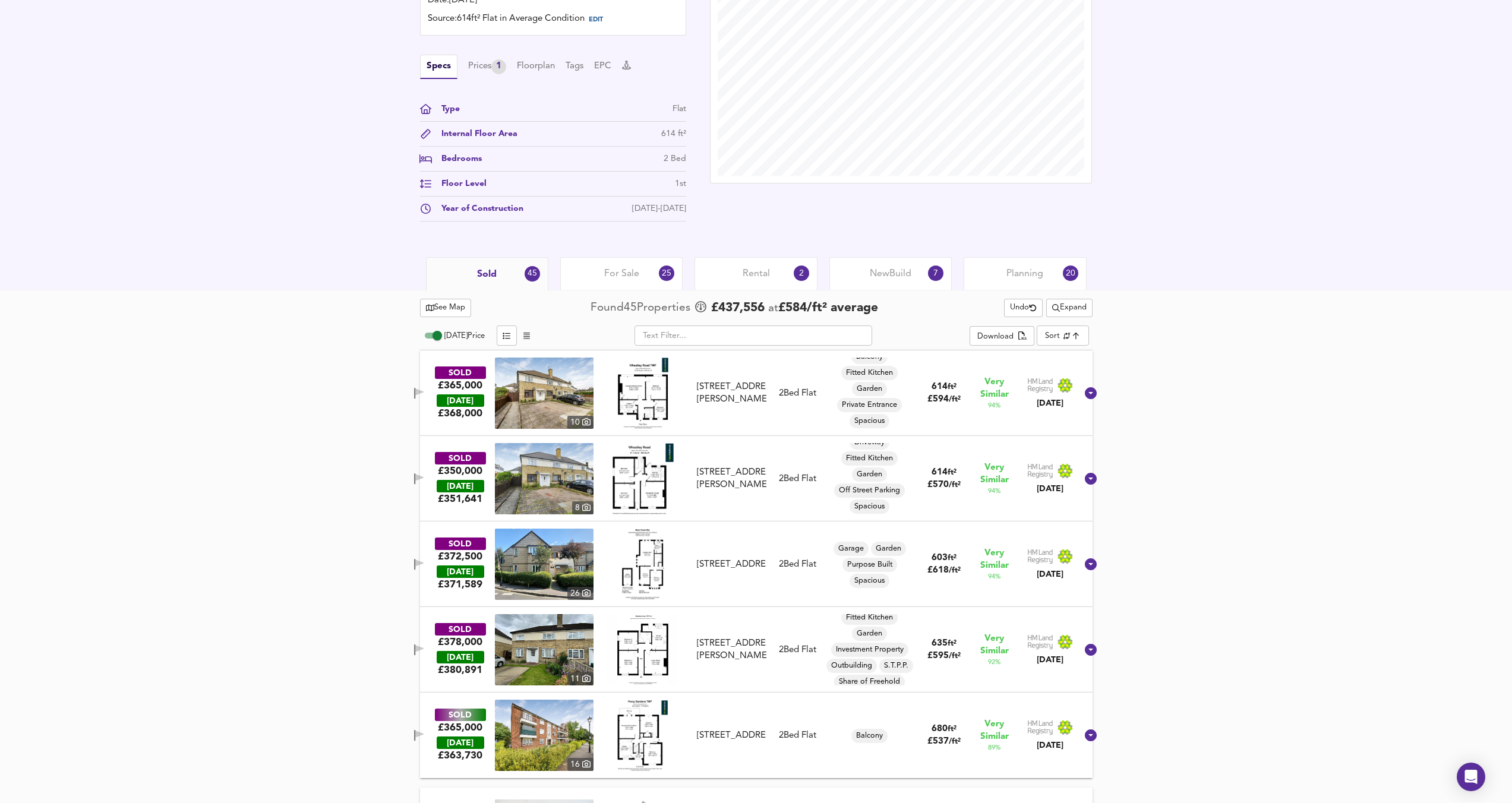
click at [1031, 312] on span "Undo" at bounding box center [1024, 308] width 27 height 14
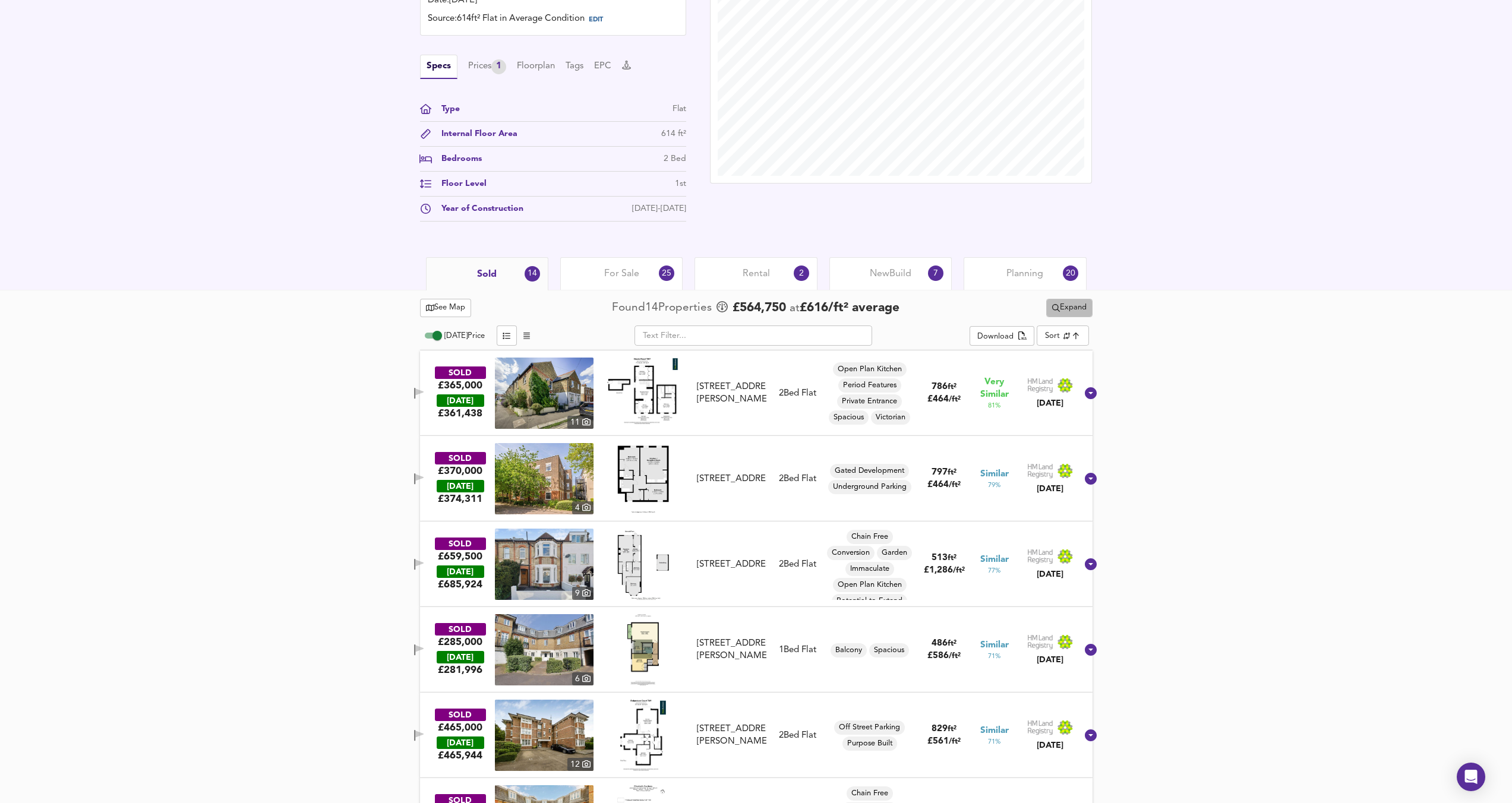
click at [1054, 311] on span "Expand" at bounding box center [1069, 308] width 35 height 14
click at [1058, 333] on li "¼ mile ½ mile" at bounding box center [1067, 330] width 100 height 19
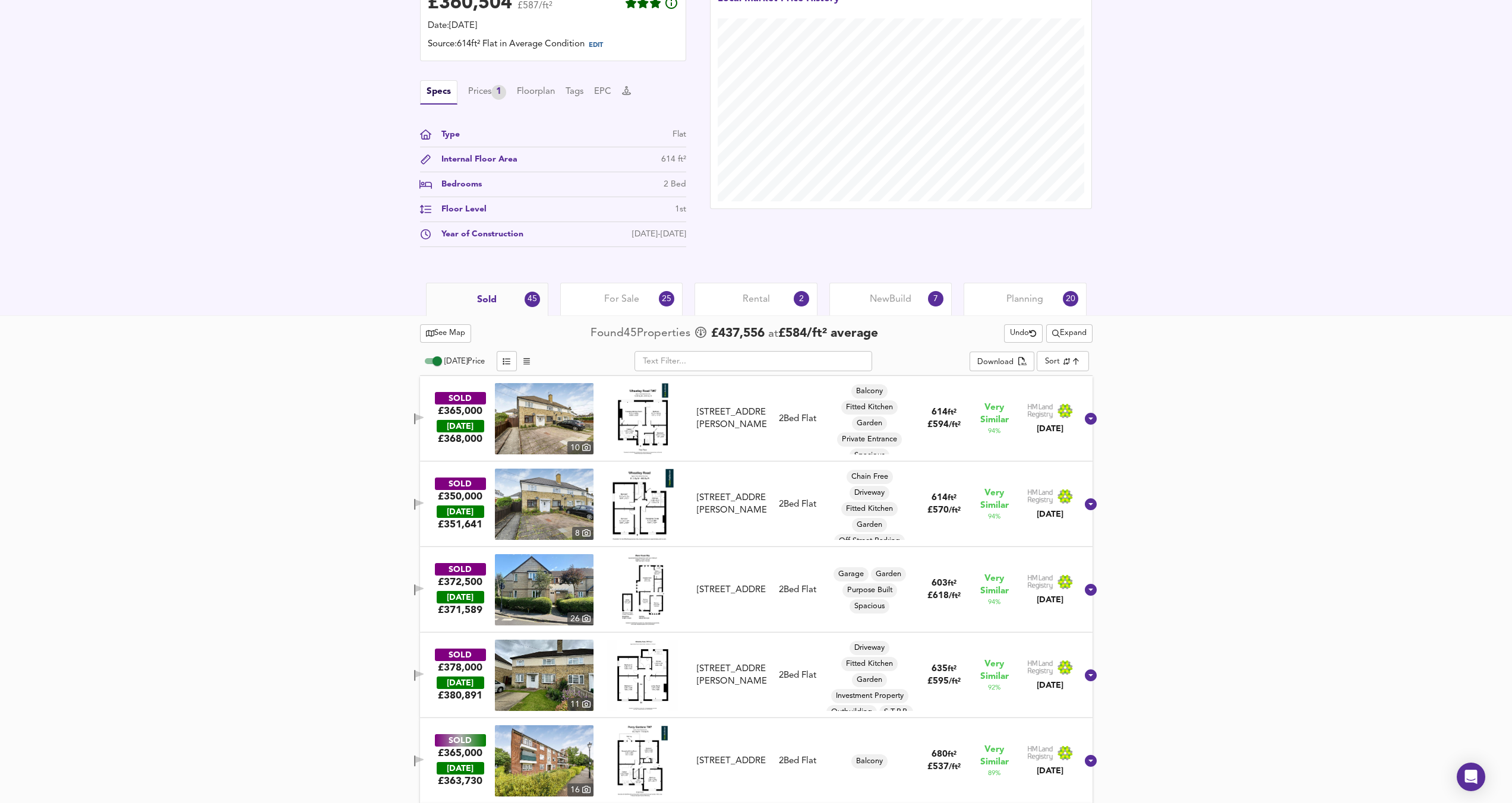
scroll to position [339, 0]
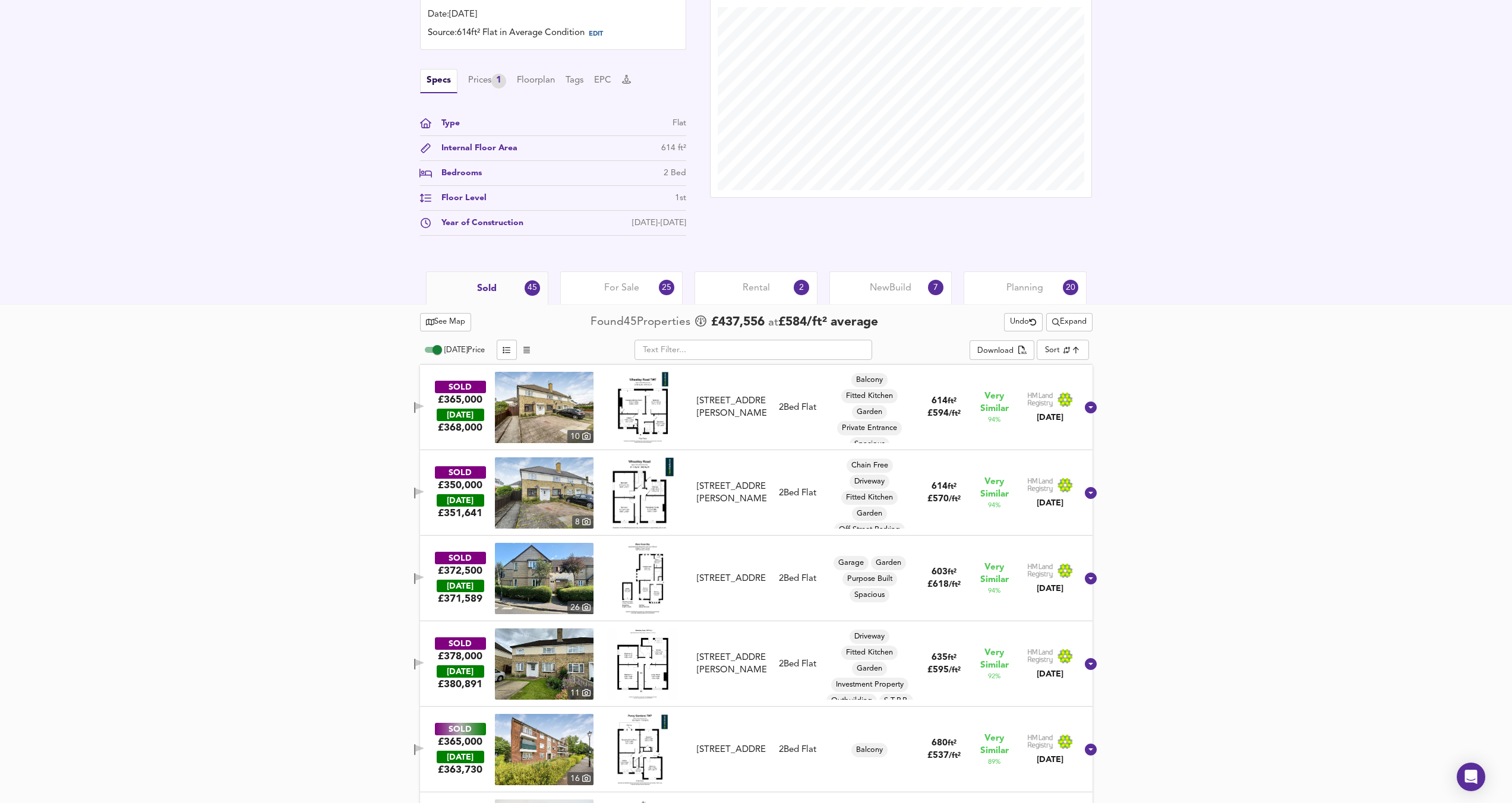
click at [424, 402] on icon "button" at bounding box center [419, 408] width 10 height 11
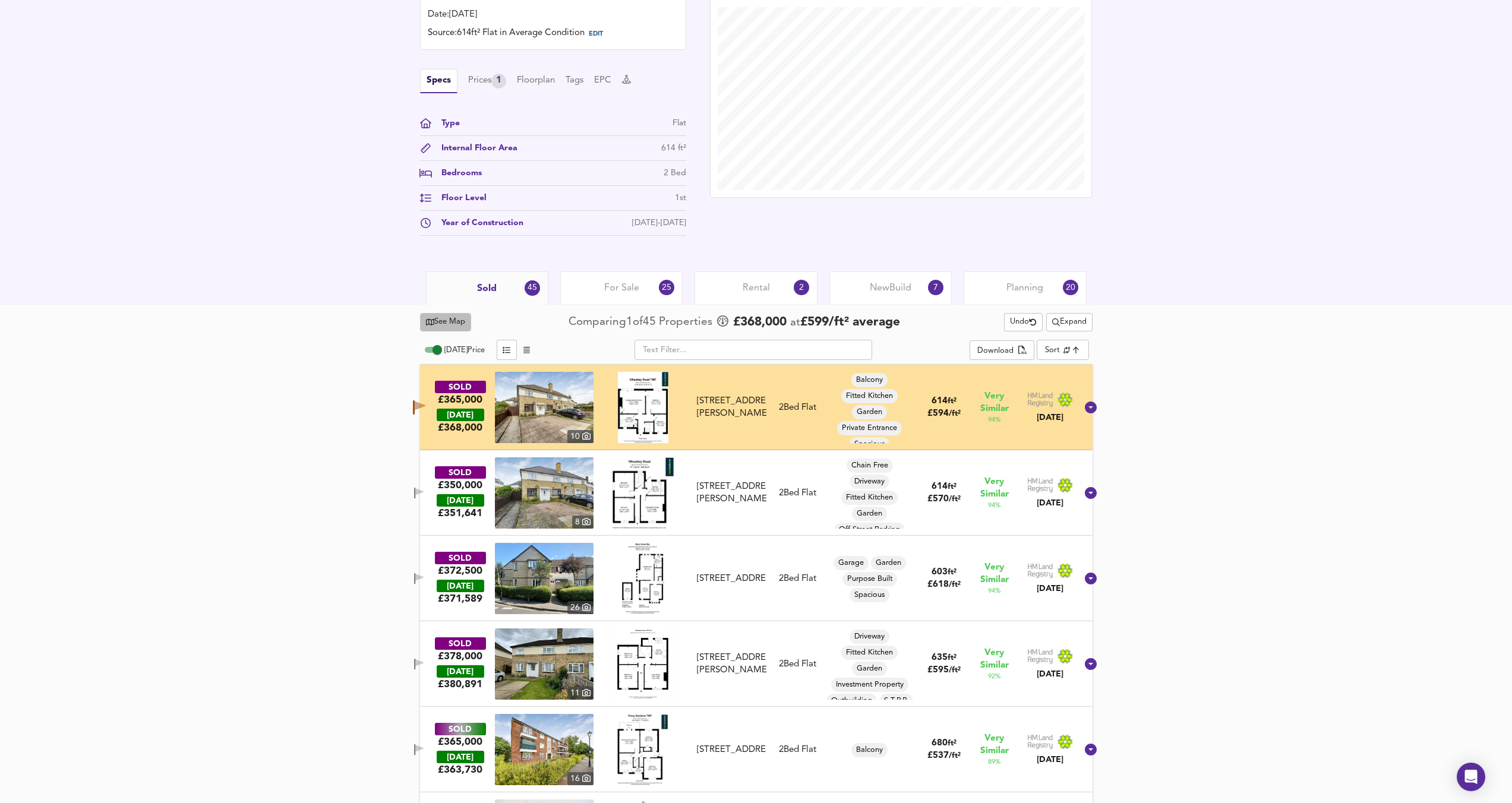
click at [464, 315] on button "See Map" at bounding box center [445, 322] width 51 height 18
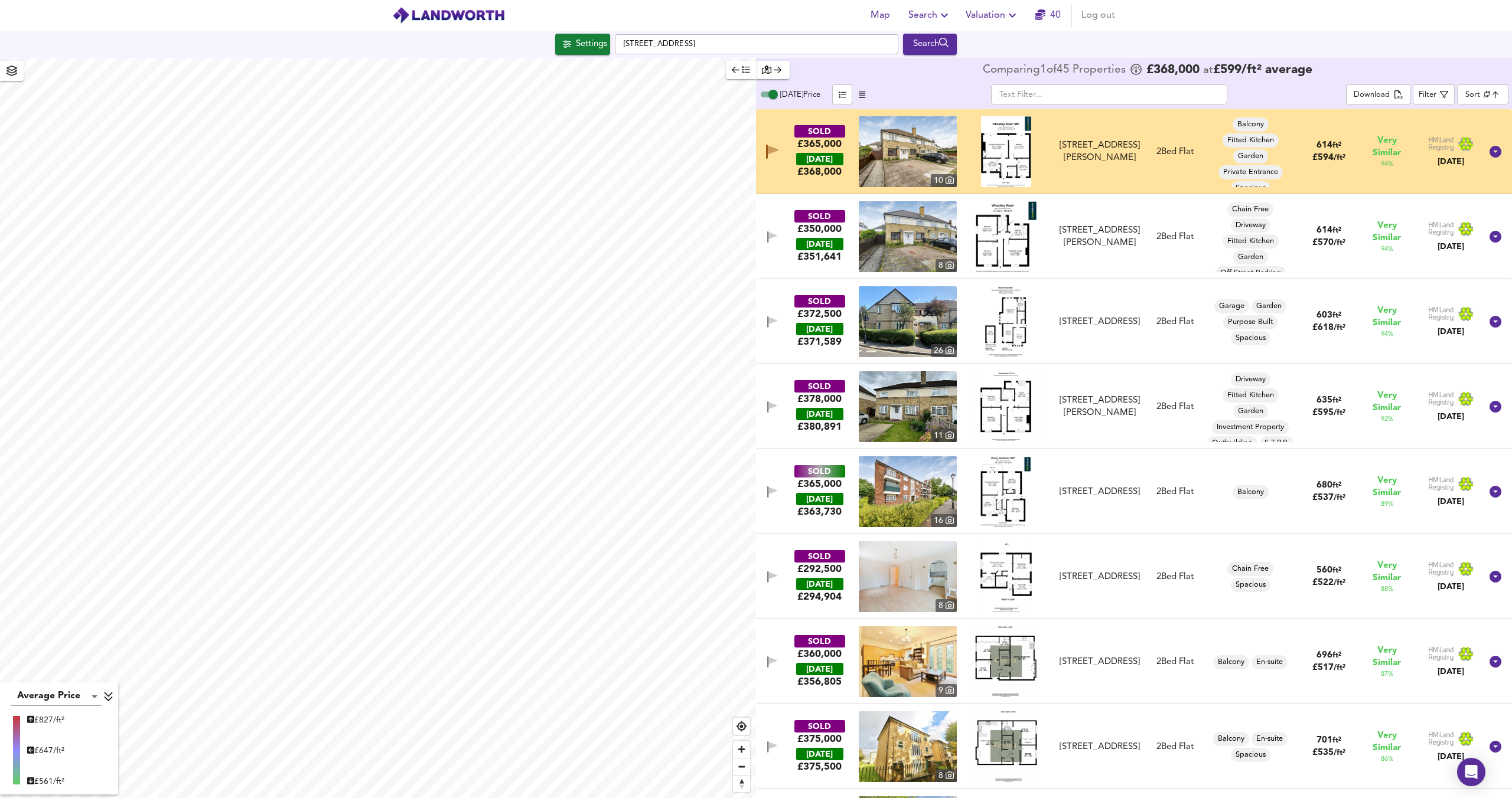
checkbox input "false"
click at [454, 274] on div "X" at bounding box center [454, 278] width 10 height 11
click at [286, 173] on div "X" at bounding box center [286, 178] width 10 height 11
click at [762, 150] on button "button" at bounding box center [771, 152] width 23 height 19
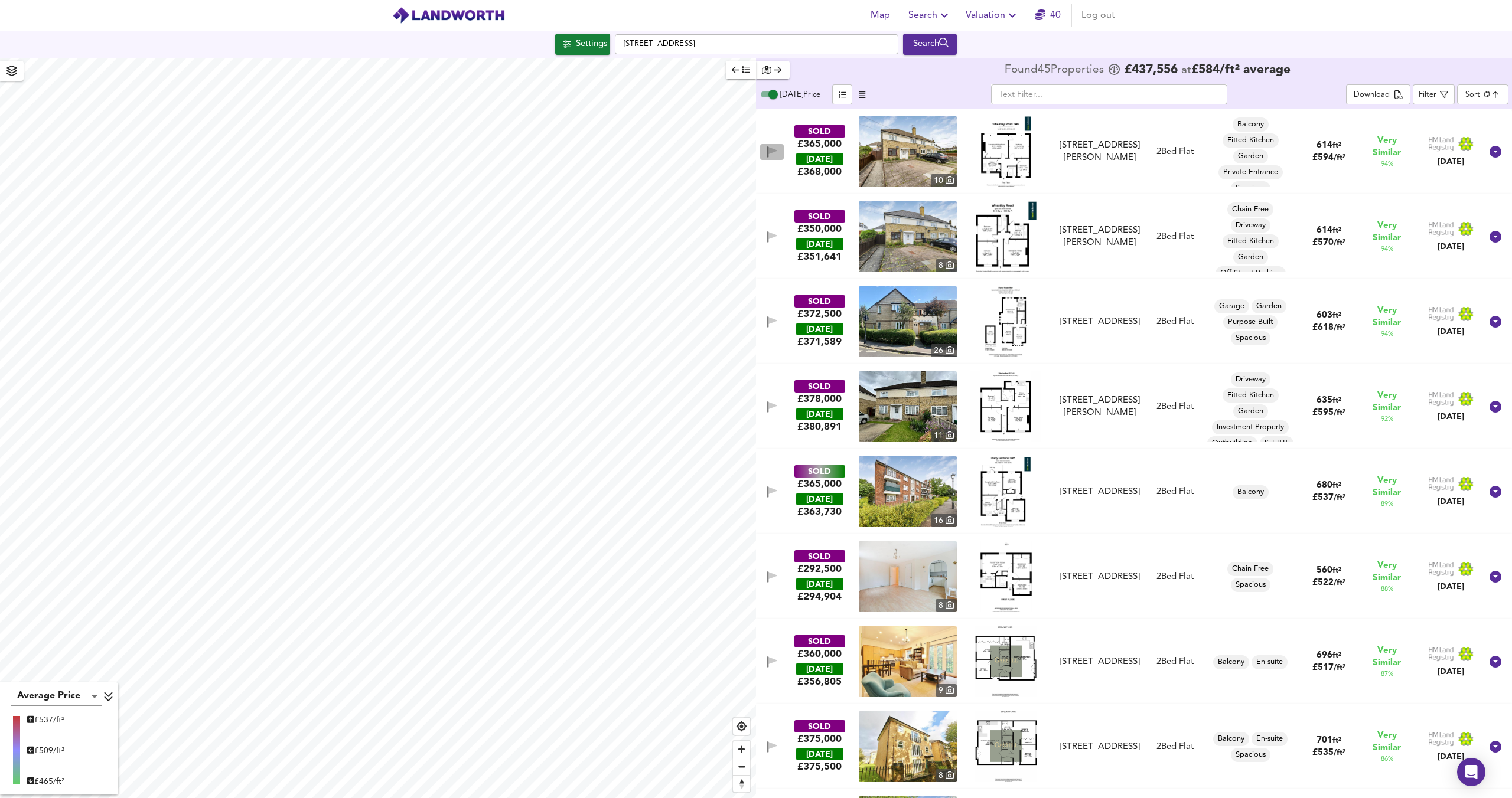
click at [772, 152] on icon "button" at bounding box center [772, 152] width 10 height 11
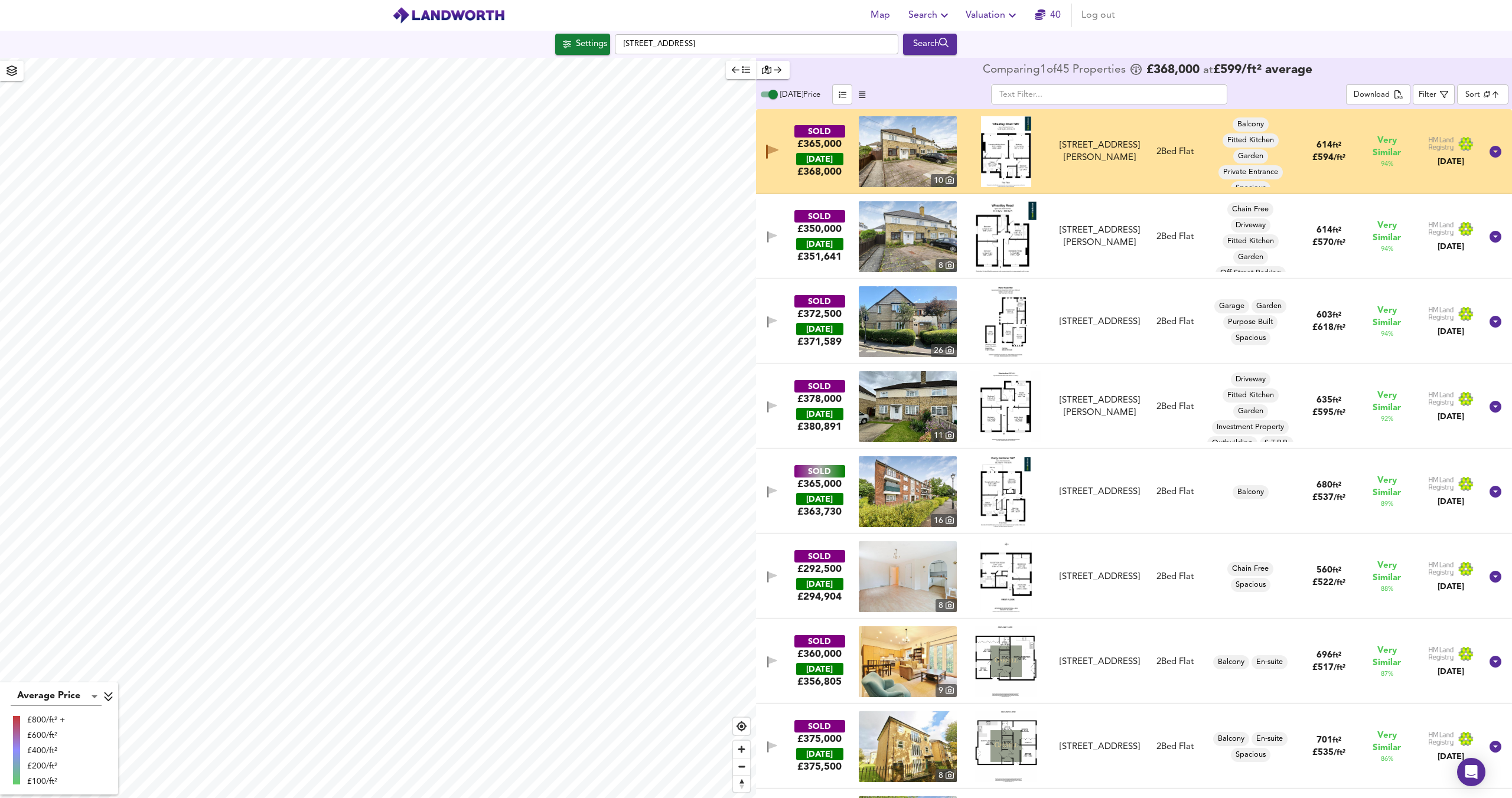
checkbox input "false"
checkbox input "true"
click at [626, 328] on div "X" at bounding box center [628, 324] width 10 height 11
click at [774, 155] on icon "button" at bounding box center [772, 152] width 13 height 14
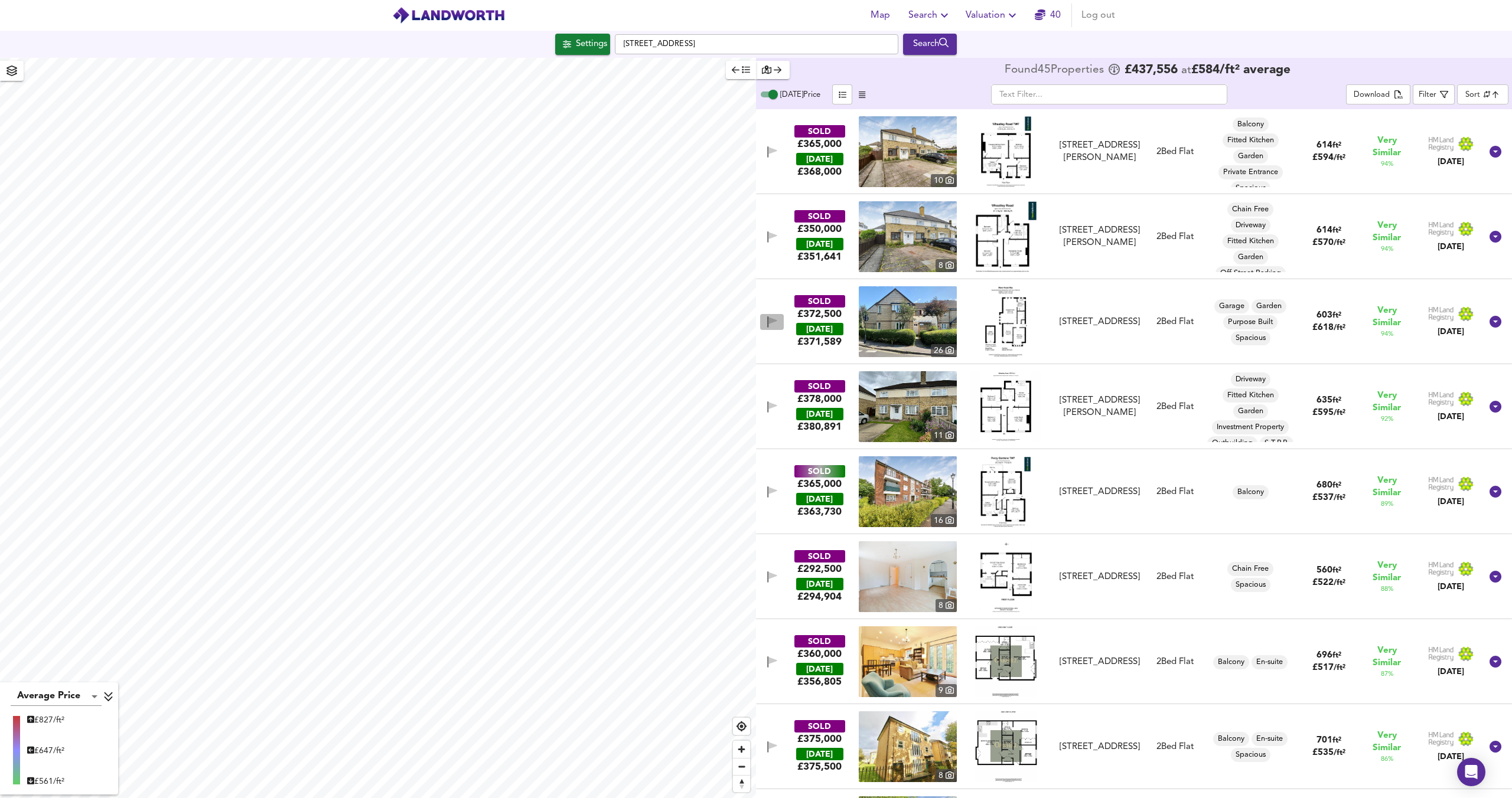
click at [765, 317] on span "button" at bounding box center [771, 322] width 17 height 11
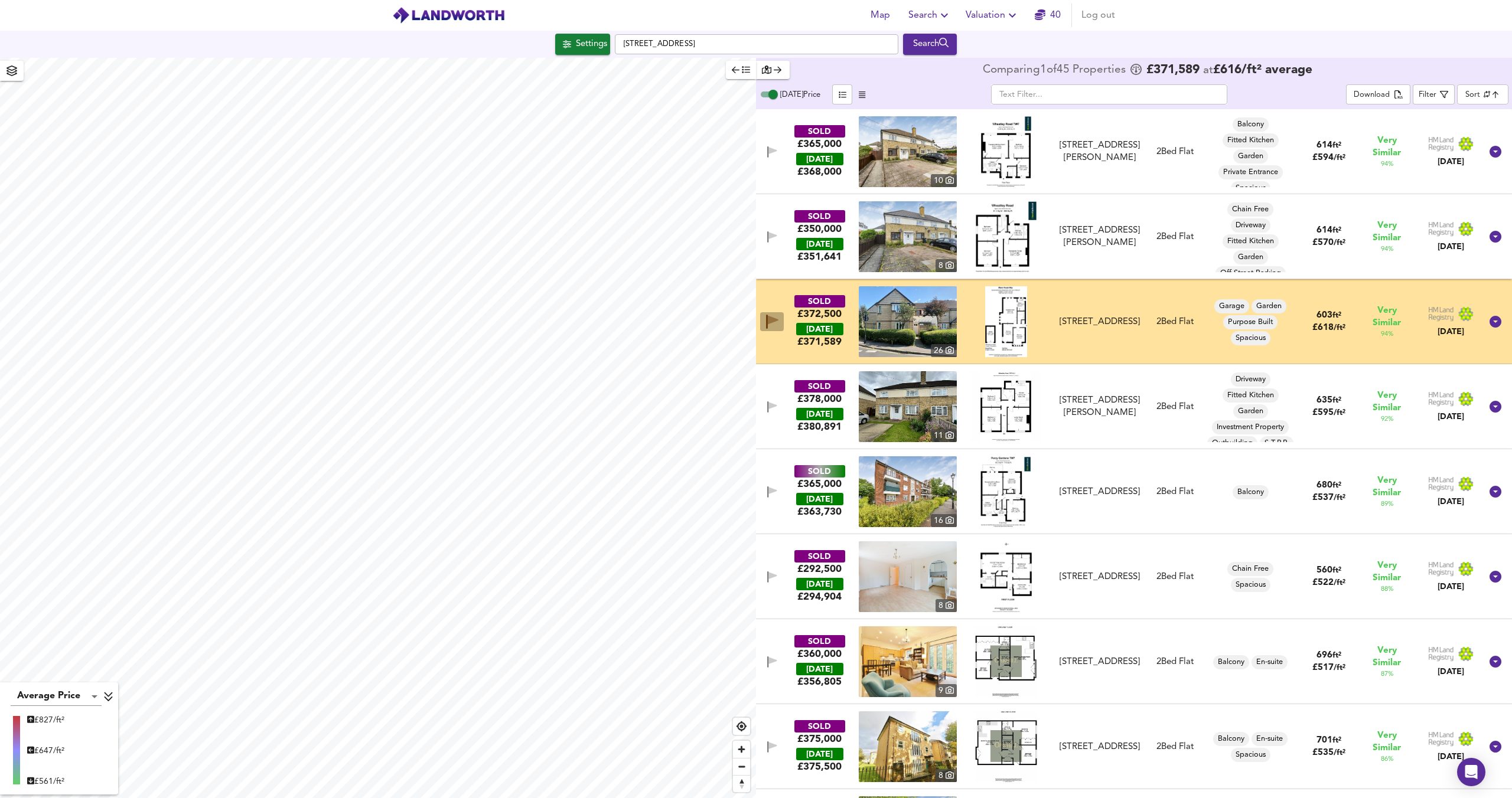
click at [765, 317] on span "button" at bounding box center [771, 322] width 17 height 14
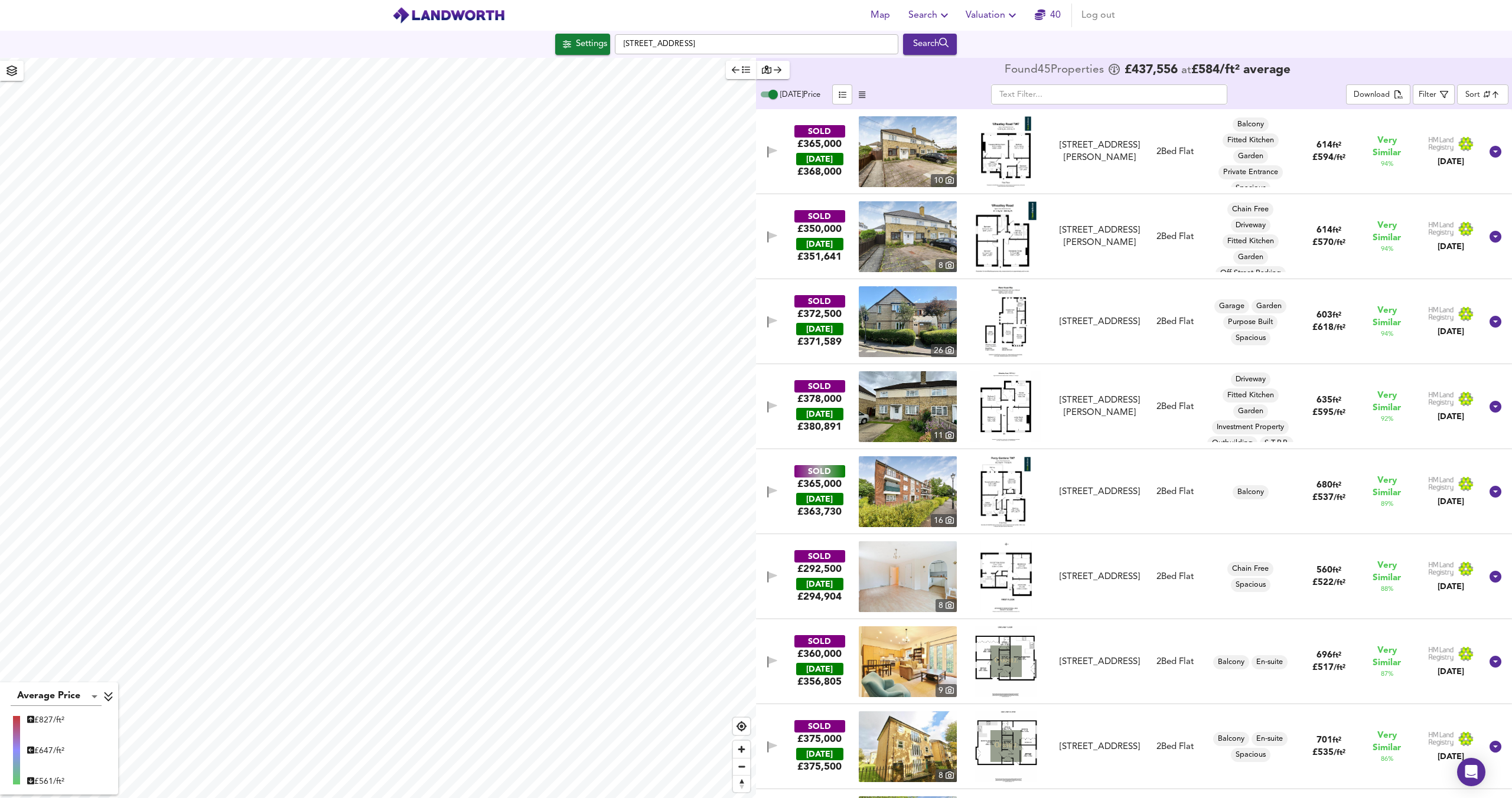
click at [771, 404] on icon "button" at bounding box center [773, 405] width 8 height 7
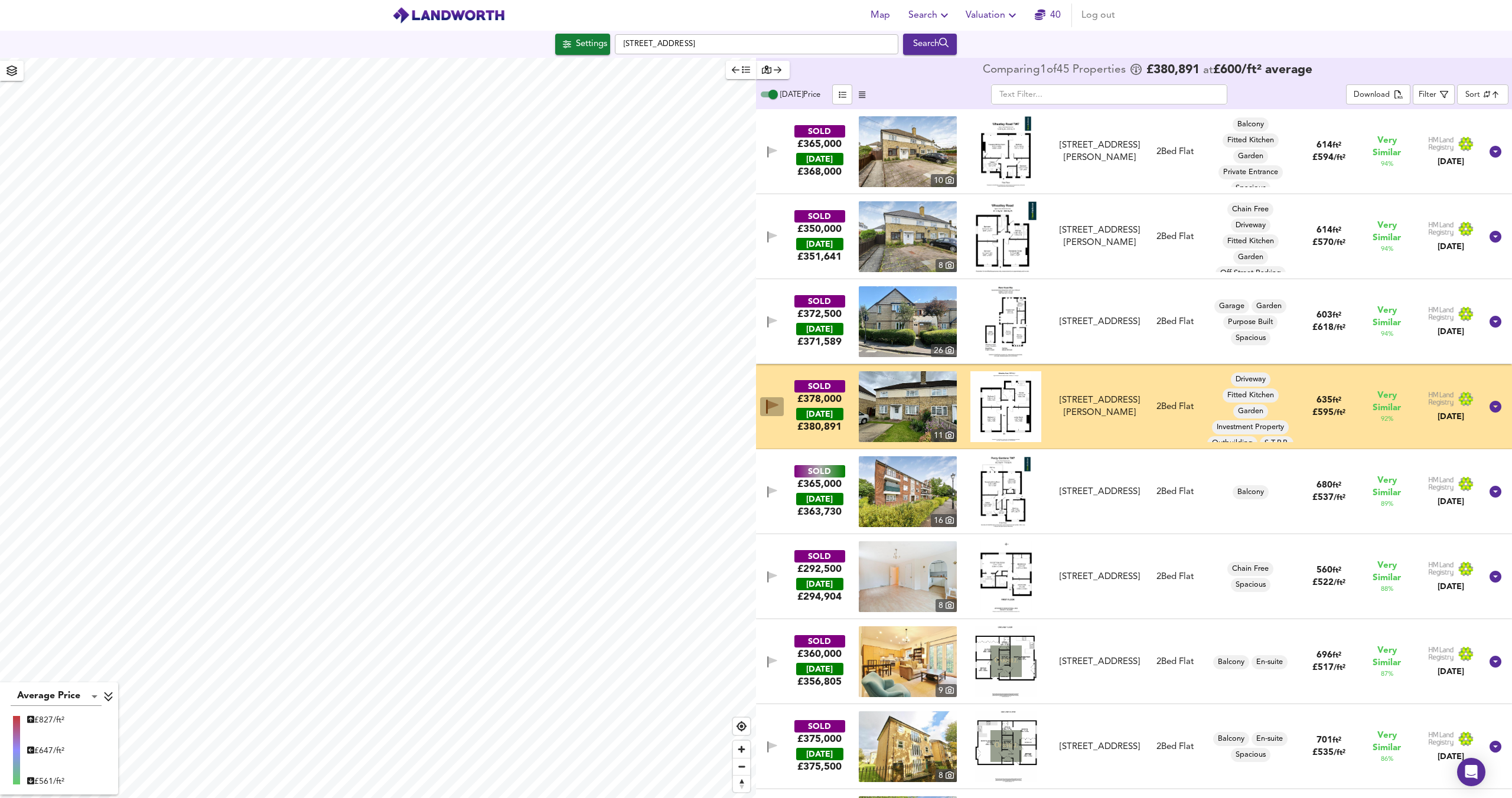
click at [771, 404] on icon "button" at bounding box center [773, 405] width 11 height 9
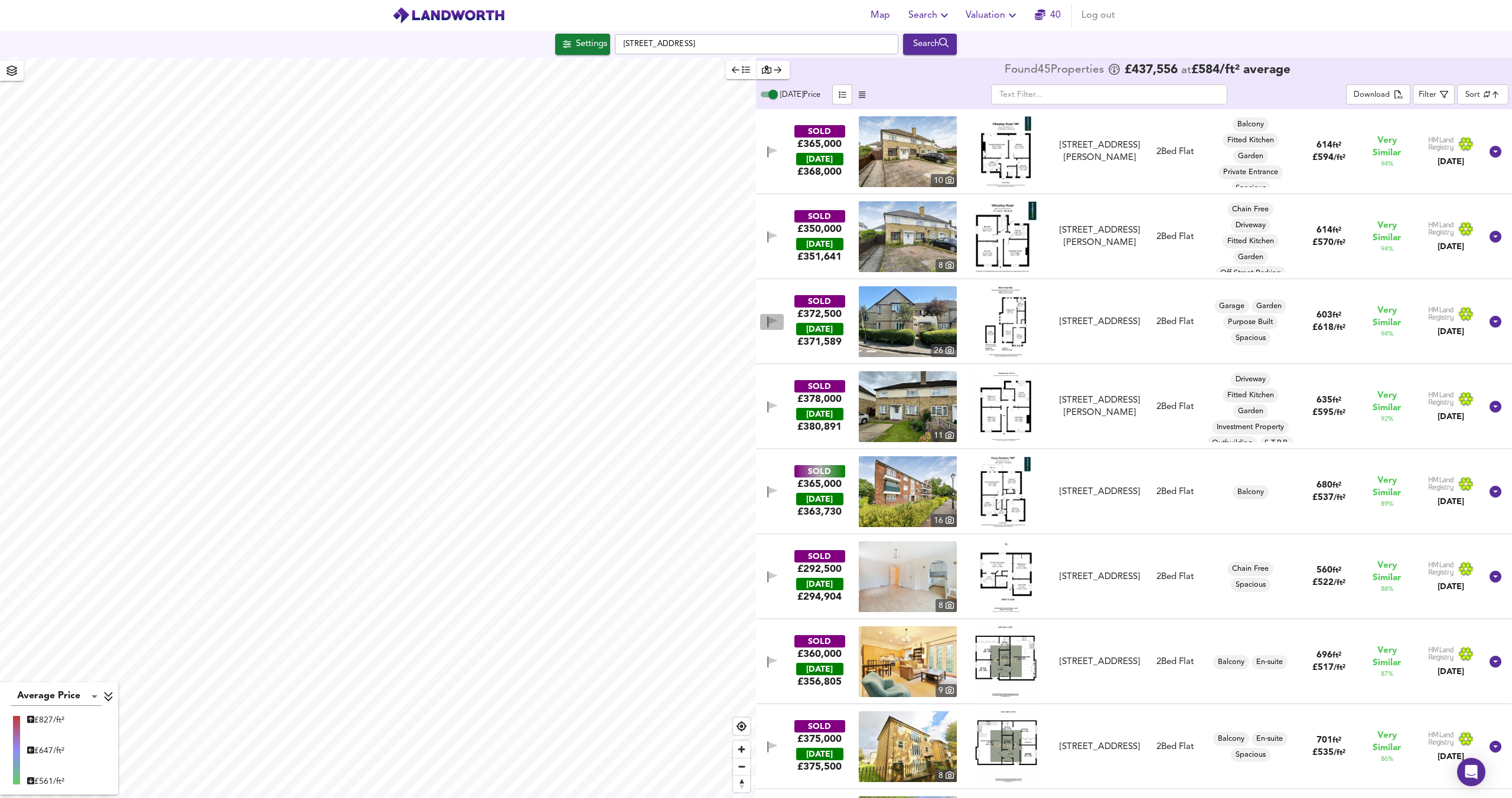
click at [773, 318] on icon "button" at bounding box center [772, 322] width 10 height 11
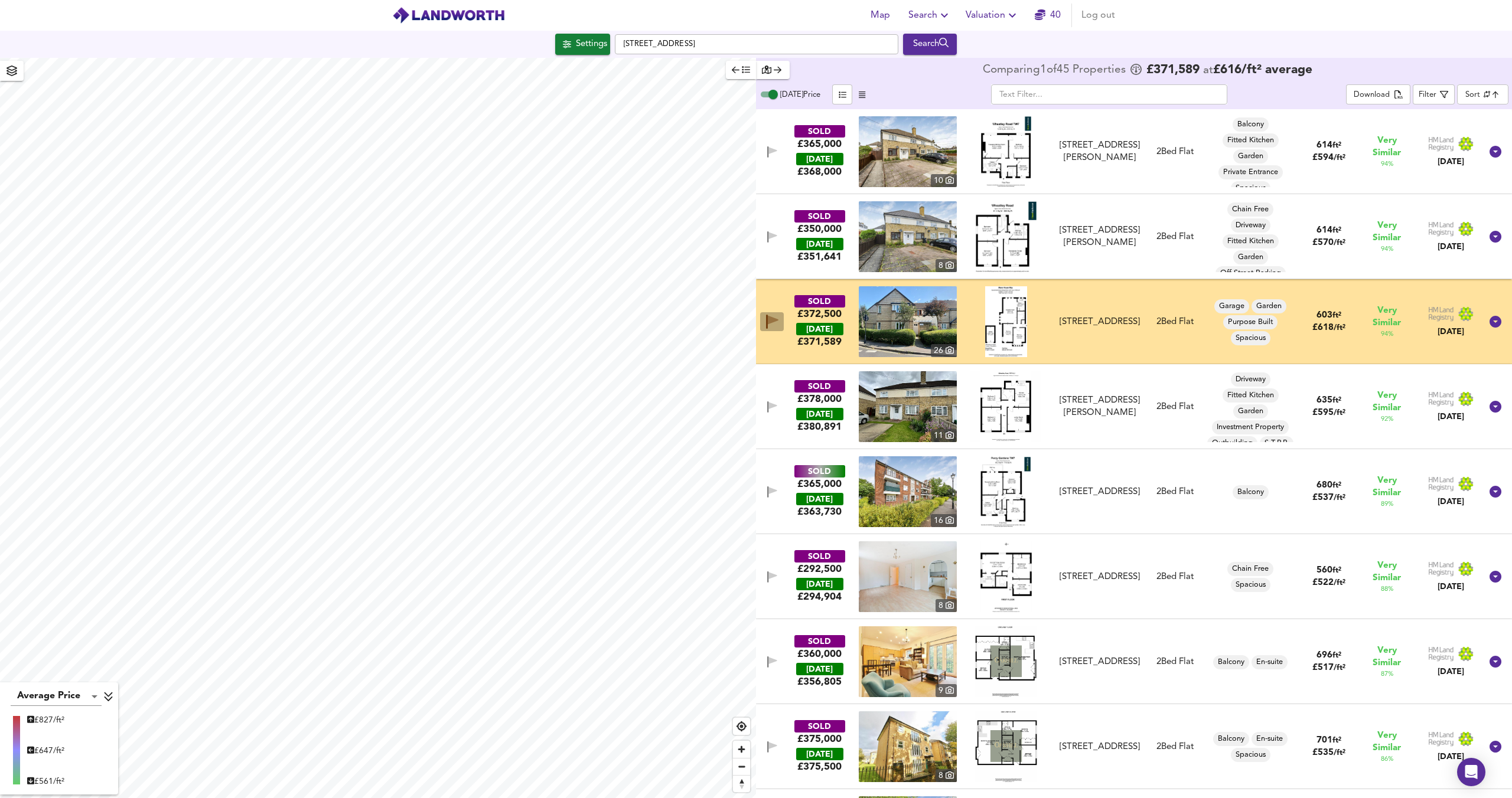
click at [773, 318] on icon "button" at bounding box center [772, 322] width 13 height 14
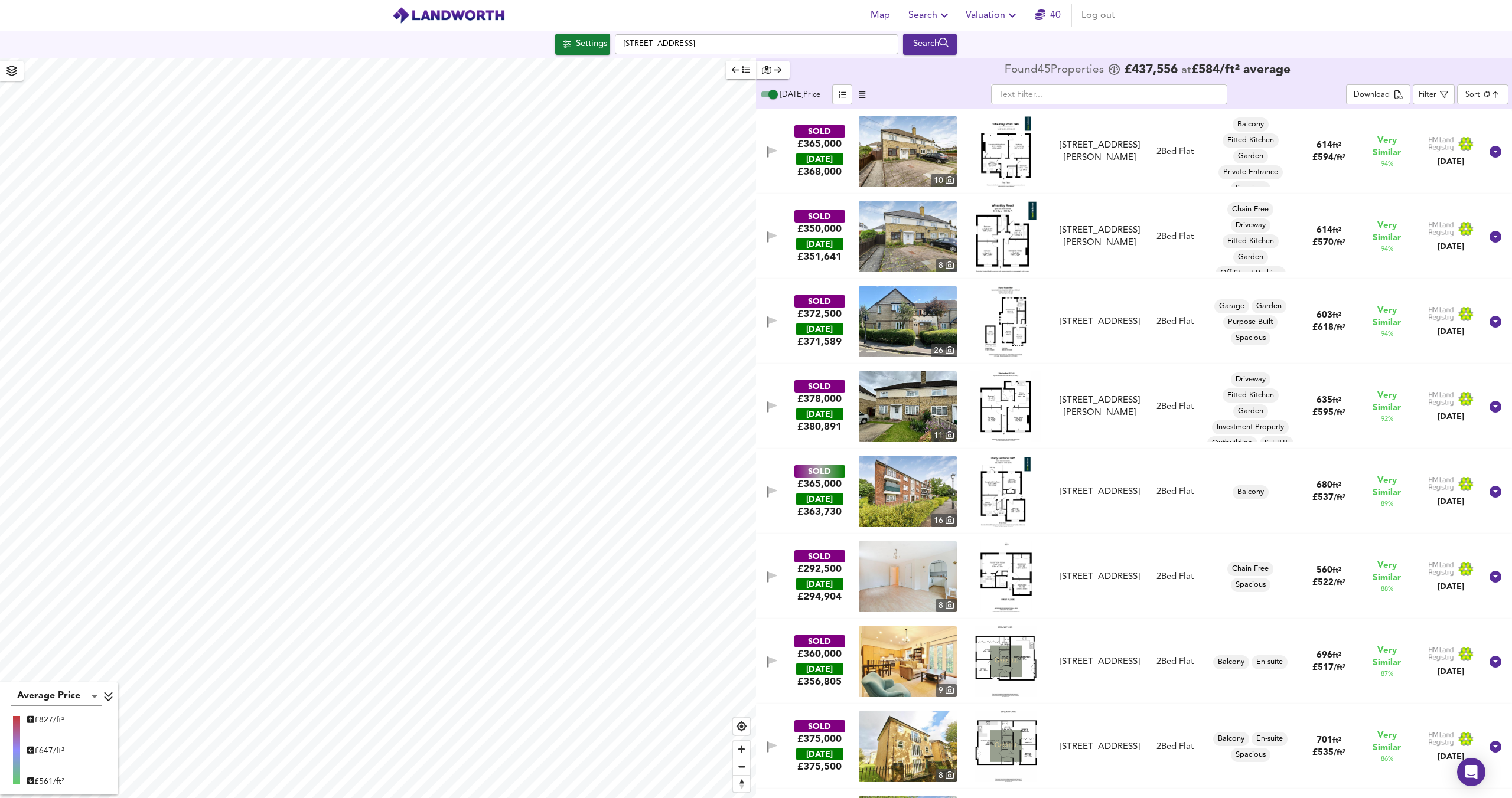
click at [928, 320] on img at bounding box center [907, 322] width 98 height 71
click at [1081, 319] on div "51 Manor House Way, TW7 6BJ" at bounding box center [1099, 322] width 80 height 13
drag, startPoint x: 1135, startPoint y: 336, endPoint x: 1129, endPoint y: 331, distance: 7.8
click at [1135, 336] on div "SOLD £372,500 TODAY £ 371,589 26 51 Manor House Way, TW7 6BJ 51 Manor House Way…" at bounding box center [1119, 322] width 723 height 71
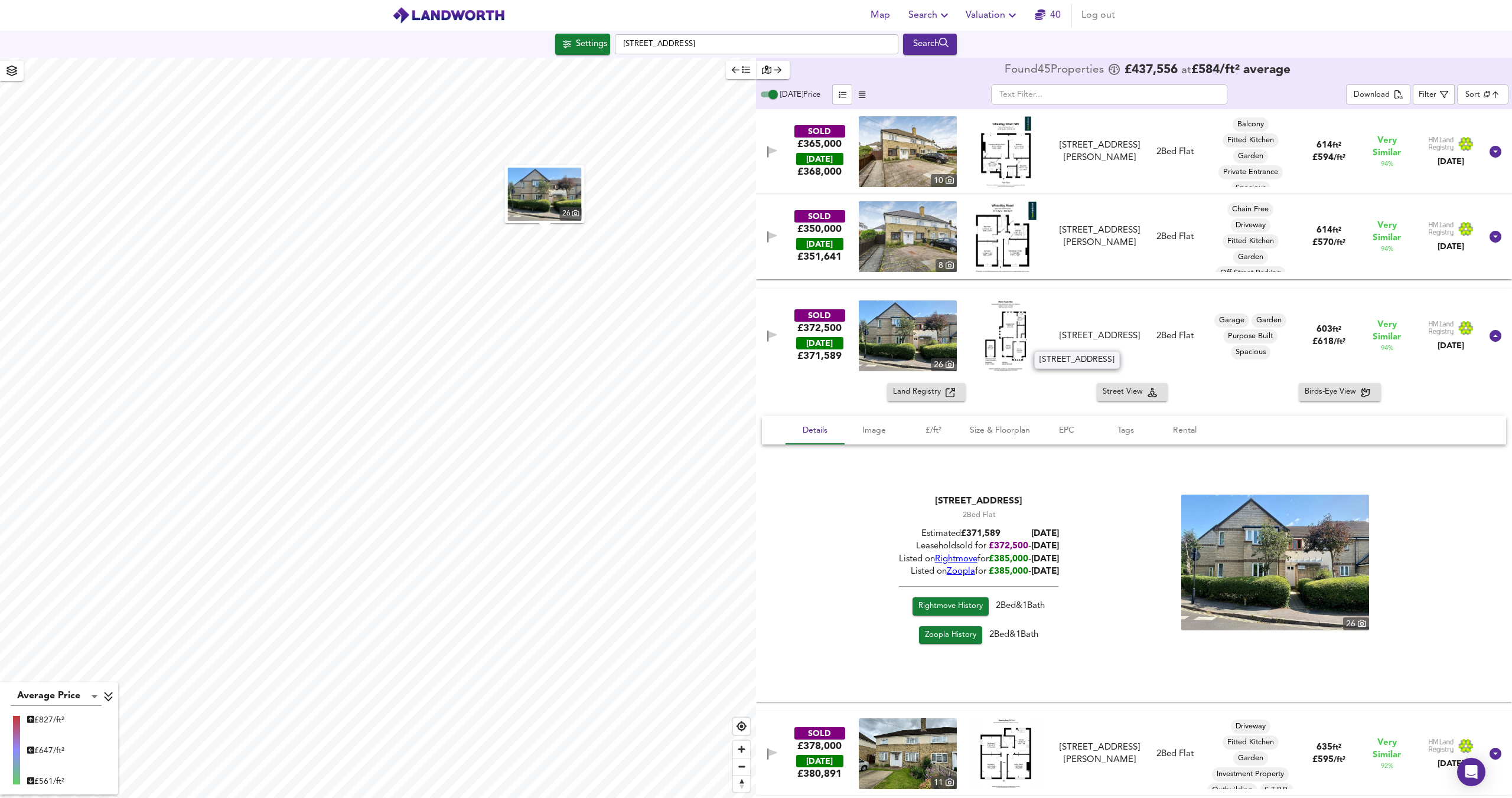
click at [1127, 339] on div "51 Manor House Way, TW7 6BJ" at bounding box center [1099, 336] width 80 height 13
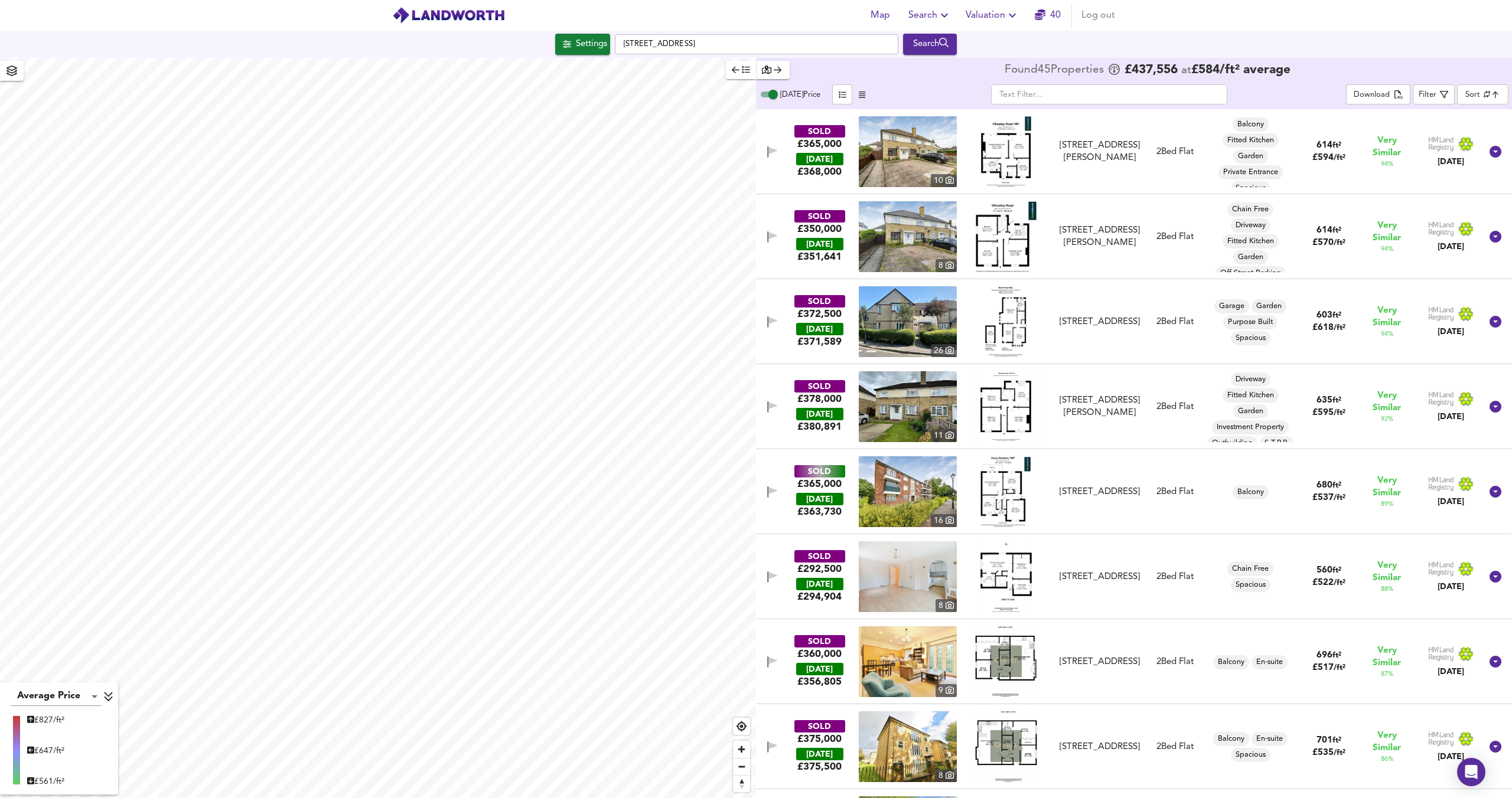
drag, startPoint x: 1128, startPoint y: 340, endPoint x: 1117, endPoint y: 327, distance: 17.0
click at [1064, 325] on div "SOLD £372,500 TODAY £ 371,589 26 51 Manor House Way, TW7 6BJ 51 Manor House Way…" at bounding box center [1119, 322] width 723 height 71
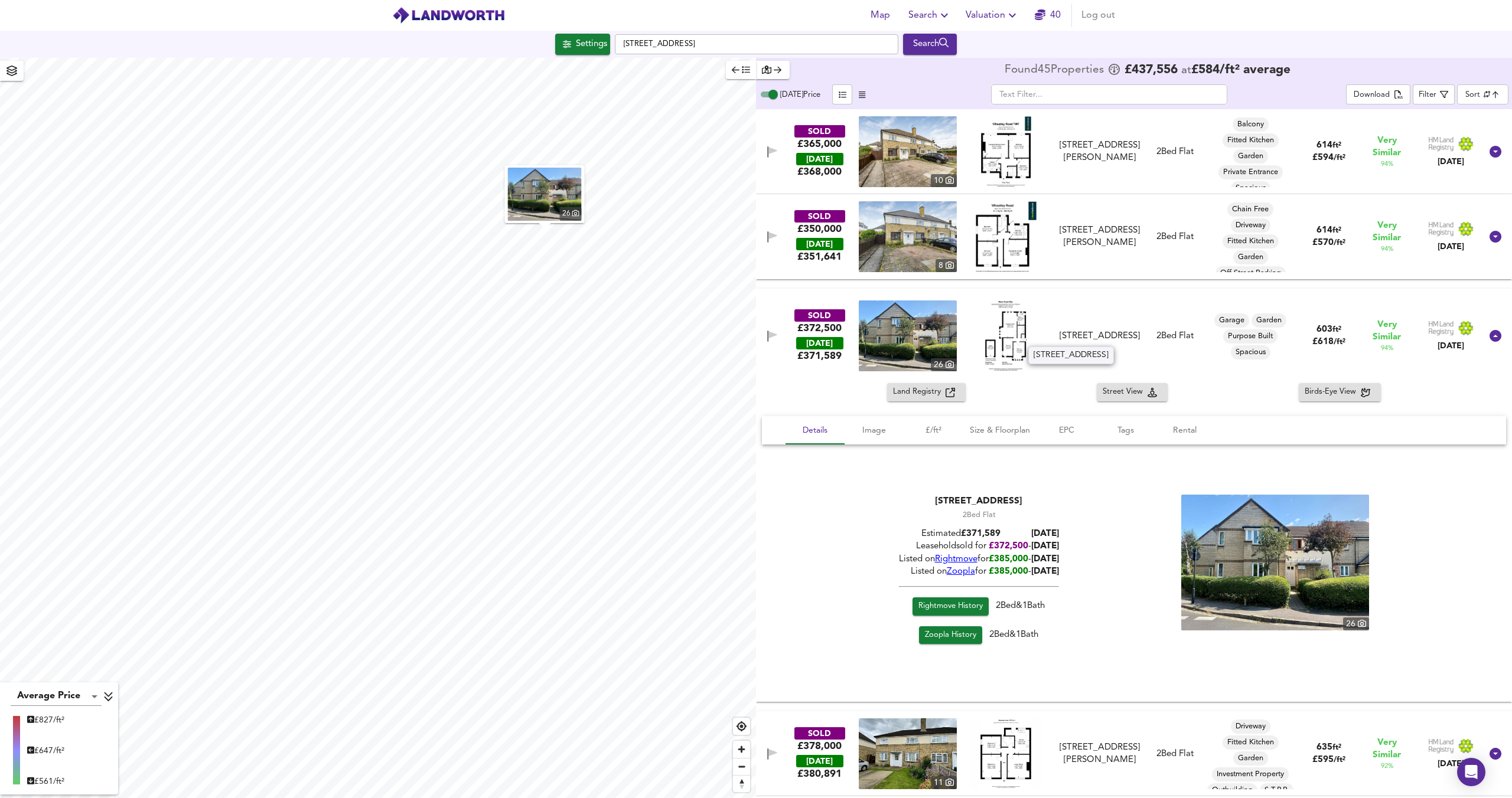
drag, startPoint x: 1128, startPoint y: 338, endPoint x: 1064, endPoint y: 329, distance: 64.6
click at [1064, 330] on div "51 Manor House Way, TW7 6BJ" at bounding box center [1099, 336] width 80 height 13
copy div "51 Manor House Way, TW7 6BJ"
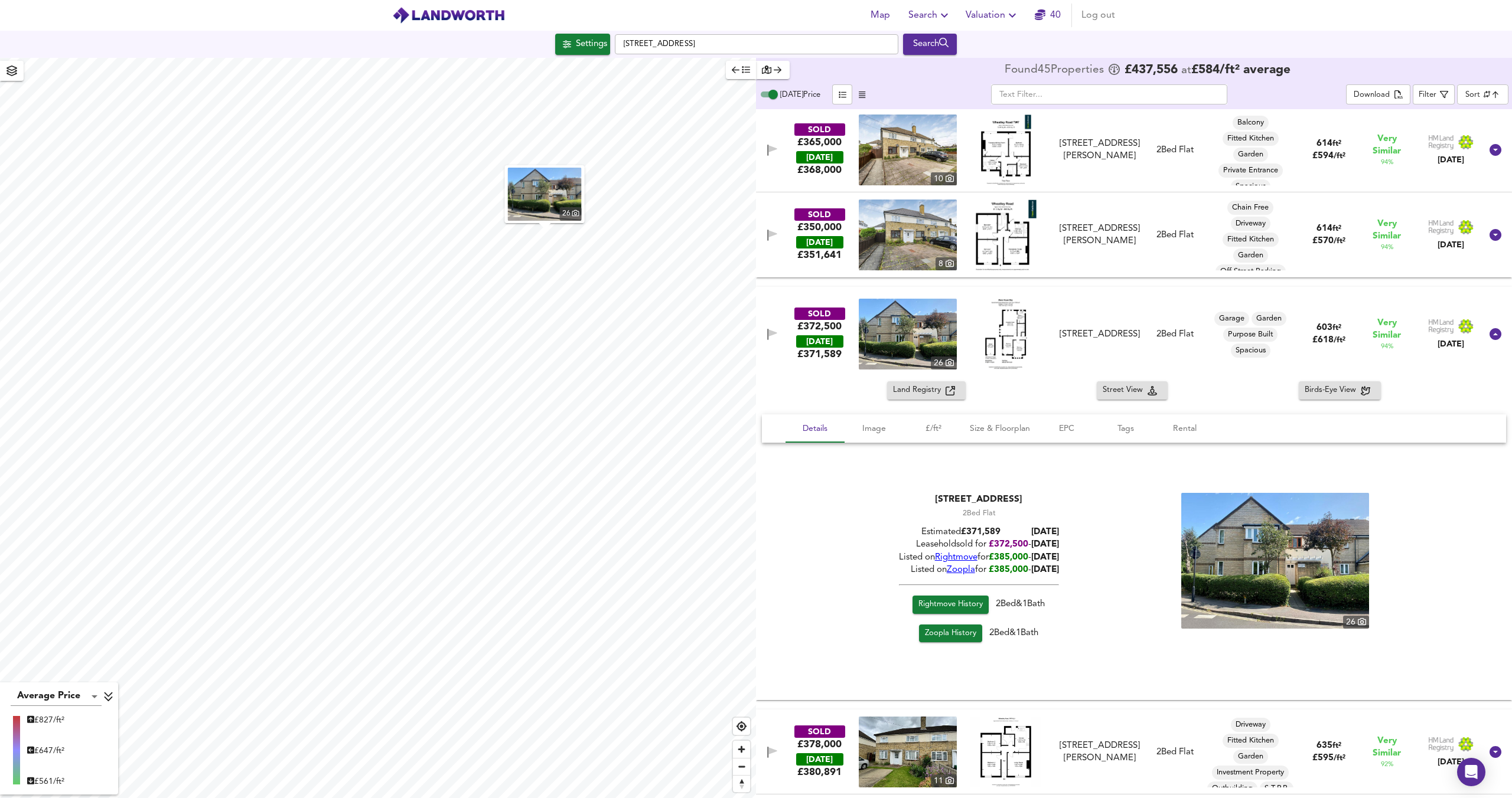
scroll to position [1, 0]
click at [821, 367] on div "SOLD £372,500 TODAY £ 371,589 26 51 Manor House Way, TW7 6BJ 51 Manor House Way…" at bounding box center [1119, 335] width 723 height 71
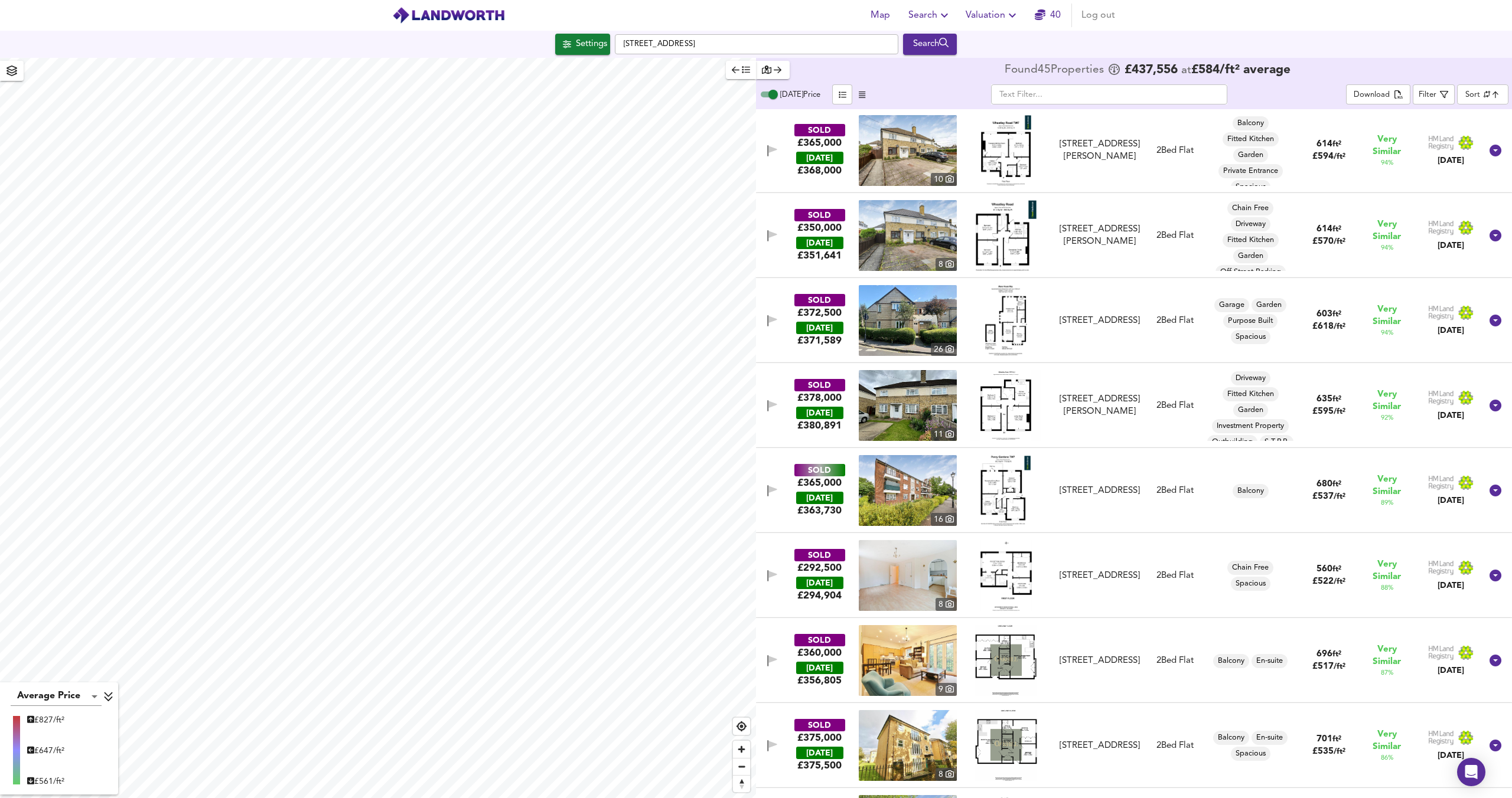
scroll to position [0, 0]
click at [774, 490] on icon "button" at bounding box center [773, 491] width 8 height 7
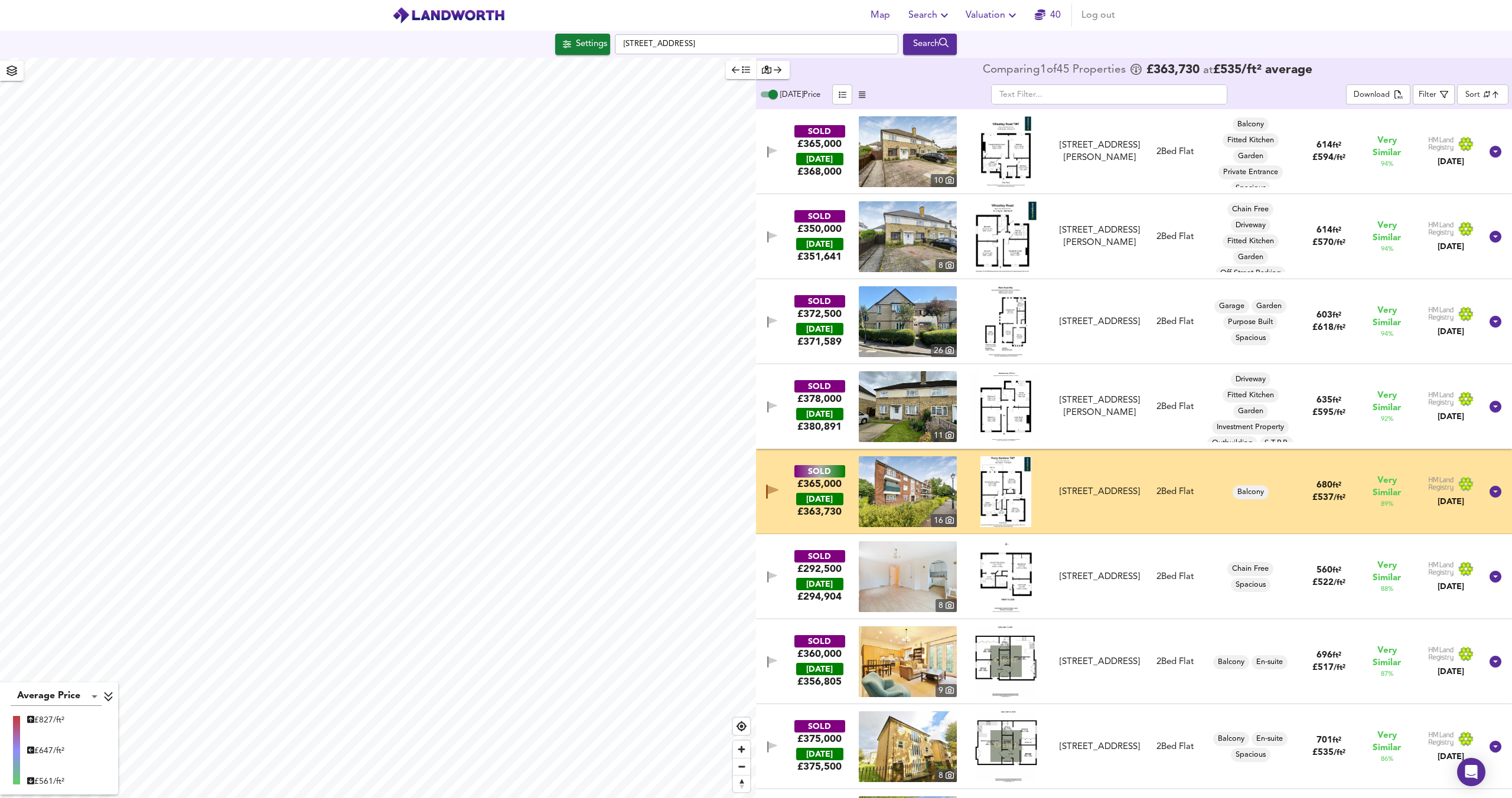
click at [774, 491] on icon "button" at bounding box center [773, 490] width 11 height 9
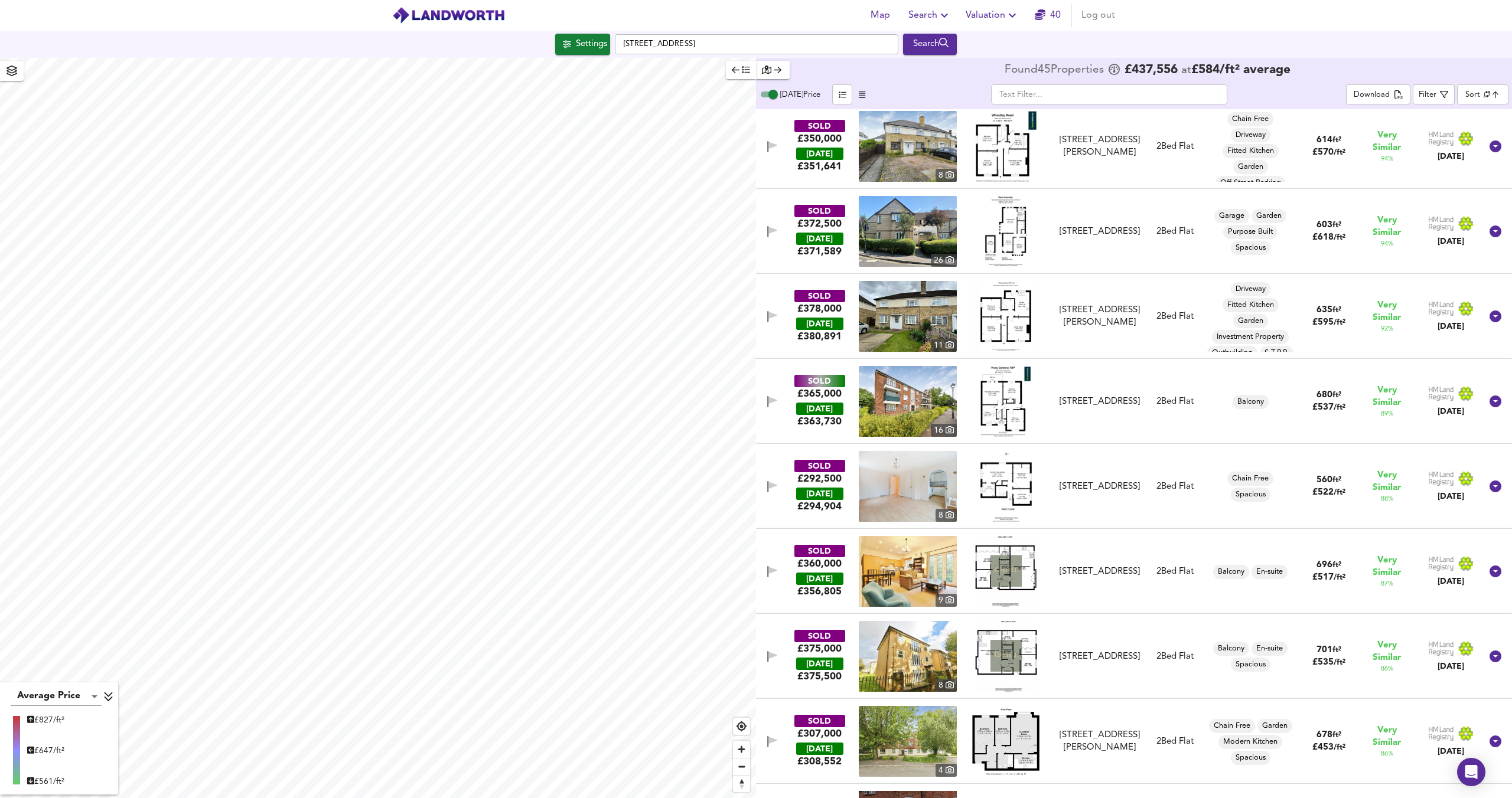
click at [776, 488] on icon "button" at bounding box center [772, 486] width 10 height 11
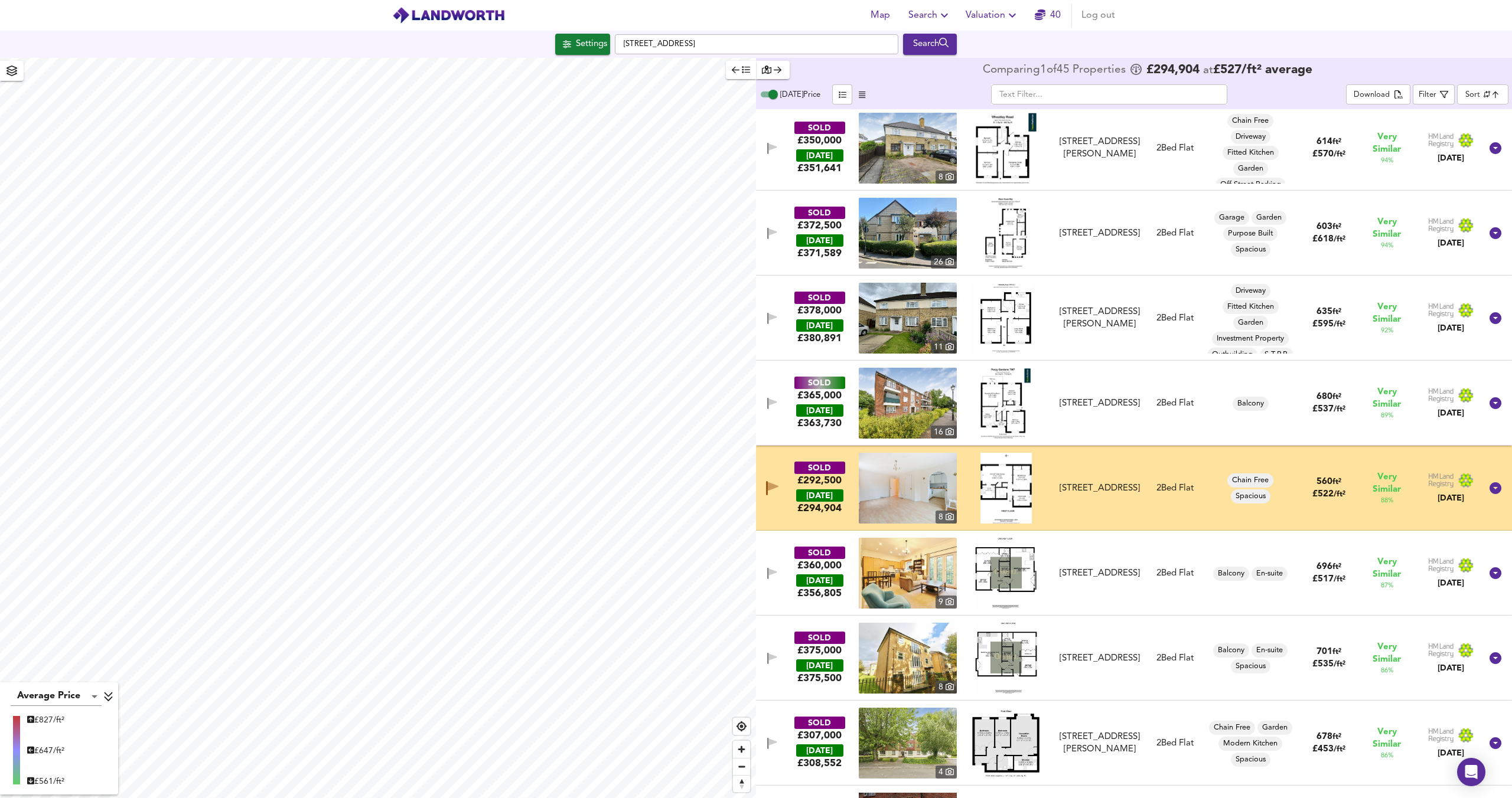
scroll to position [88, 0]
click at [776, 488] on icon "button" at bounding box center [772, 489] width 13 height 14
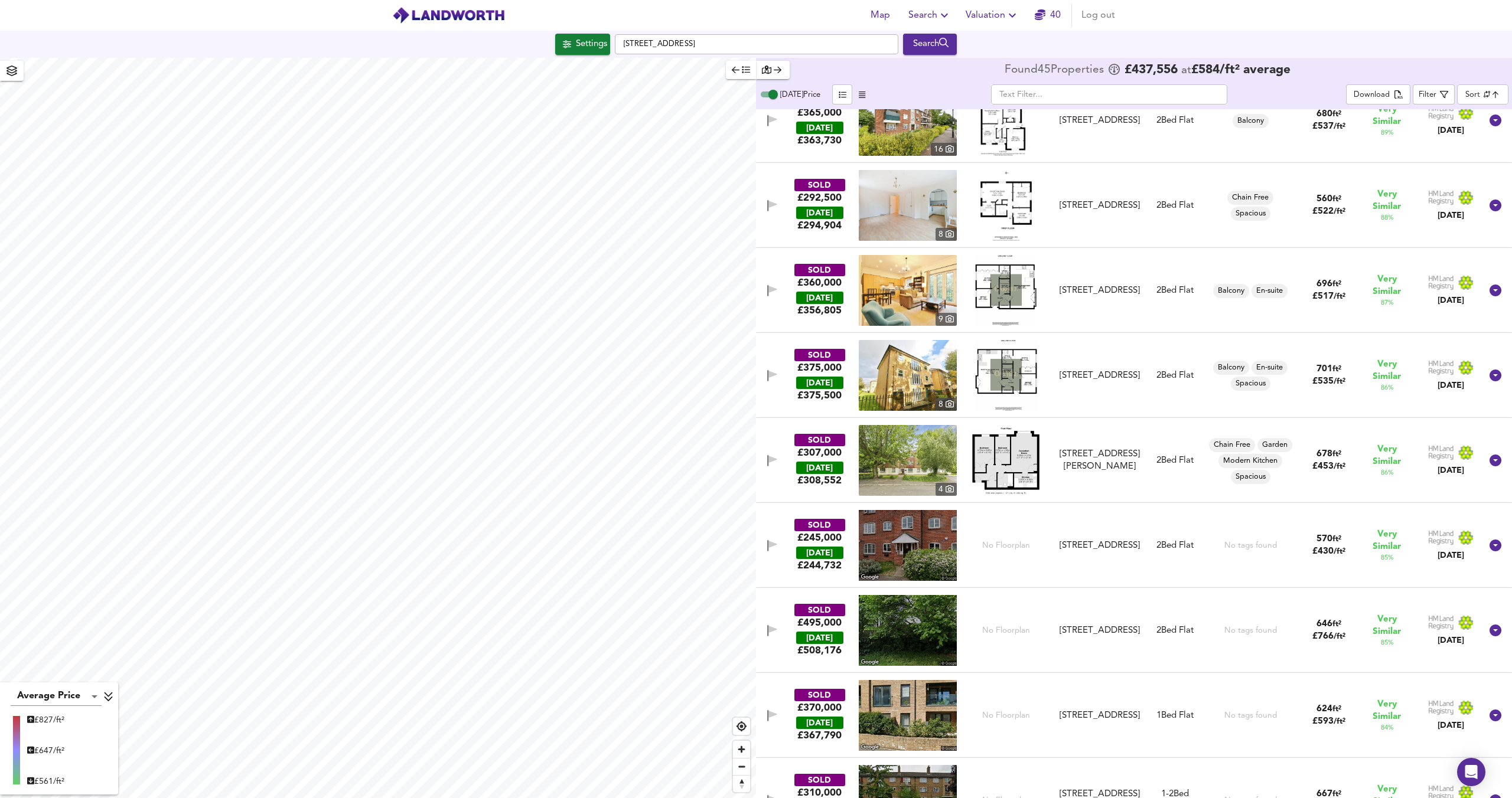
scroll to position [376, 0]
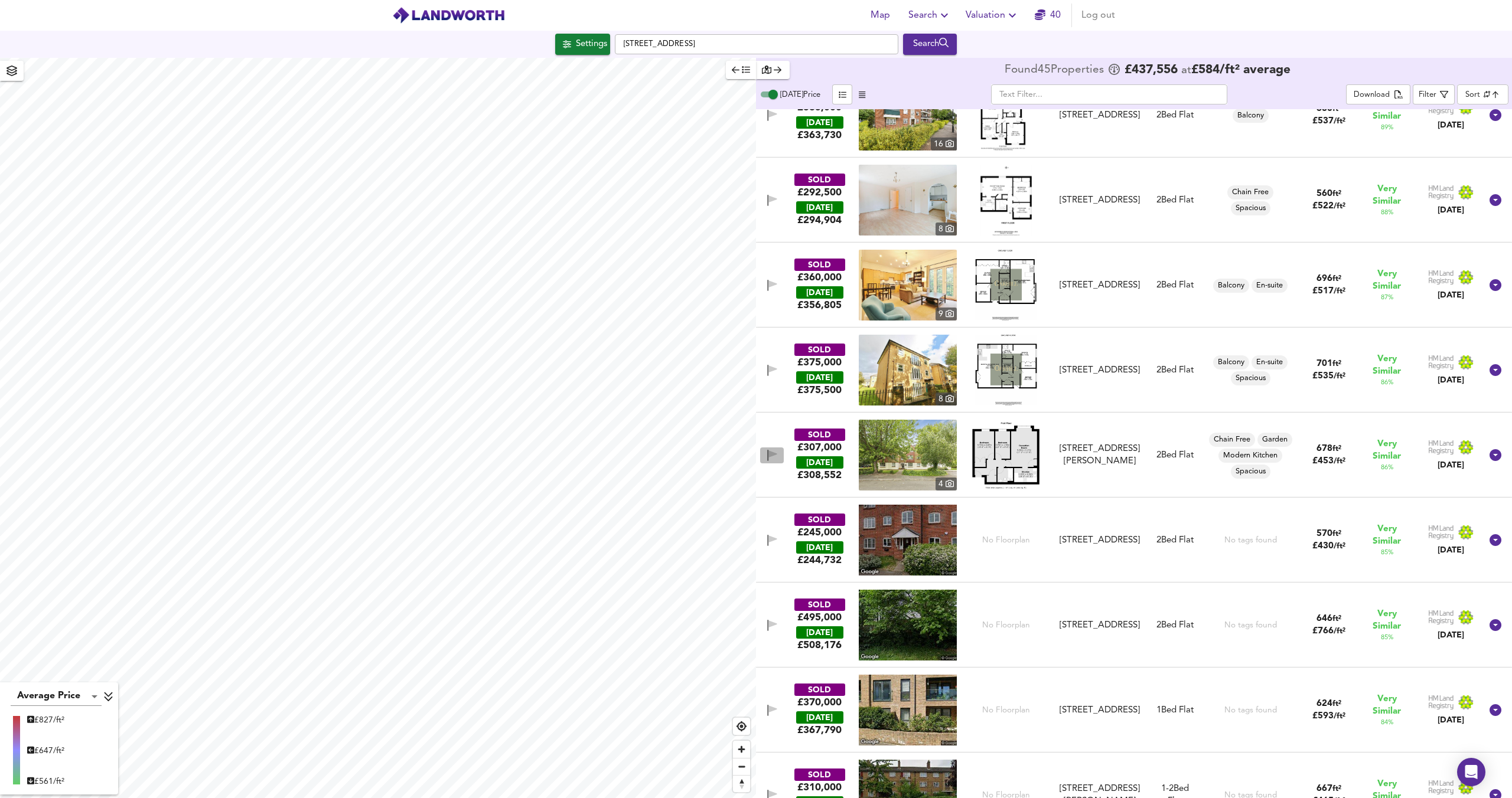
click at [777, 453] on span "button" at bounding box center [771, 455] width 17 height 11
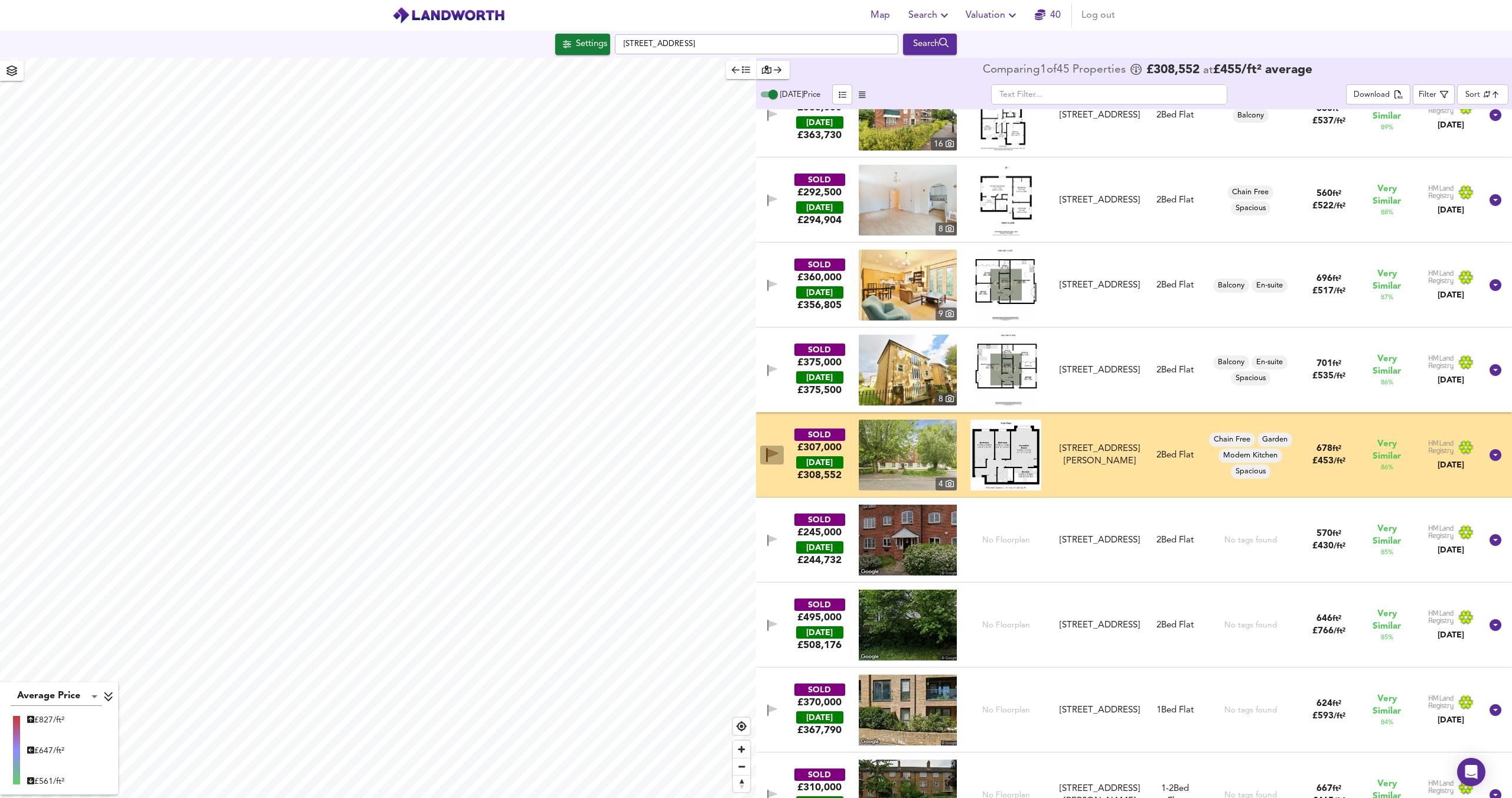
click at [777, 453] on icon "button" at bounding box center [773, 453] width 11 height 9
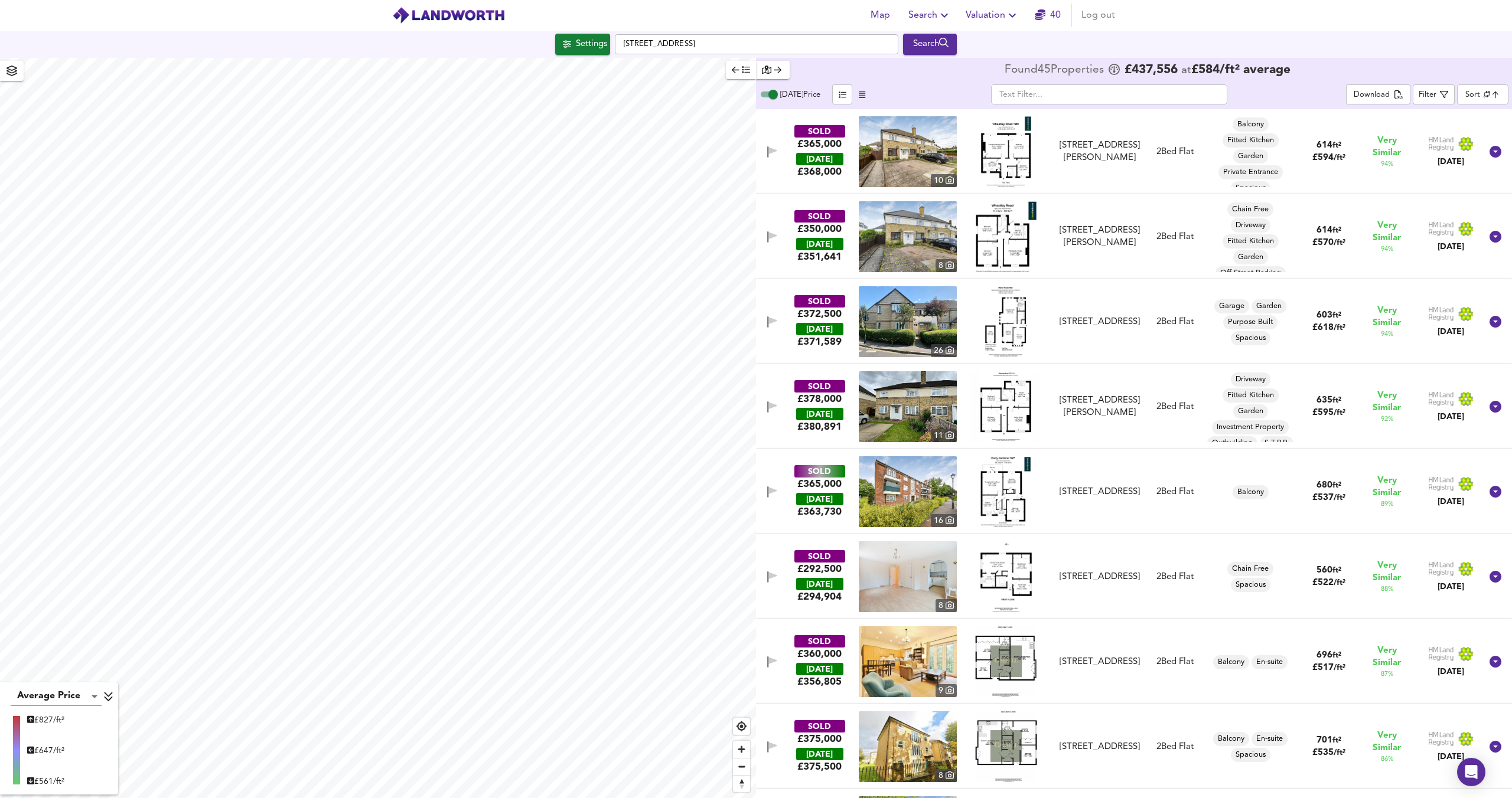
scroll to position [1, 0]
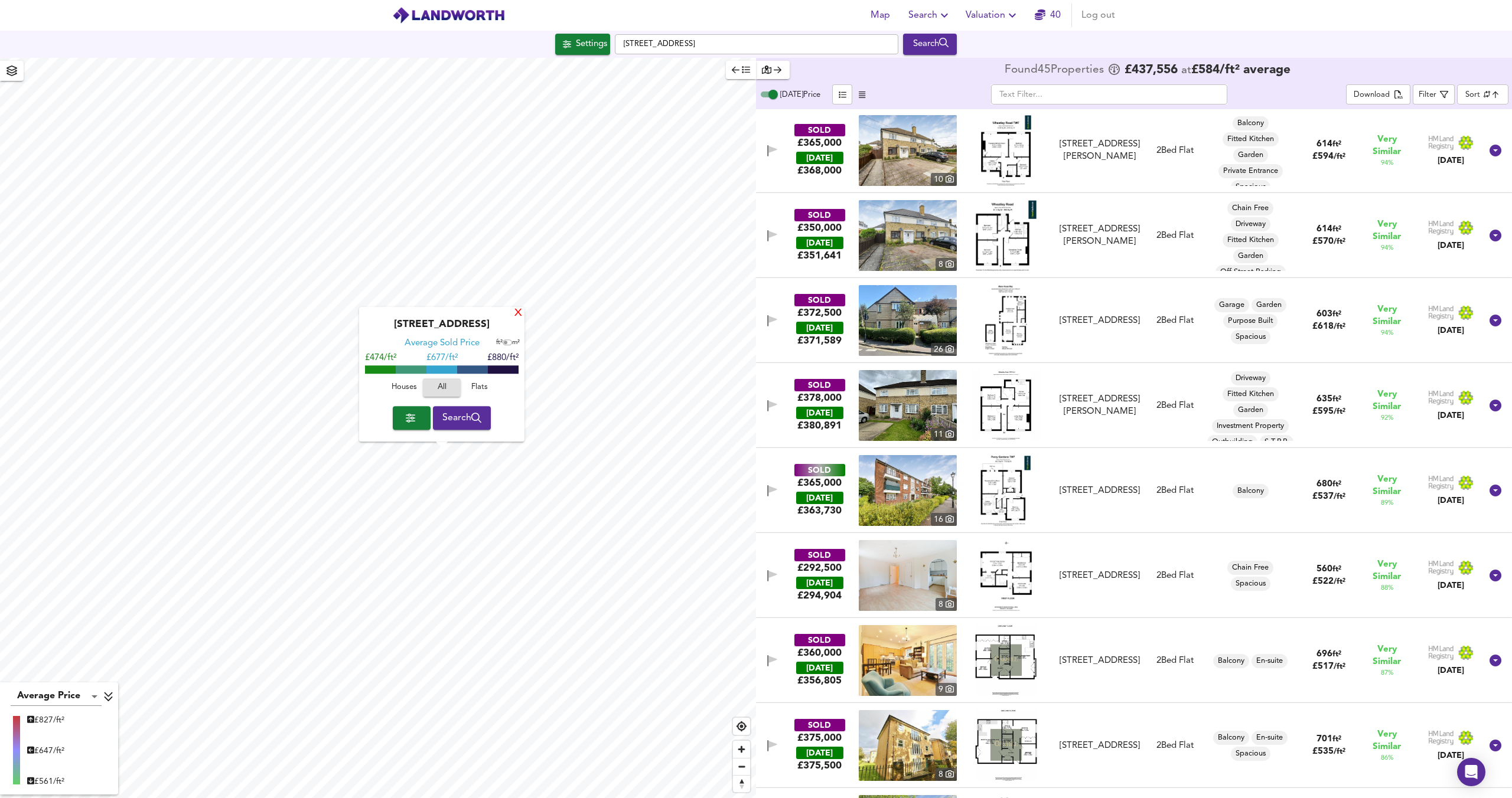
click at [517, 314] on div "X" at bounding box center [518, 313] width 10 height 11
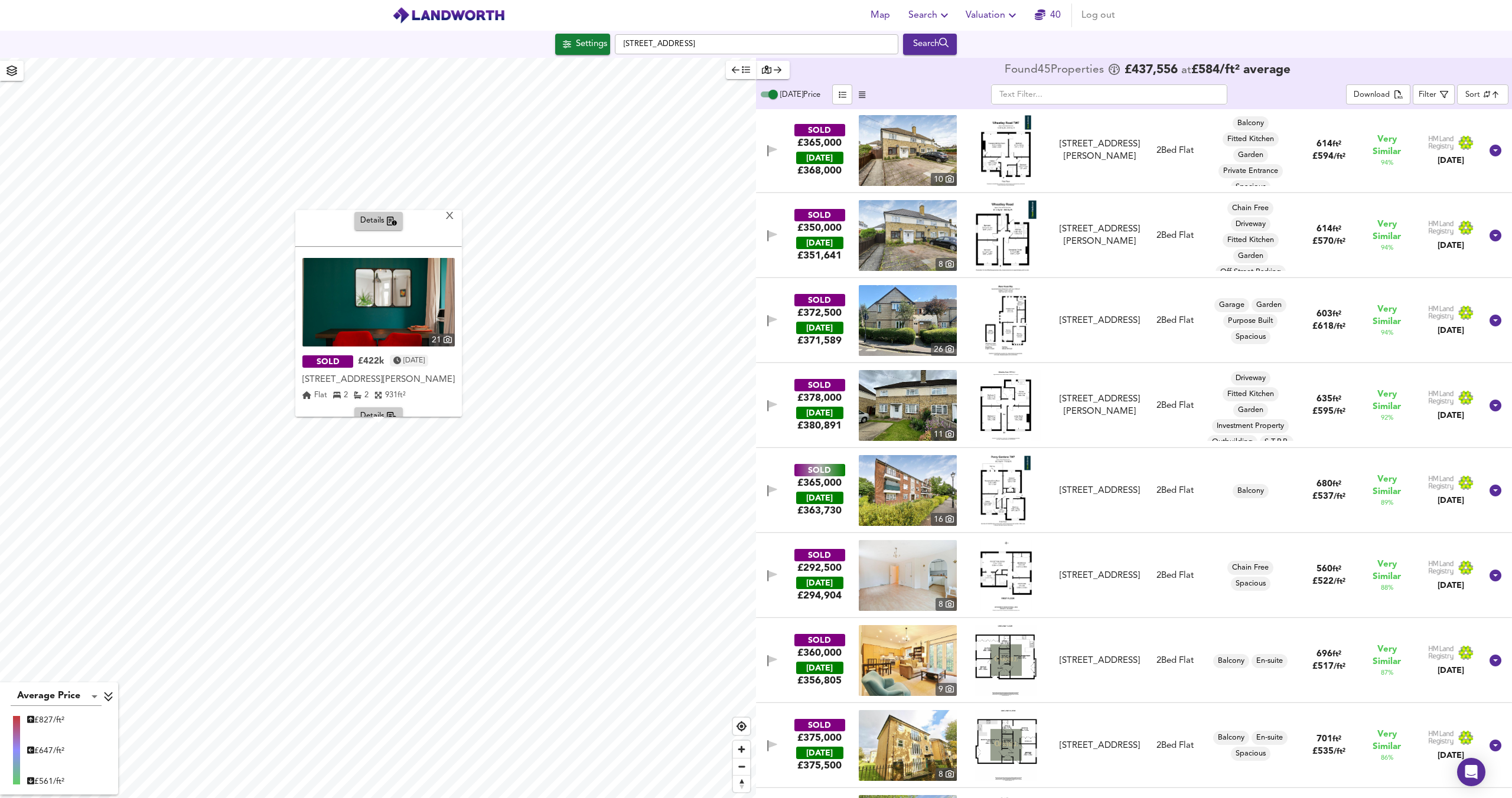
scroll to position [174, 0]
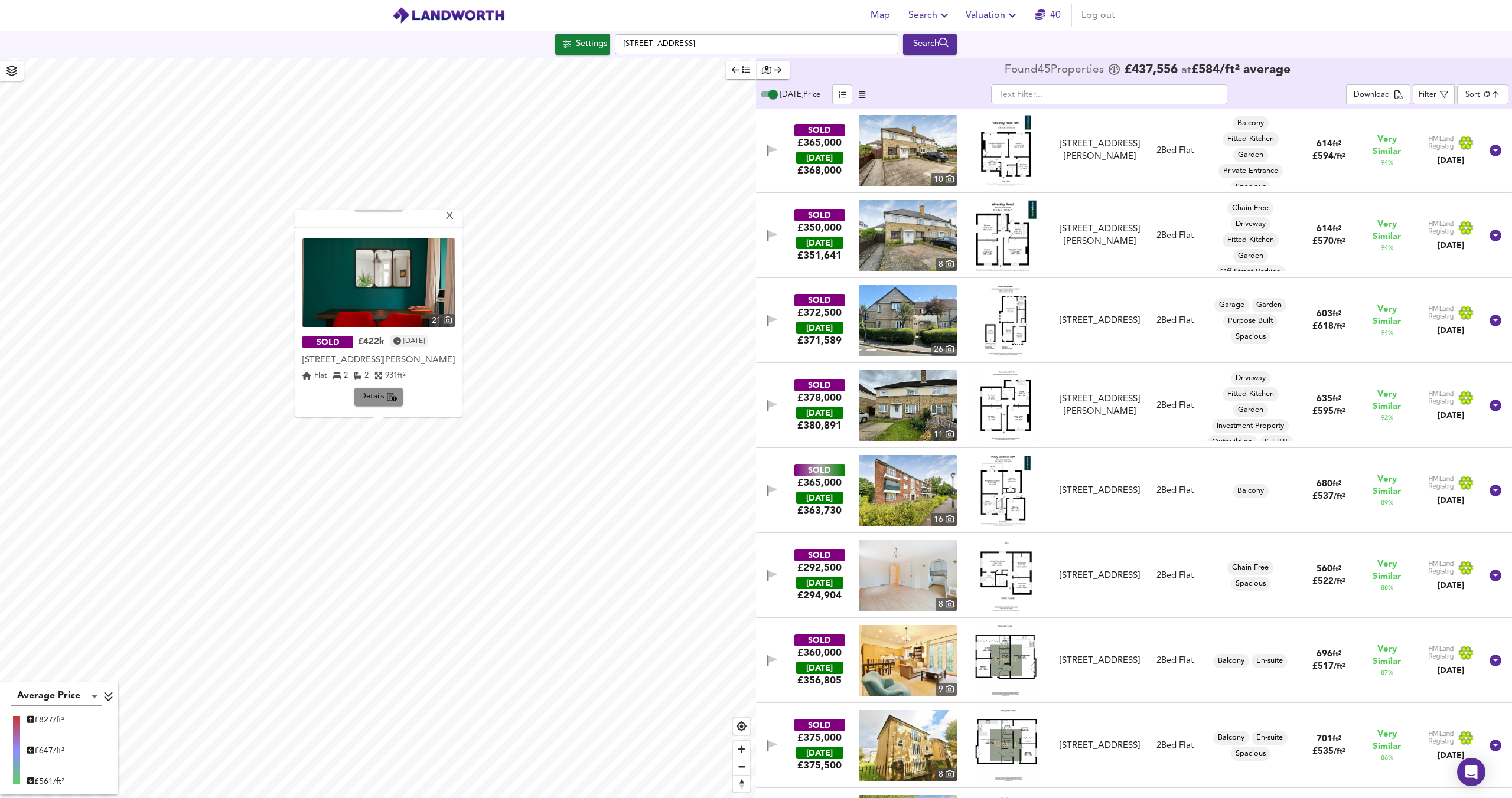
click at [373, 390] on span "Details" at bounding box center [379, 397] width 37 height 14
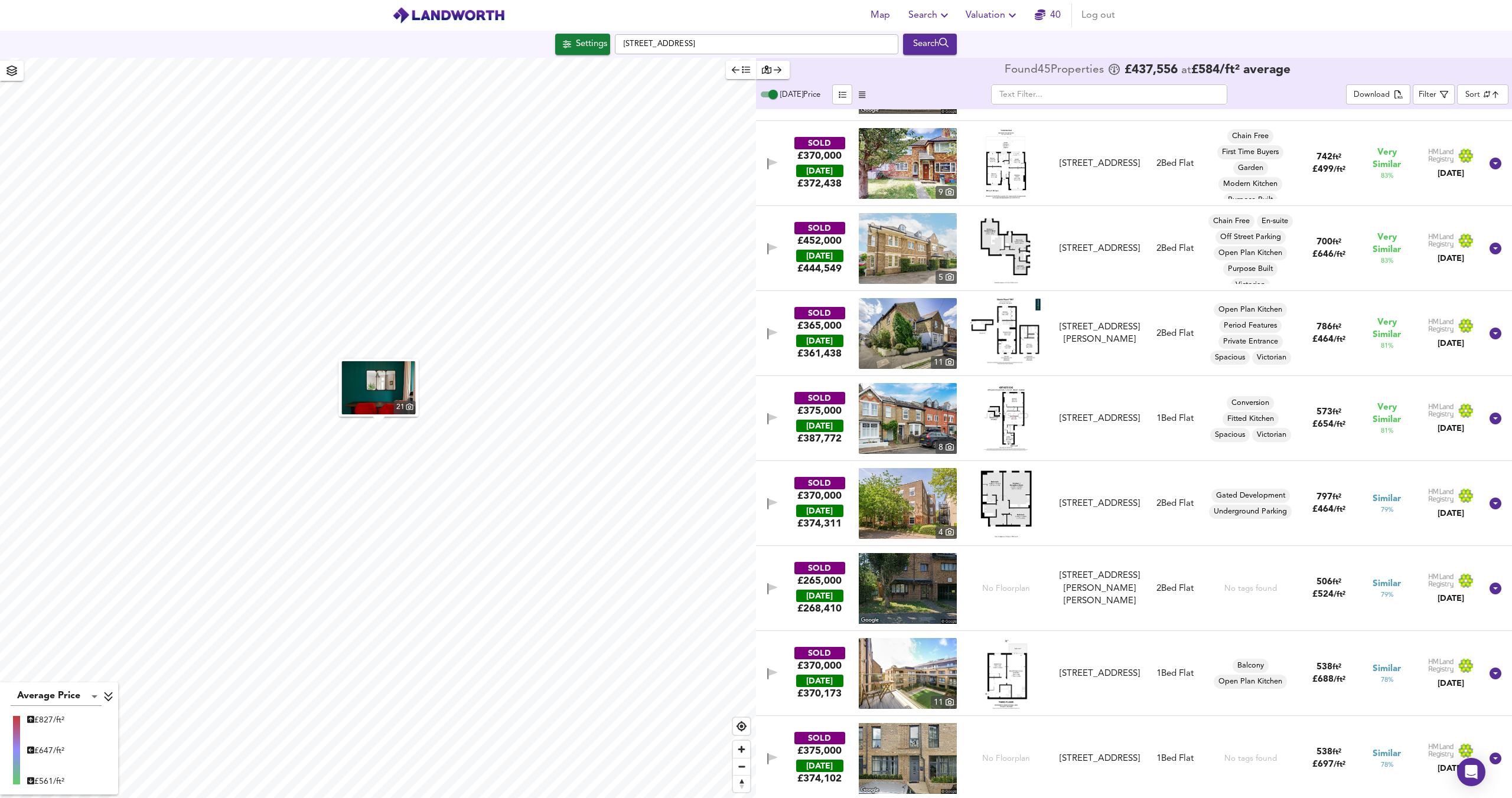
scroll to position [1050, 0]
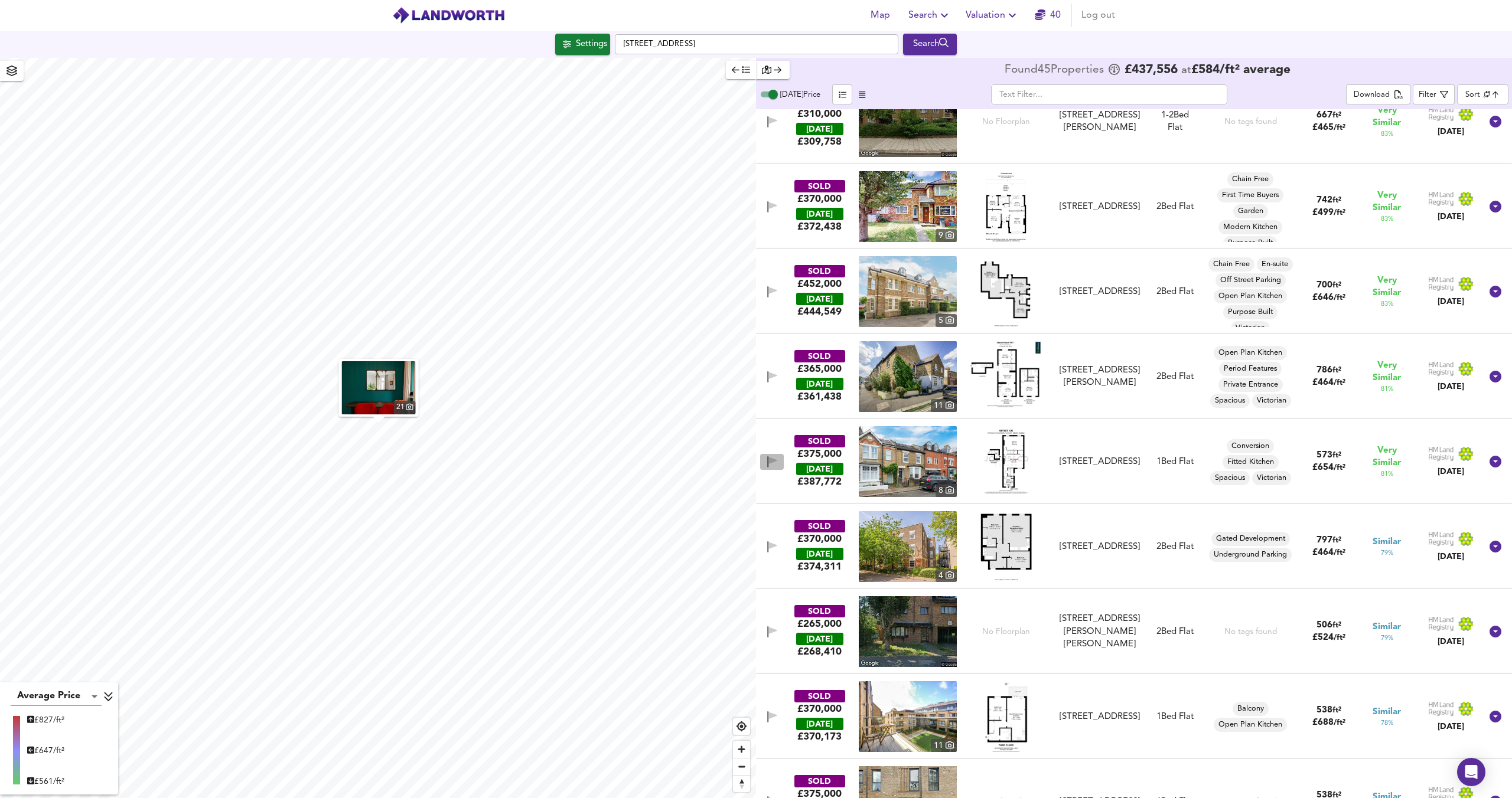
click at [768, 461] on icon "button" at bounding box center [773, 461] width 8 height 7
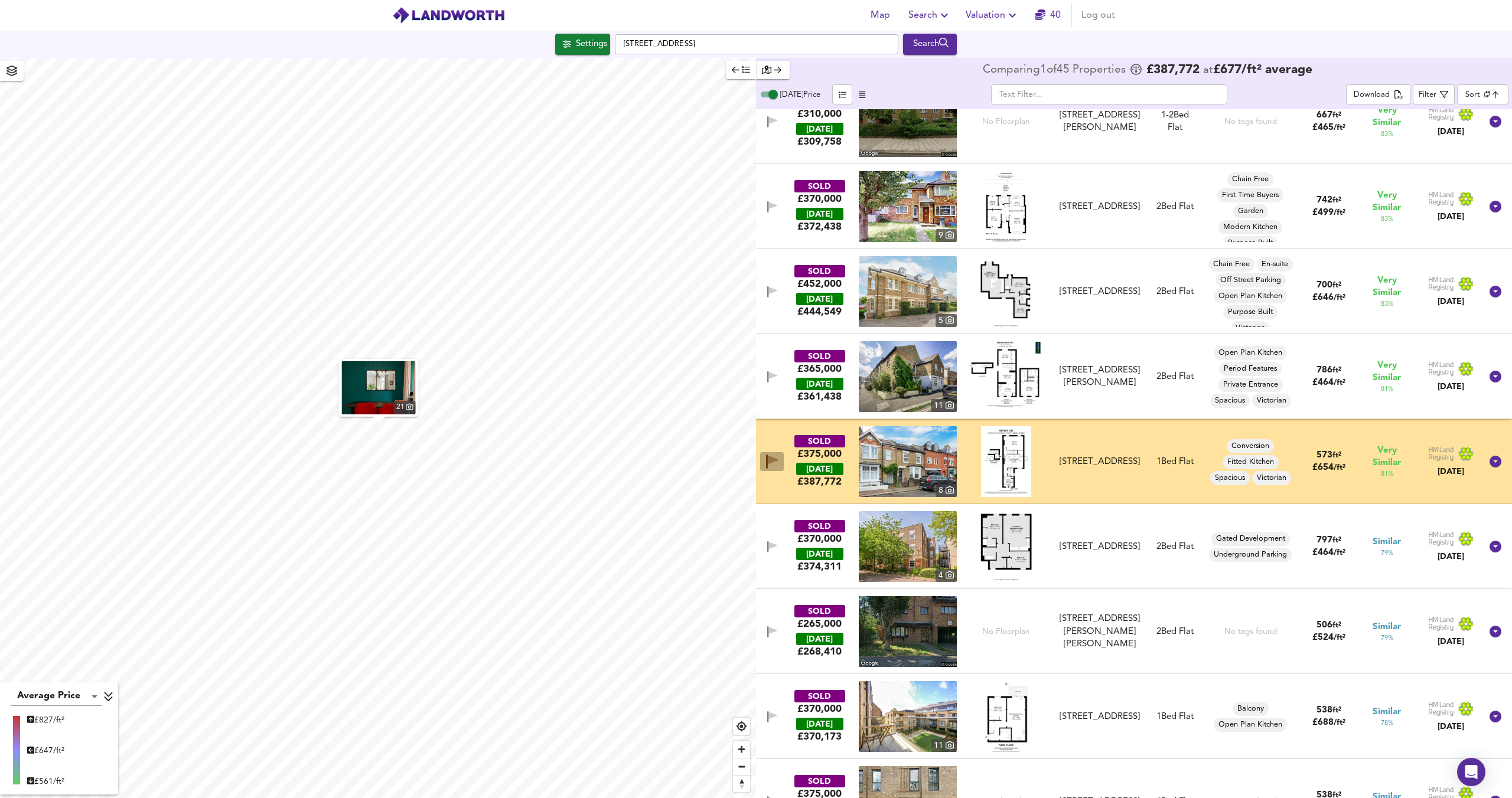
click at [768, 461] on icon "button" at bounding box center [773, 460] width 11 height 9
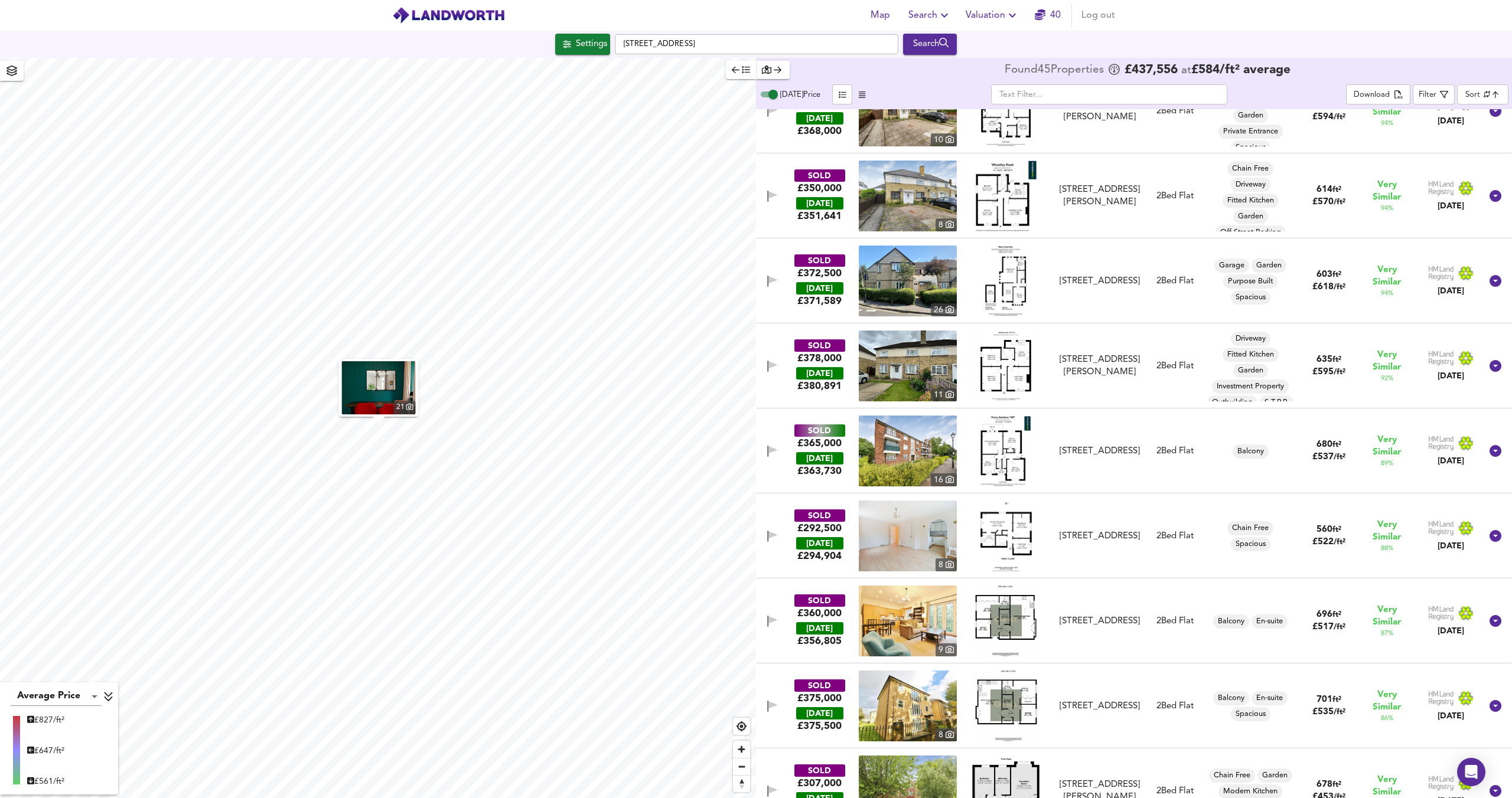
scroll to position [41, 0]
click at [779, 364] on span "button" at bounding box center [771, 366] width 17 height 11
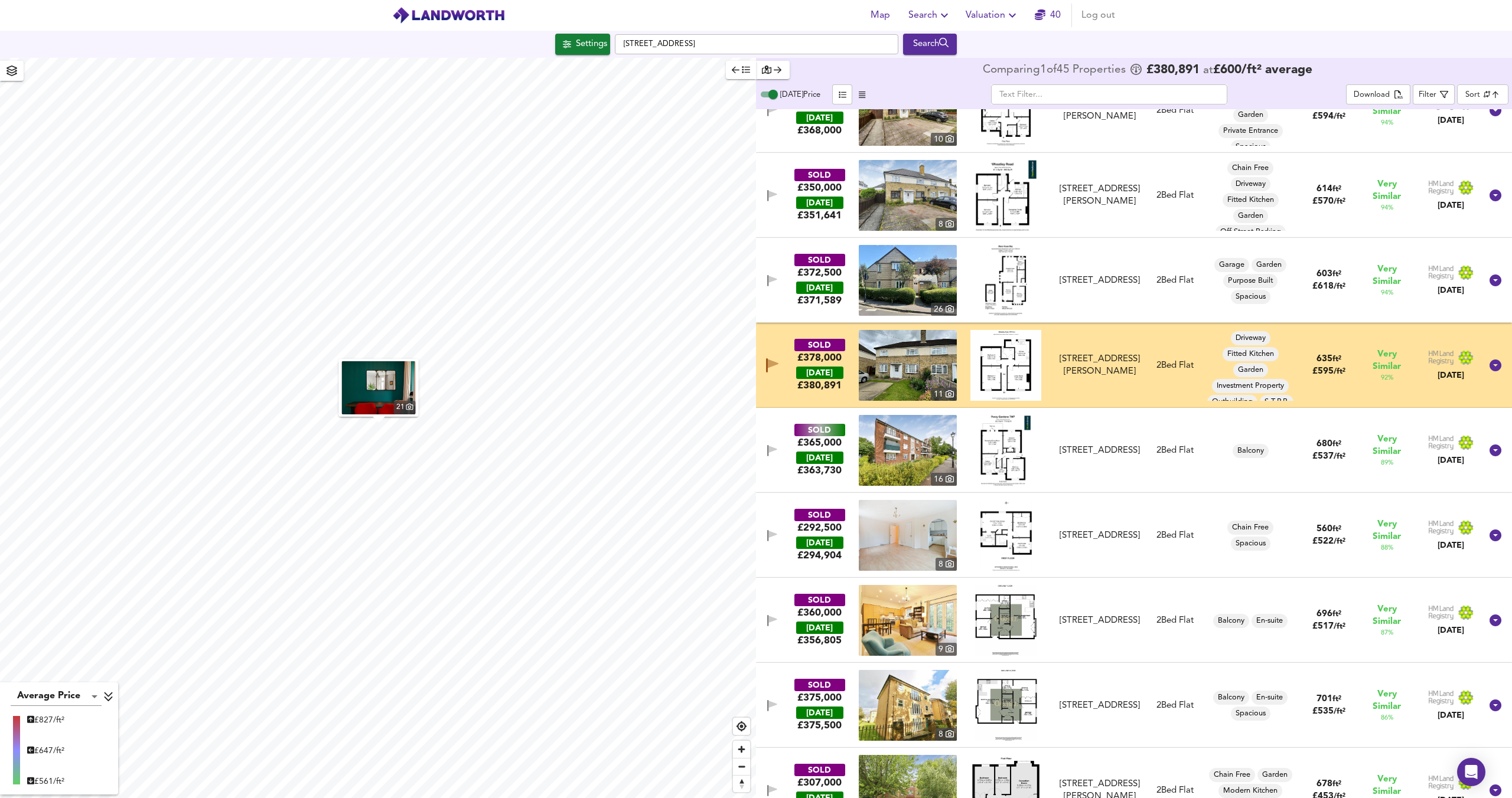
click at [778, 364] on span "button" at bounding box center [771, 366] width 17 height 14
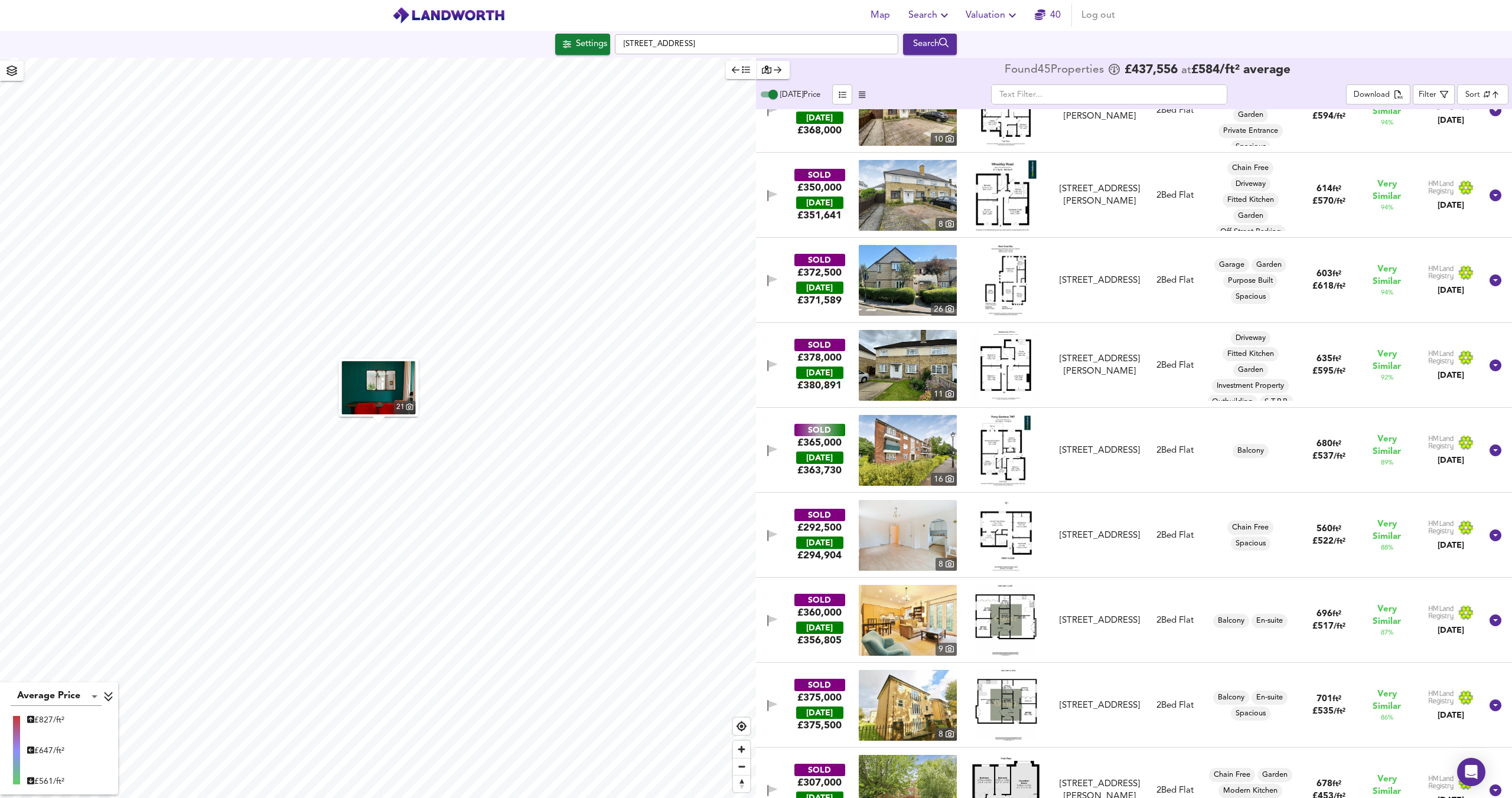
click at [772, 535] on icon "button" at bounding box center [773, 534] width 8 height 7
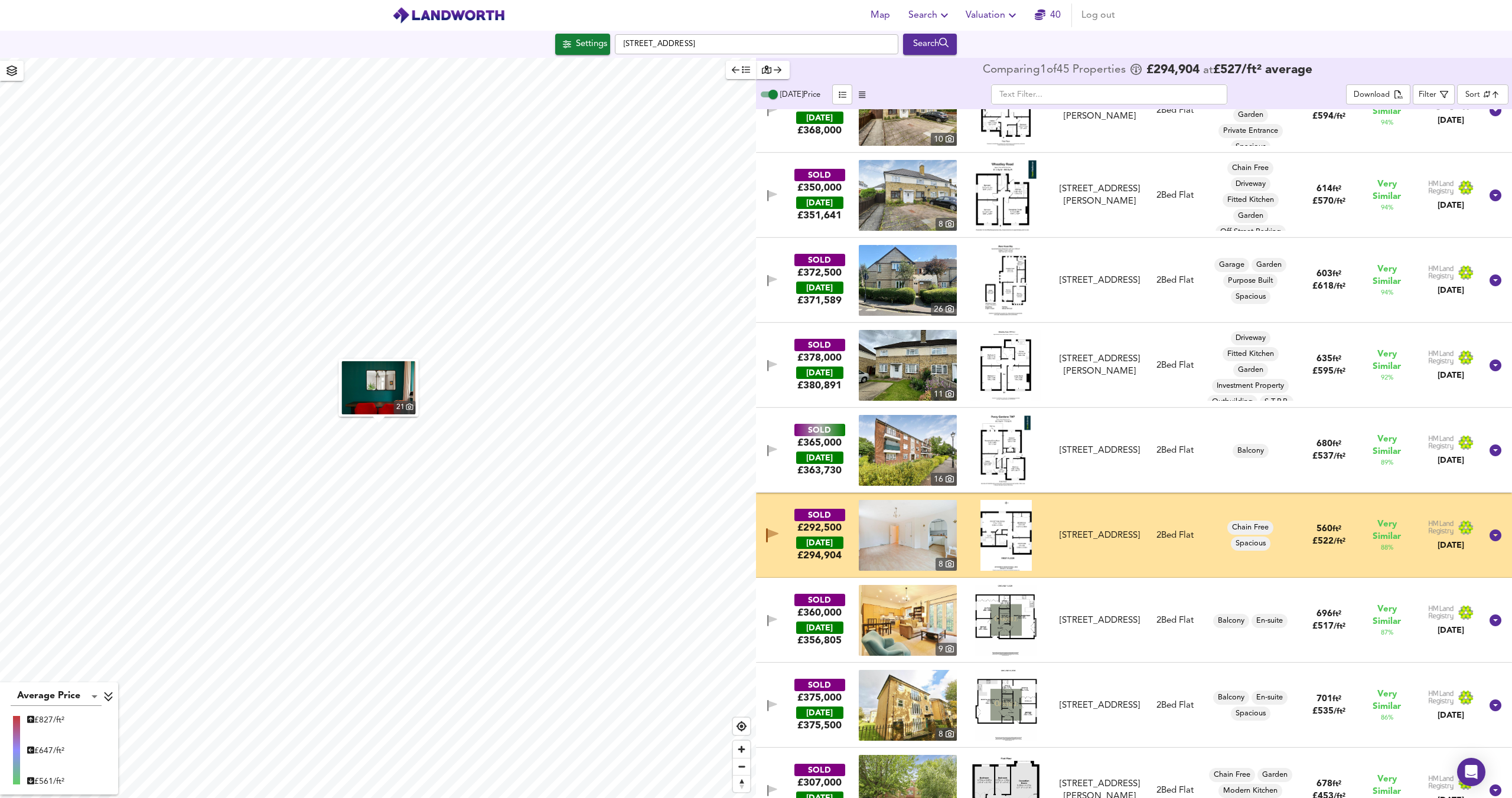
click at [1008, 538] on img at bounding box center [1005, 535] width 51 height 71
click at [777, 538] on icon "button" at bounding box center [772, 535] width 13 height 14
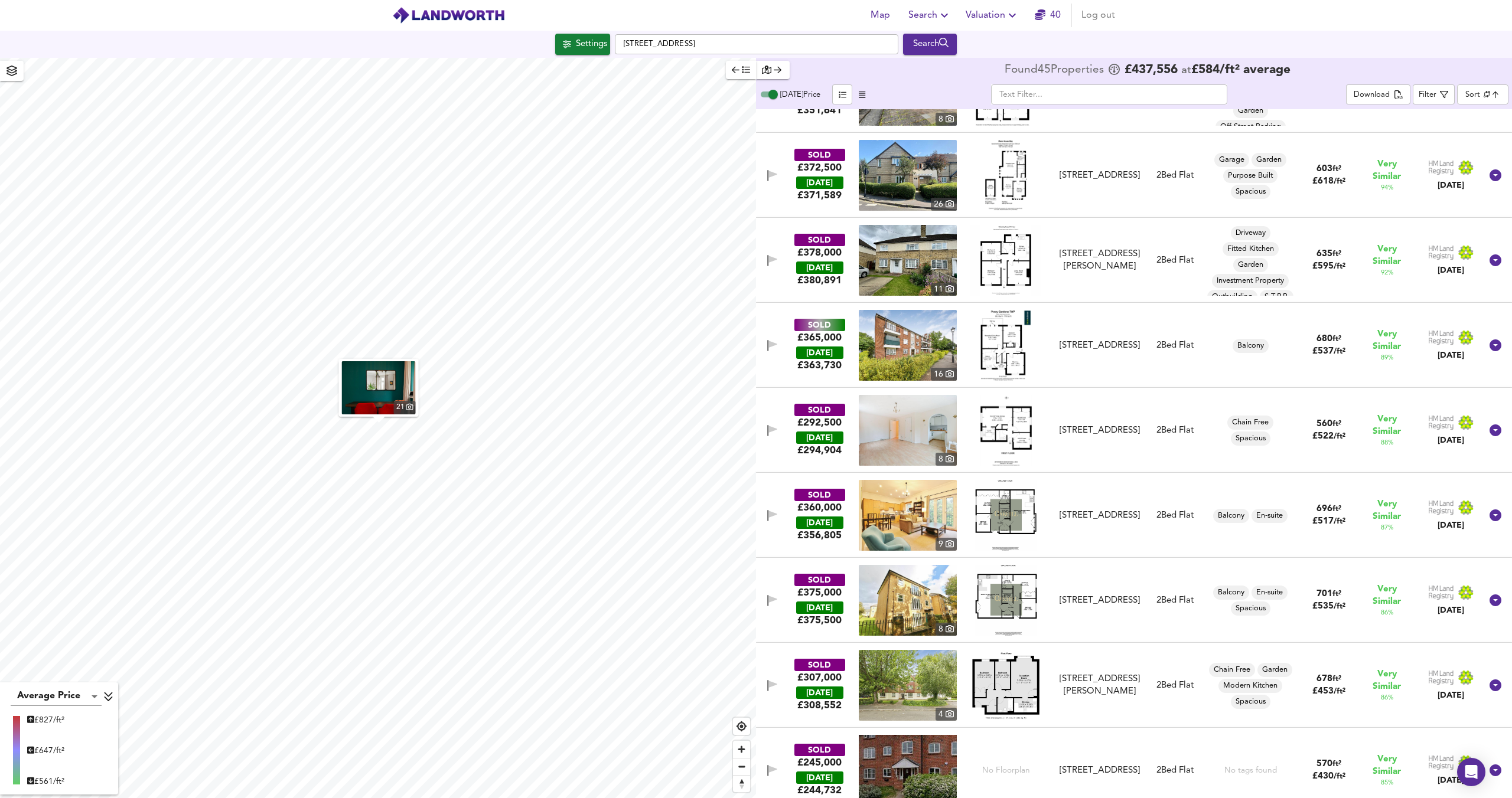
scroll to position [0, 0]
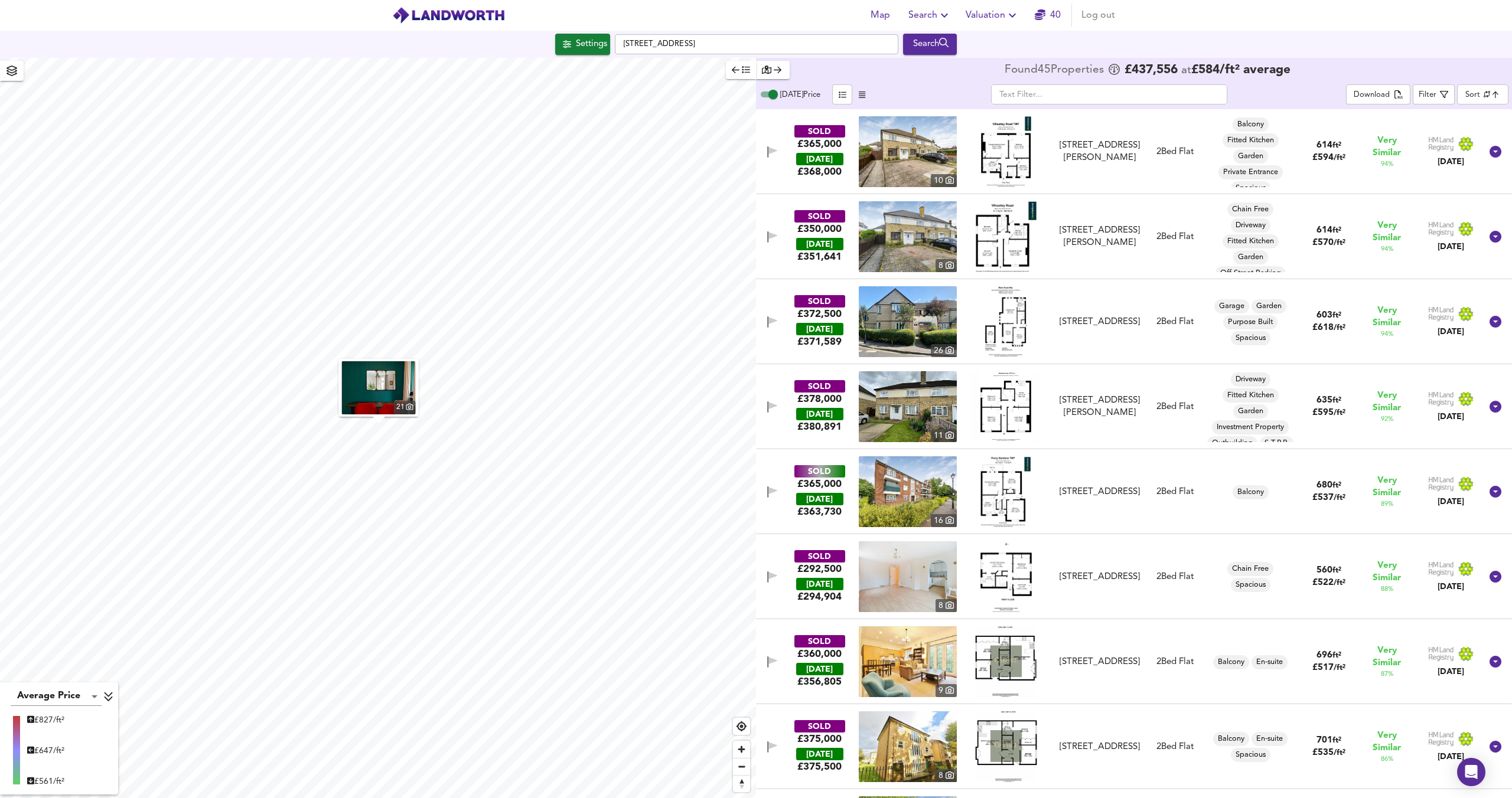
click at [742, 70] on icon "button" at bounding box center [746, 70] width 8 height 8
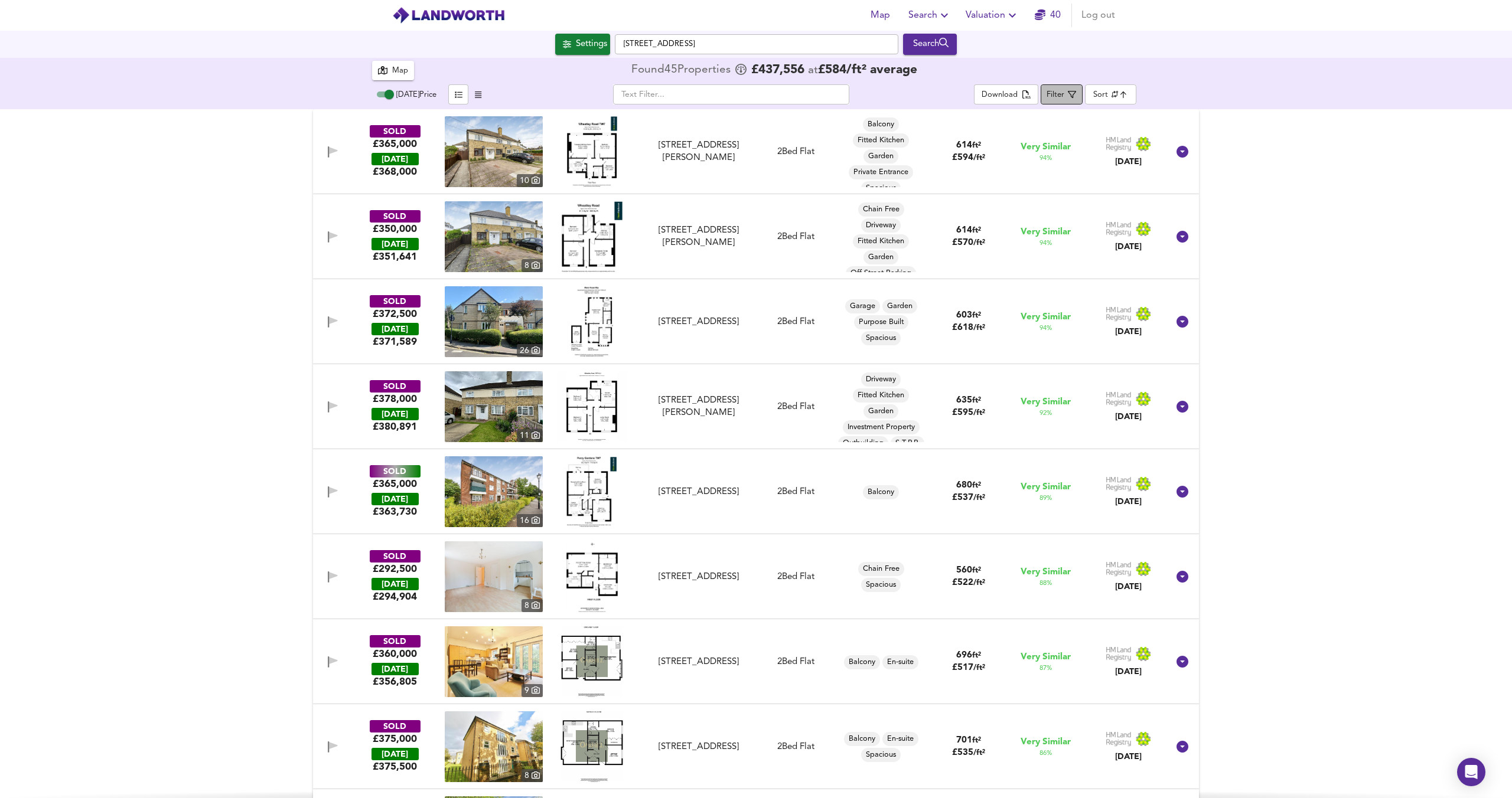
click at [1067, 93] on span "Filter" at bounding box center [1061, 94] width 29 height 15
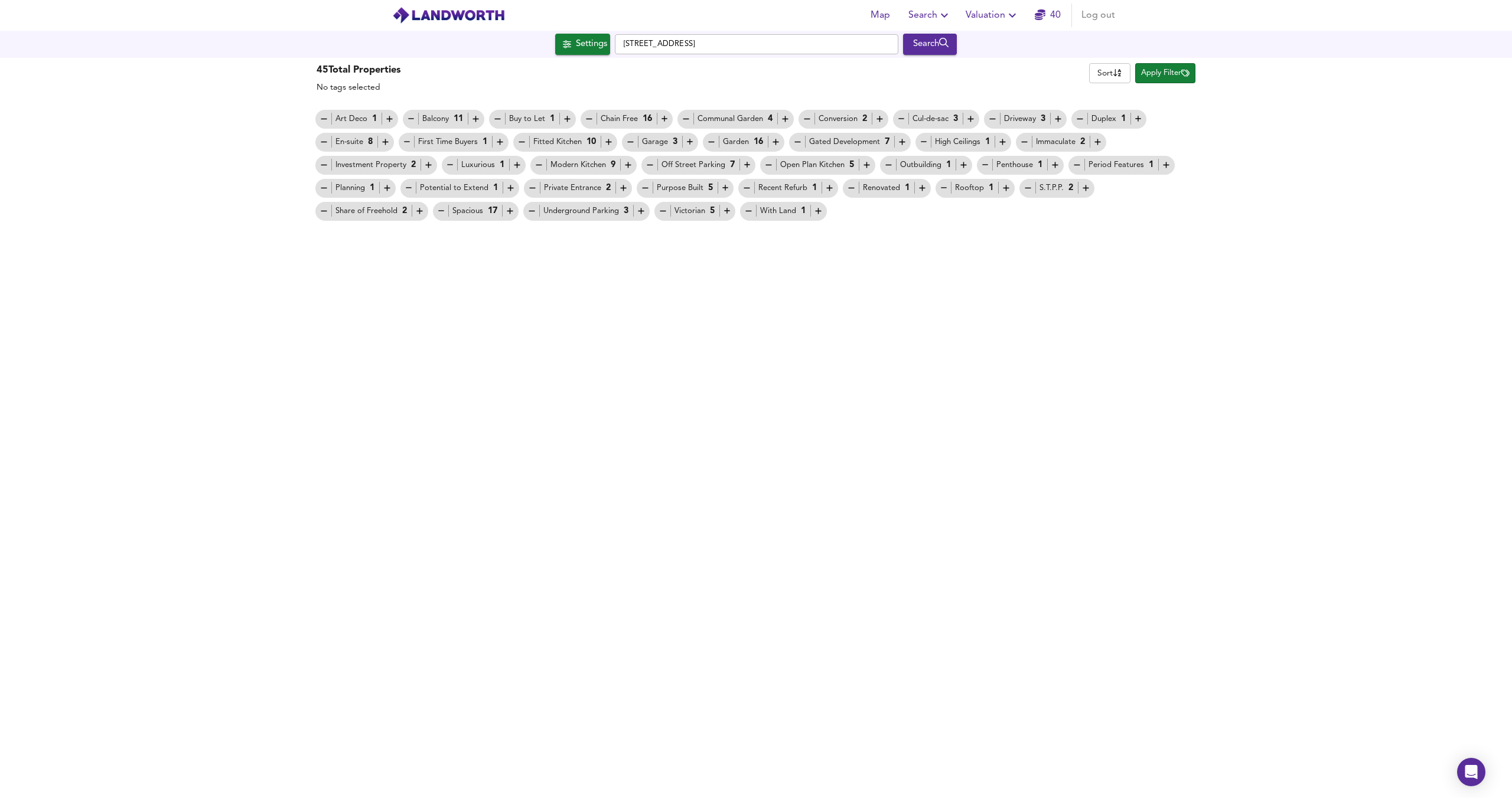
click at [1177, 74] on span "Apply Filter" at bounding box center [1165, 73] width 48 height 14
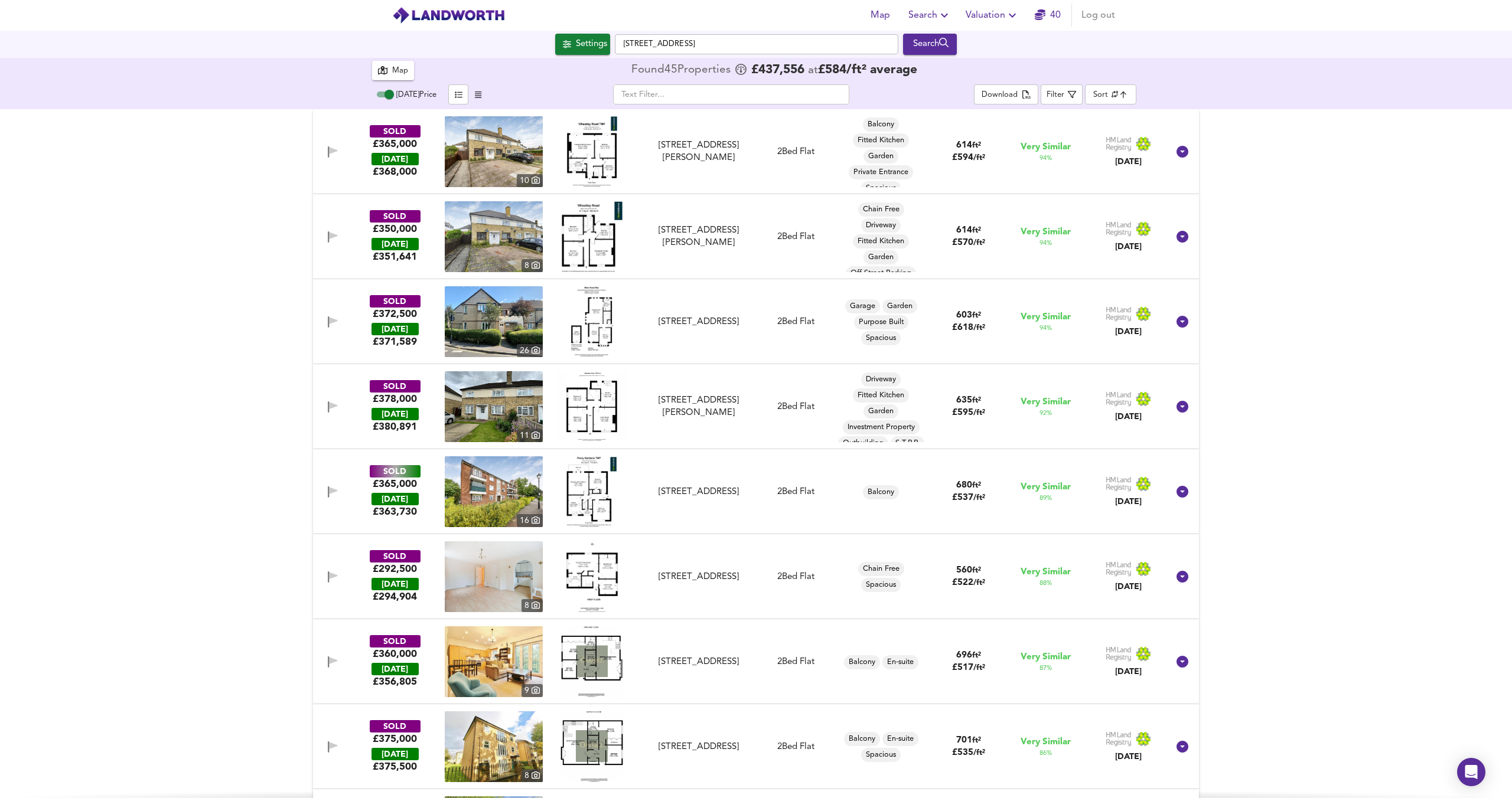
click at [684, 93] on input "text" at bounding box center [731, 94] width 236 height 20
click at [1136, 99] on div "Today Price ​ Download Filter Sort similarityscore ​" at bounding box center [756, 96] width 768 height 26
click at [1128, 98] on body "Map Search Valuation 40 Log out Settings Talbot Road, TW7 7HG Search 45 Results…" at bounding box center [756, 399] width 1512 height 798
click at [1262, 215] on div at bounding box center [756, 399] width 1512 height 798
click at [1130, 93] on body "Map Search Valuation 40 Log out Settings Talbot Road, TW7 7HG Search 45 Results…" at bounding box center [756, 399] width 1512 height 798
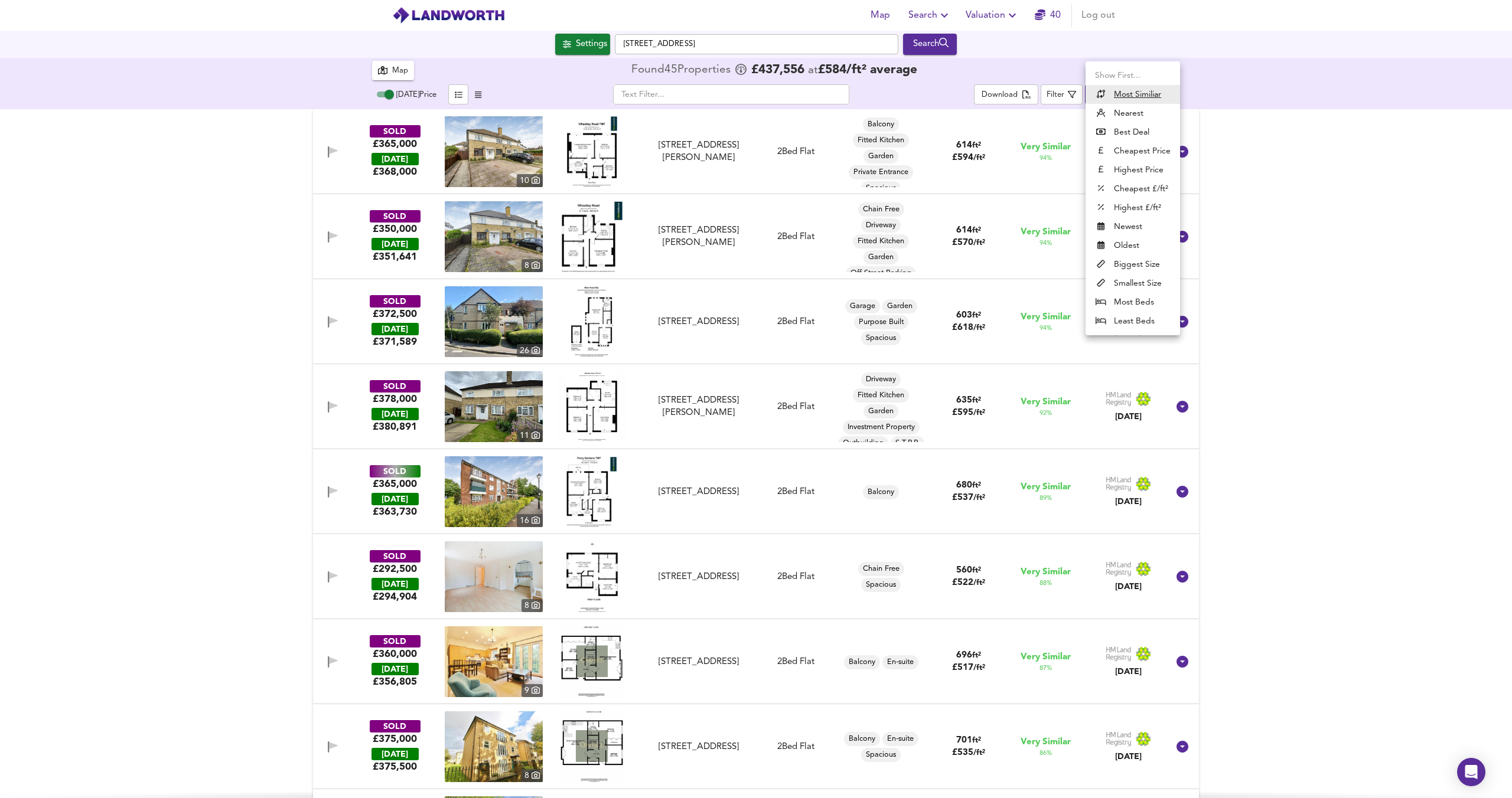
click at [1130, 117] on li "Nearest" at bounding box center [1132, 113] width 94 height 19
type input "distancetocenter"
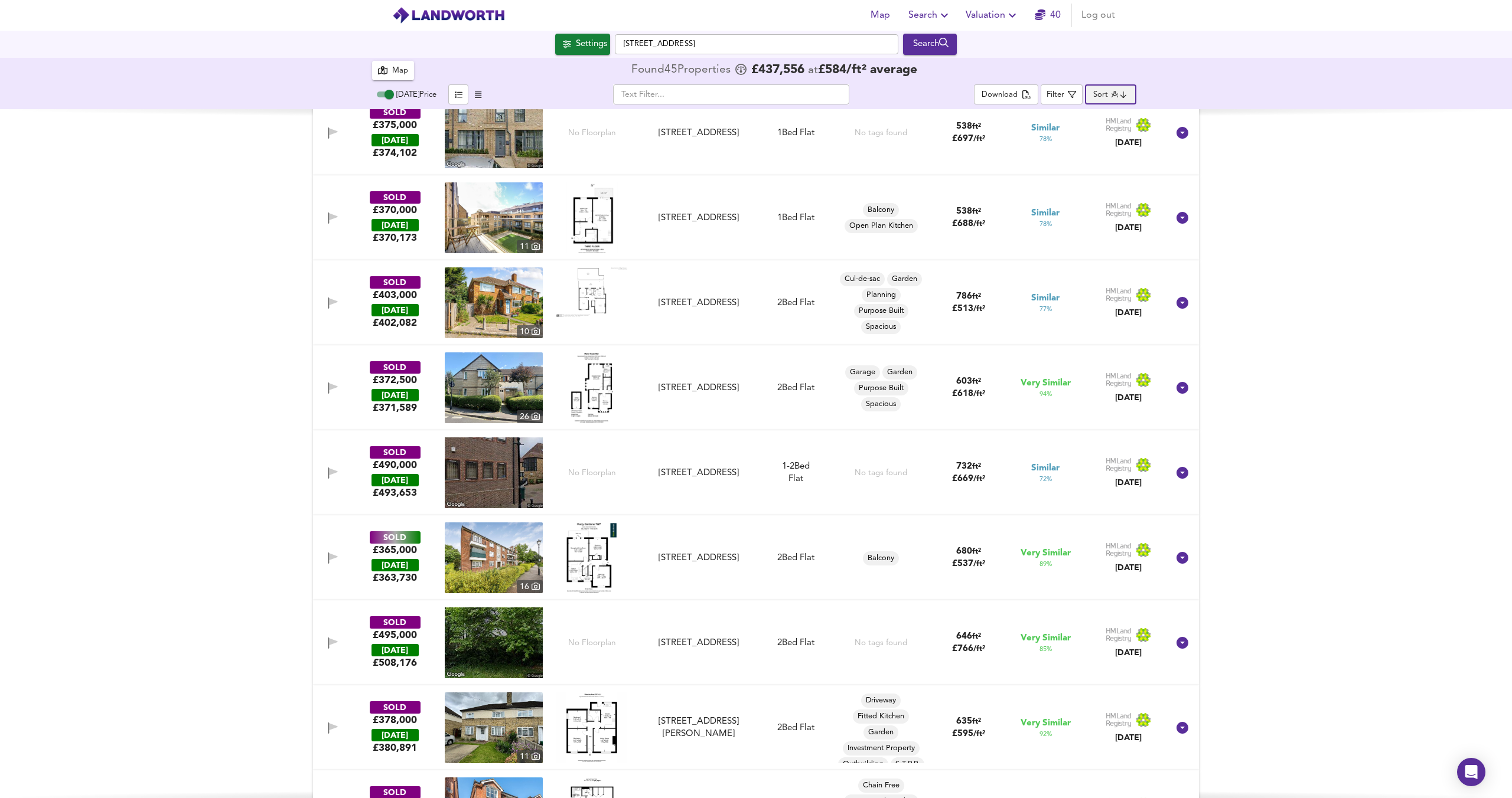
scroll to position [2199, 0]
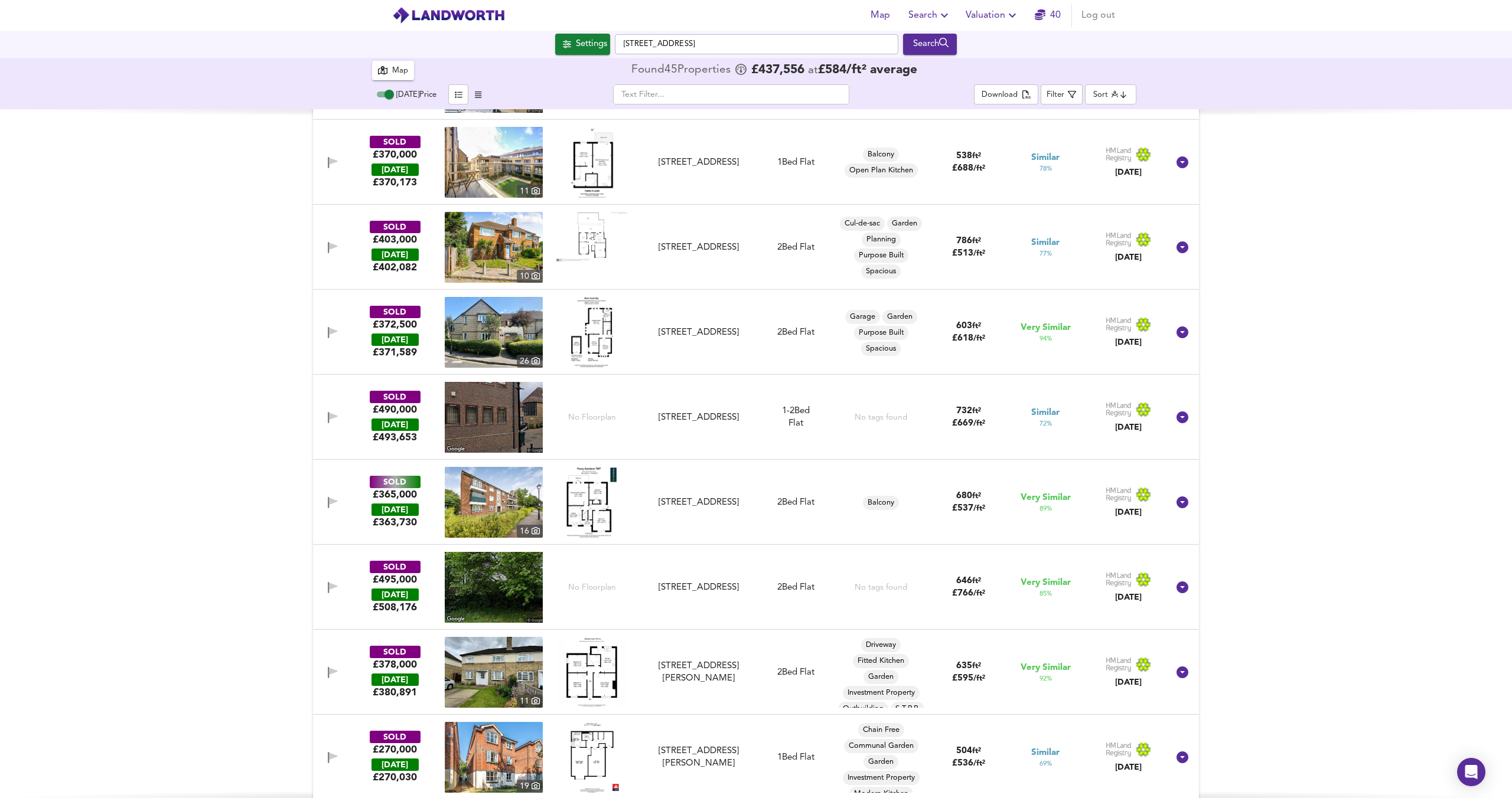
click at [592, 494] on img at bounding box center [591, 502] width 51 height 71
